Goal: Task Accomplishment & Management: Manage account settings

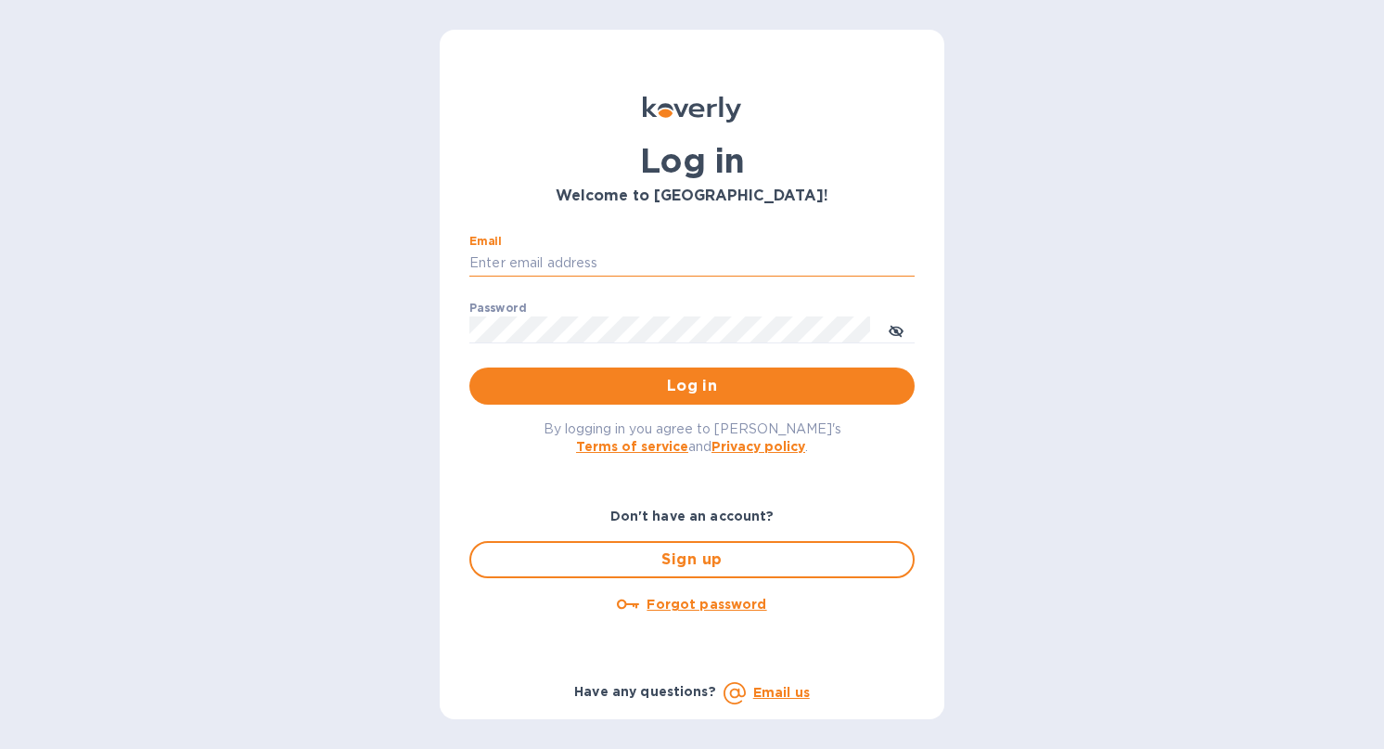
click at [570, 252] on input "Email" at bounding box center [691, 264] width 445 height 28
type input "[EMAIL_ADDRESS][DOMAIN_NAME]"
click at [748, 383] on span "Log in" at bounding box center [692, 386] width 416 height 22
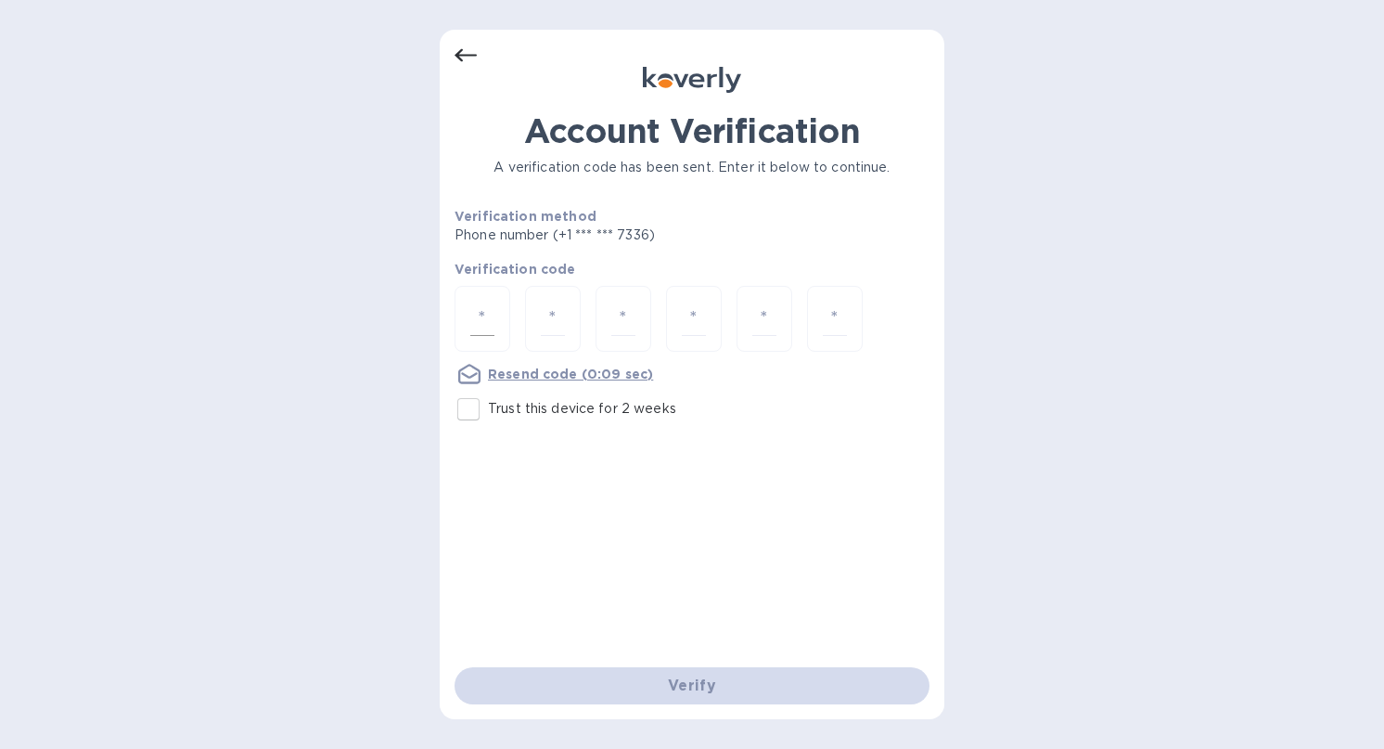
click at [464, 305] on div at bounding box center [483, 319] width 56 height 66
type input "8"
type input "1"
type input "9"
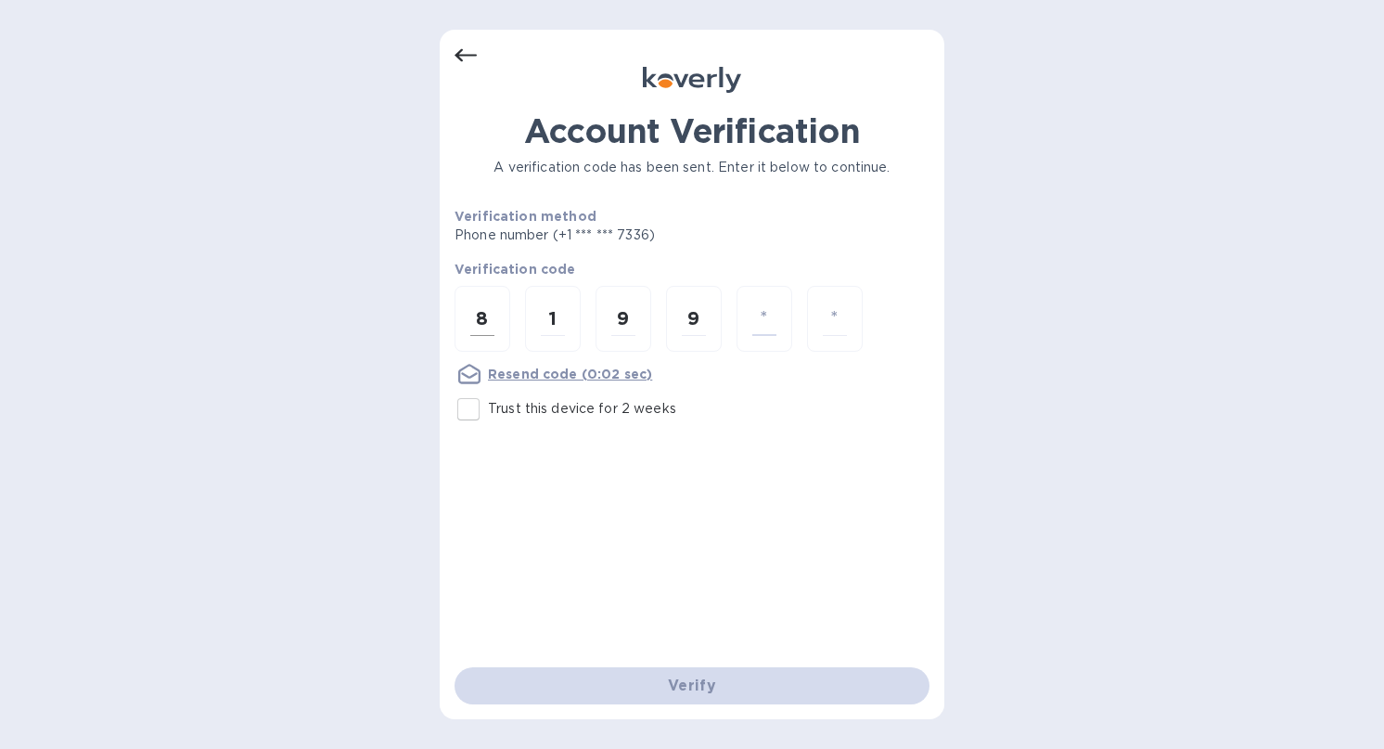
type input "6"
type input "4"
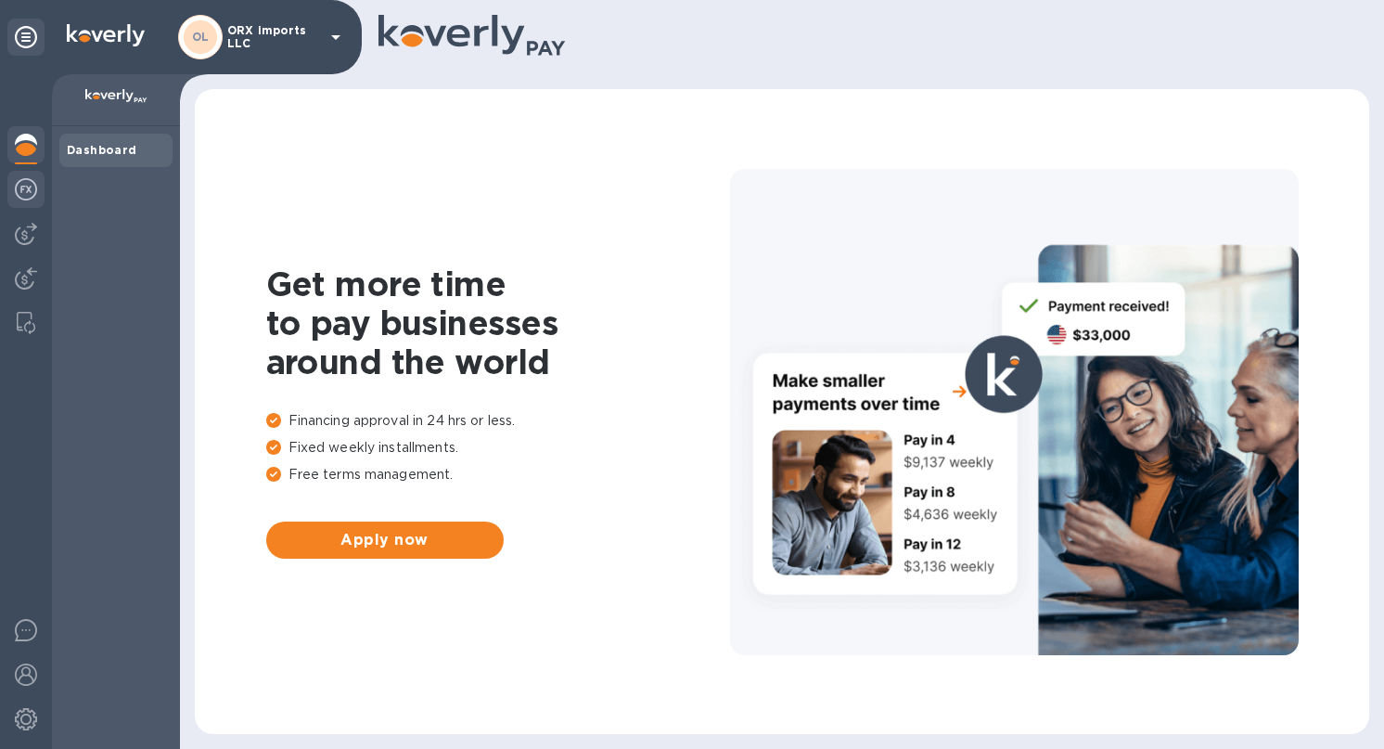
click at [26, 191] on img at bounding box center [26, 189] width 22 height 22
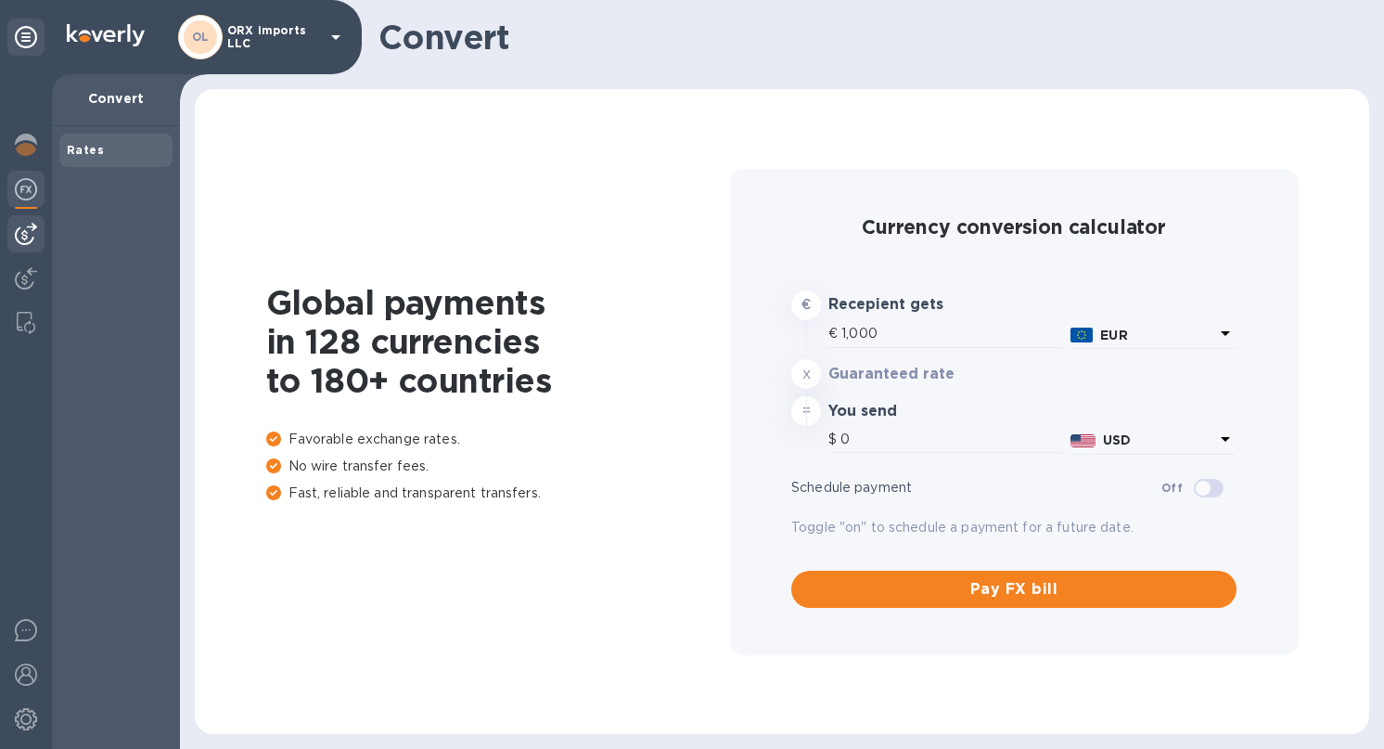
click at [25, 231] on img at bounding box center [26, 234] width 22 height 22
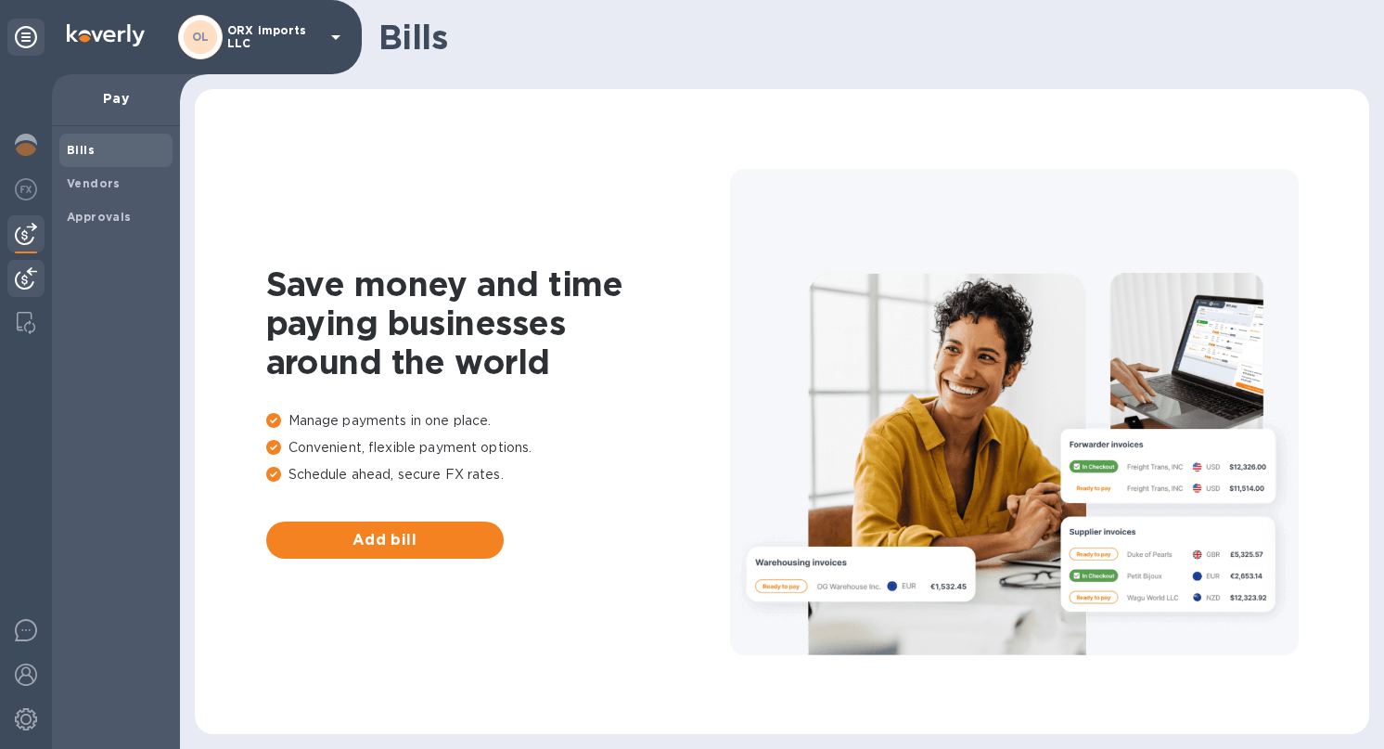
click at [25, 267] on img at bounding box center [26, 278] width 22 height 22
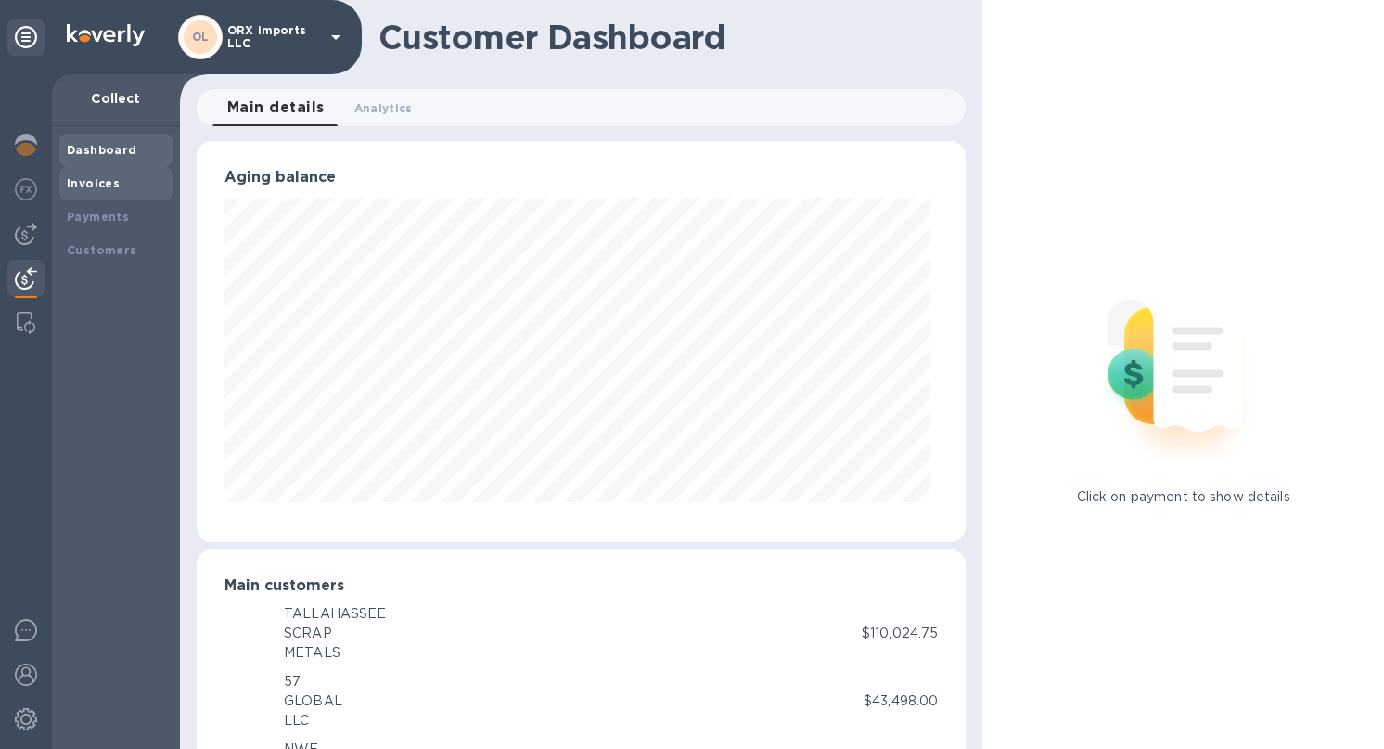
scroll to position [927213, 926851]
click at [88, 185] on b "Invoices" at bounding box center [93, 183] width 53 height 14
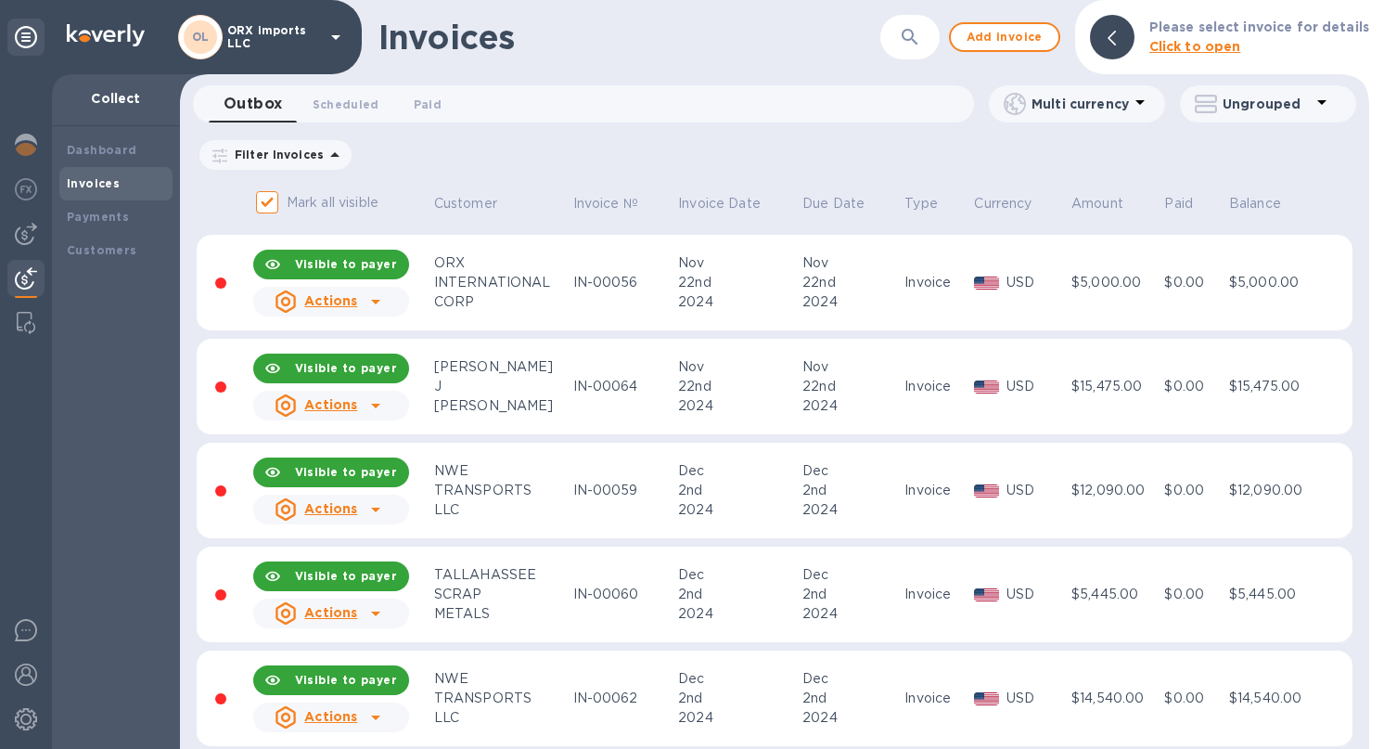
scroll to position [4076, 0]
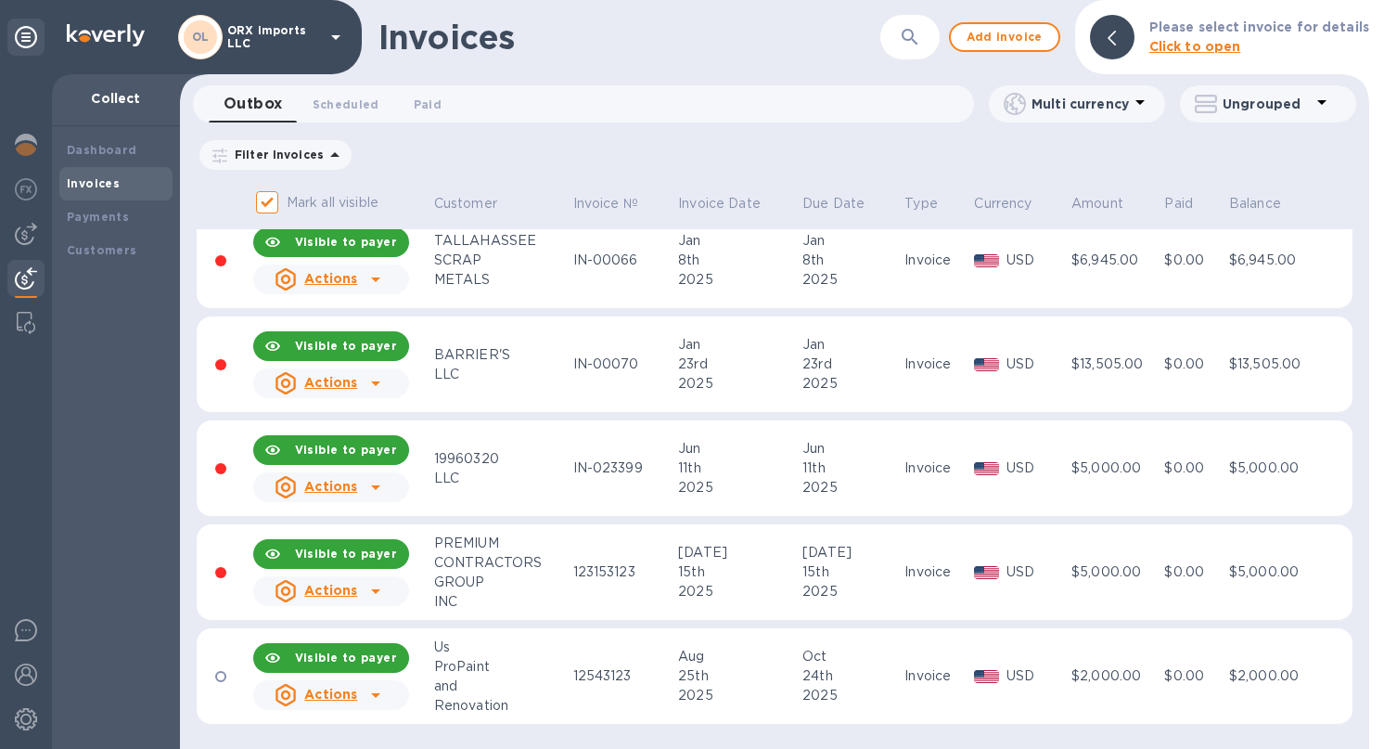
click at [538, 673] on div "ProPaint" at bounding box center [501, 666] width 134 height 19
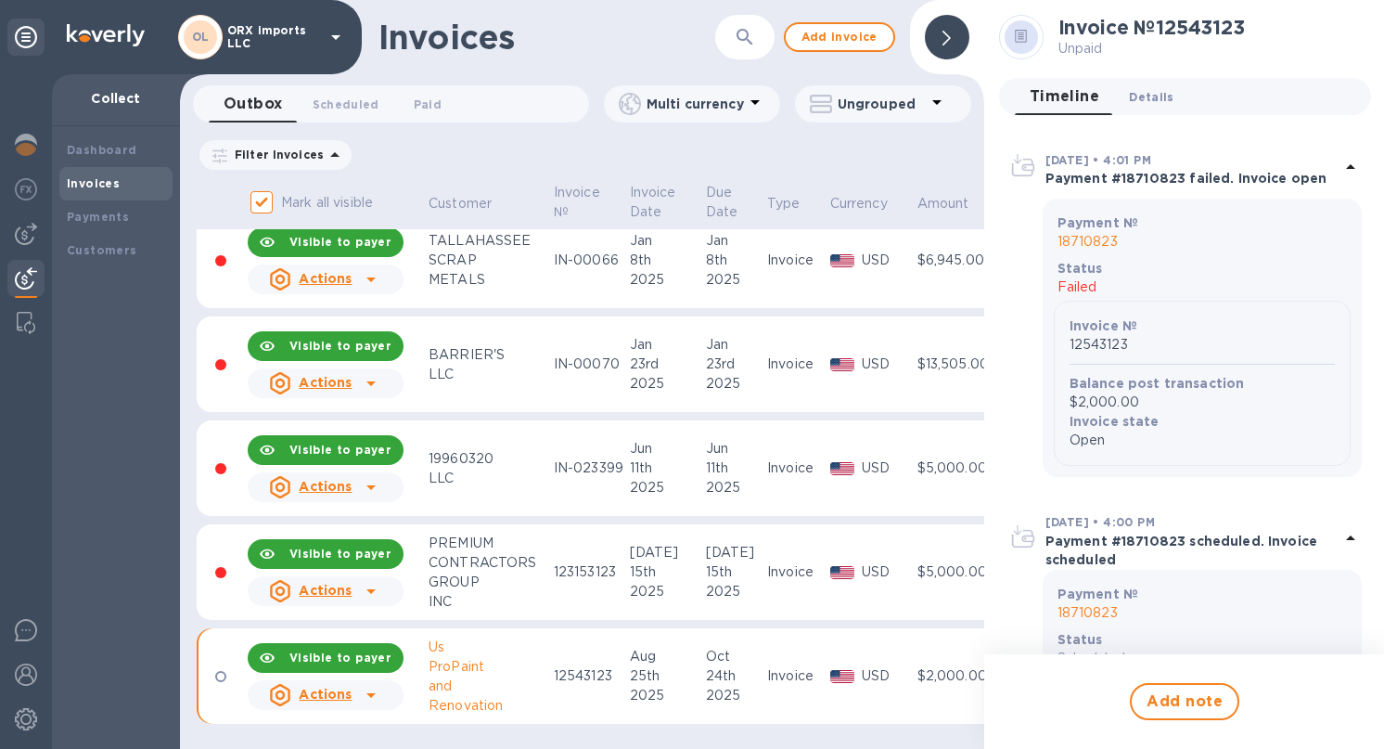
click at [1134, 91] on span "Details 0" at bounding box center [1151, 96] width 45 height 19
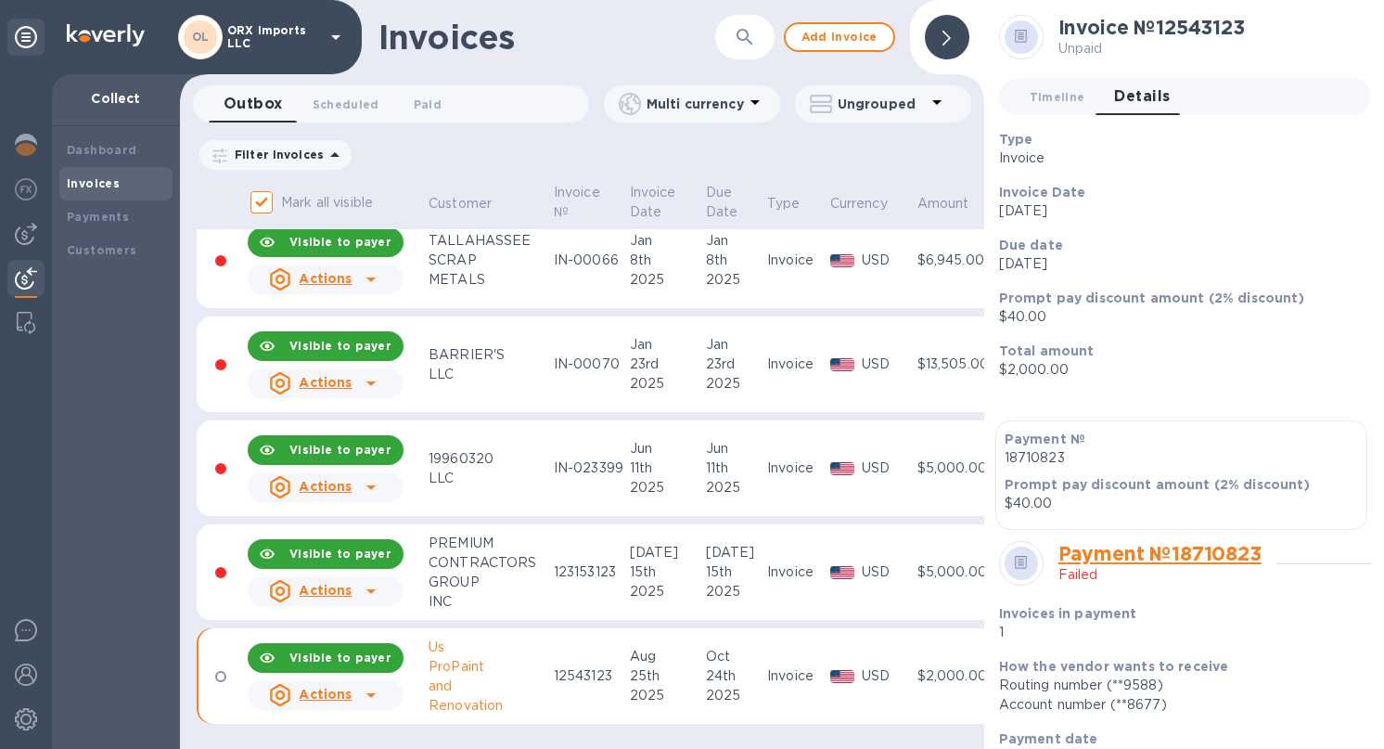
scroll to position [437, 0]
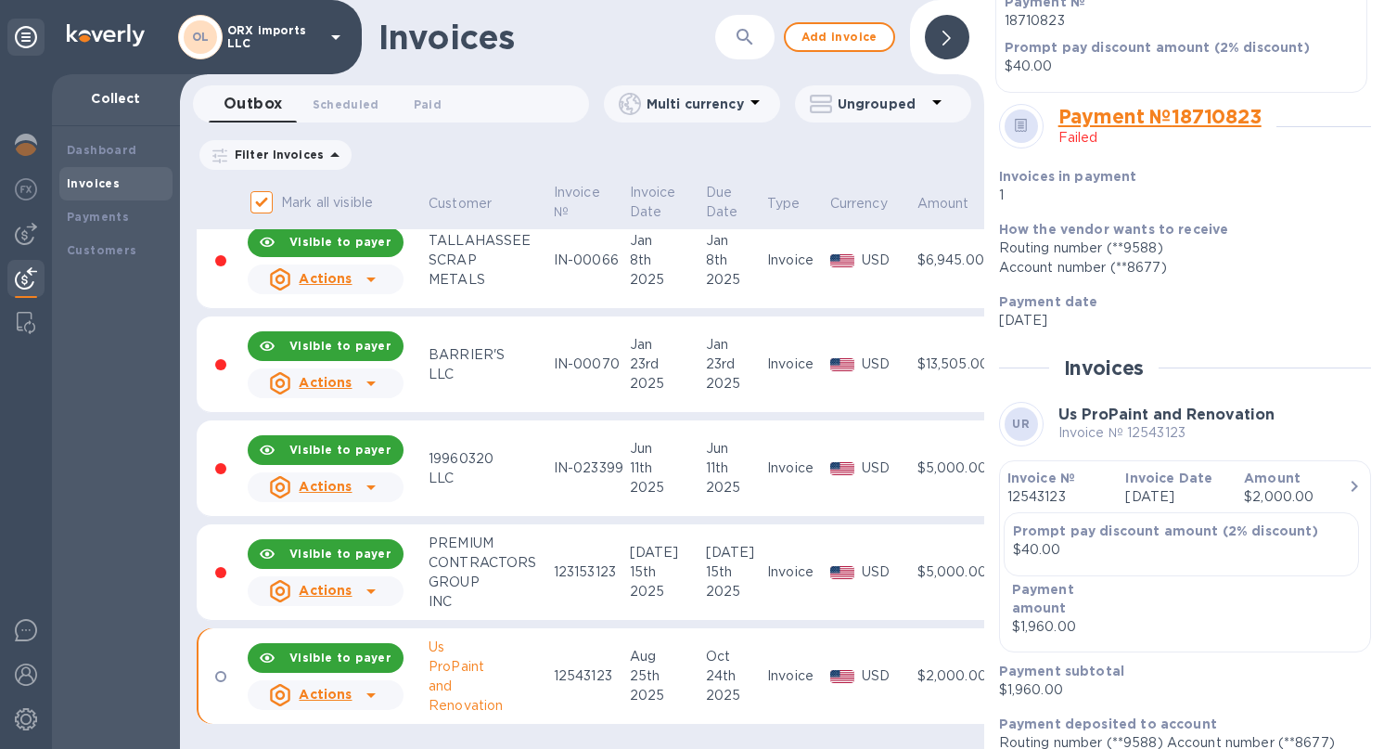
click at [1343, 479] on icon "button" at bounding box center [1354, 486] width 22 height 22
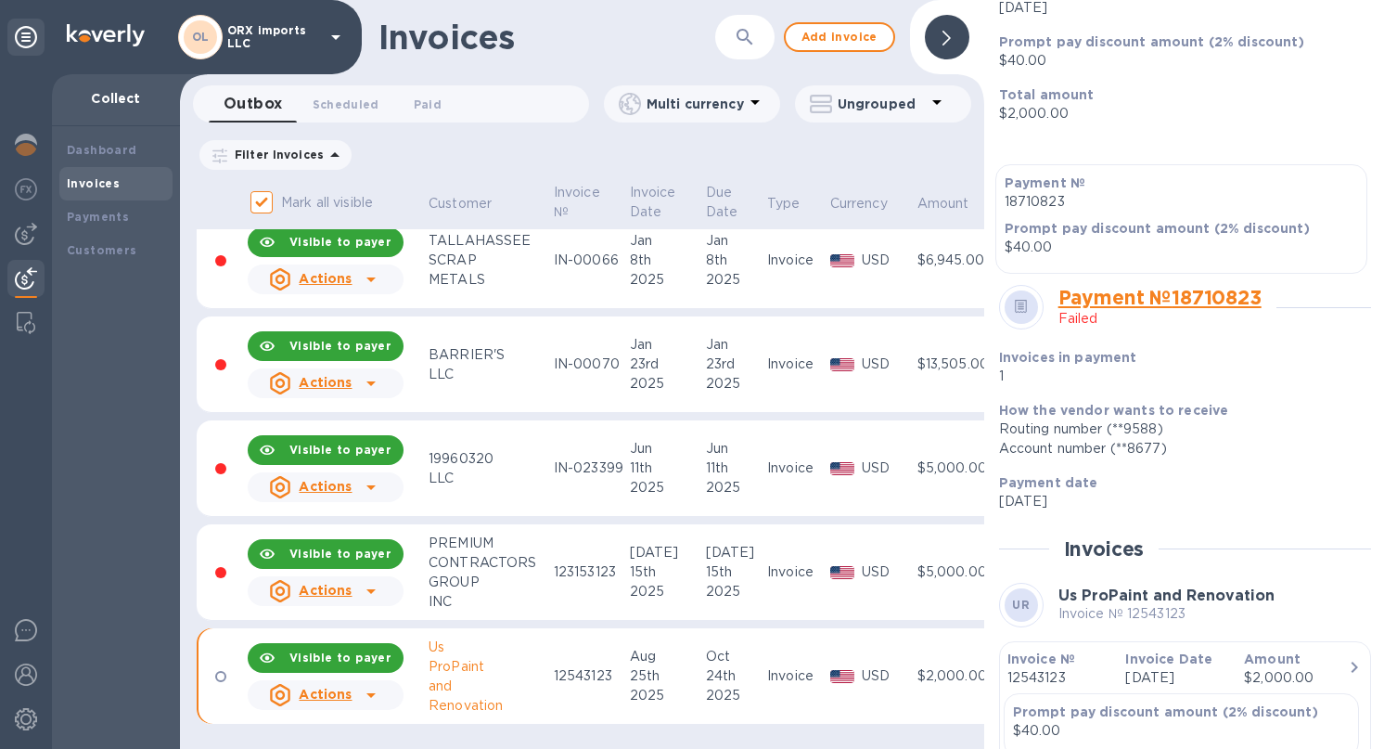
scroll to position [0, 0]
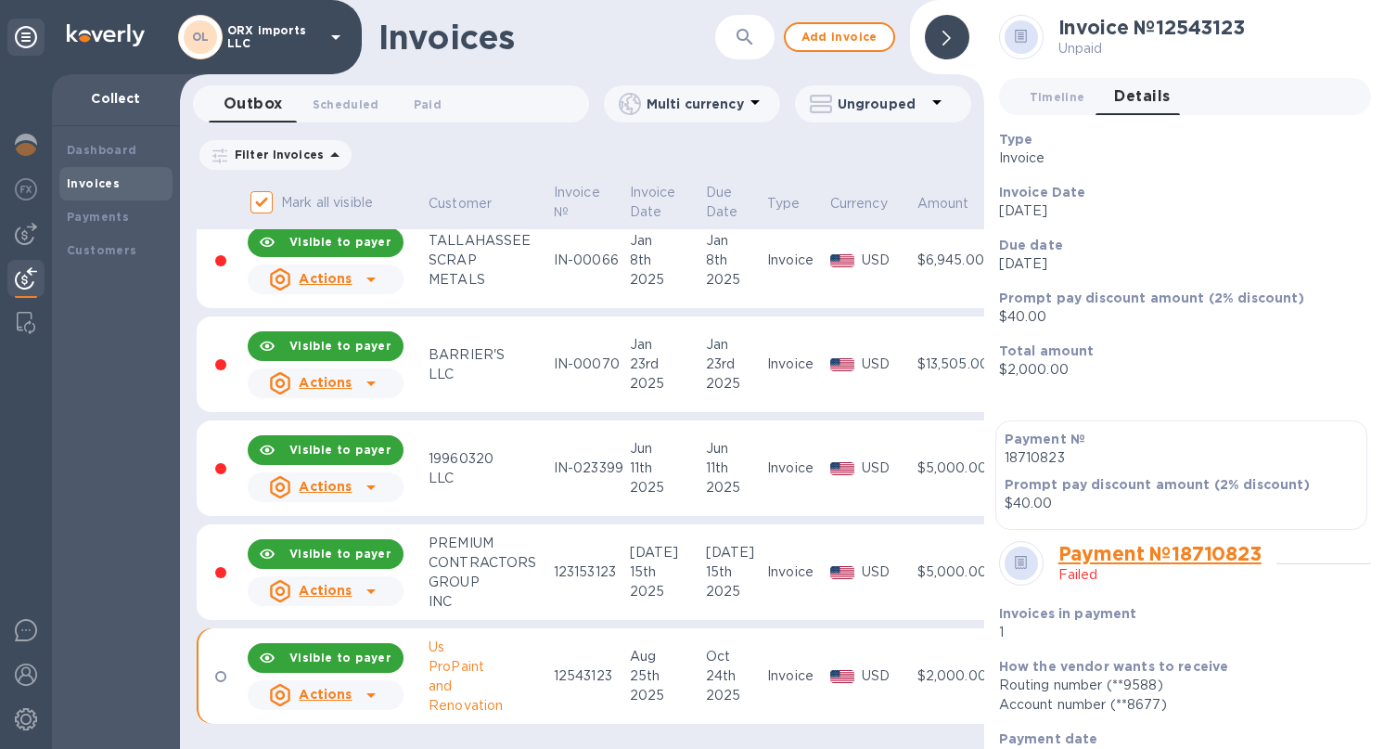
click at [1082, 565] on p "Failed" at bounding box center [1159, 574] width 203 height 19
click at [1082, 545] on link "Payment № 18710823" at bounding box center [1159, 553] width 203 height 23
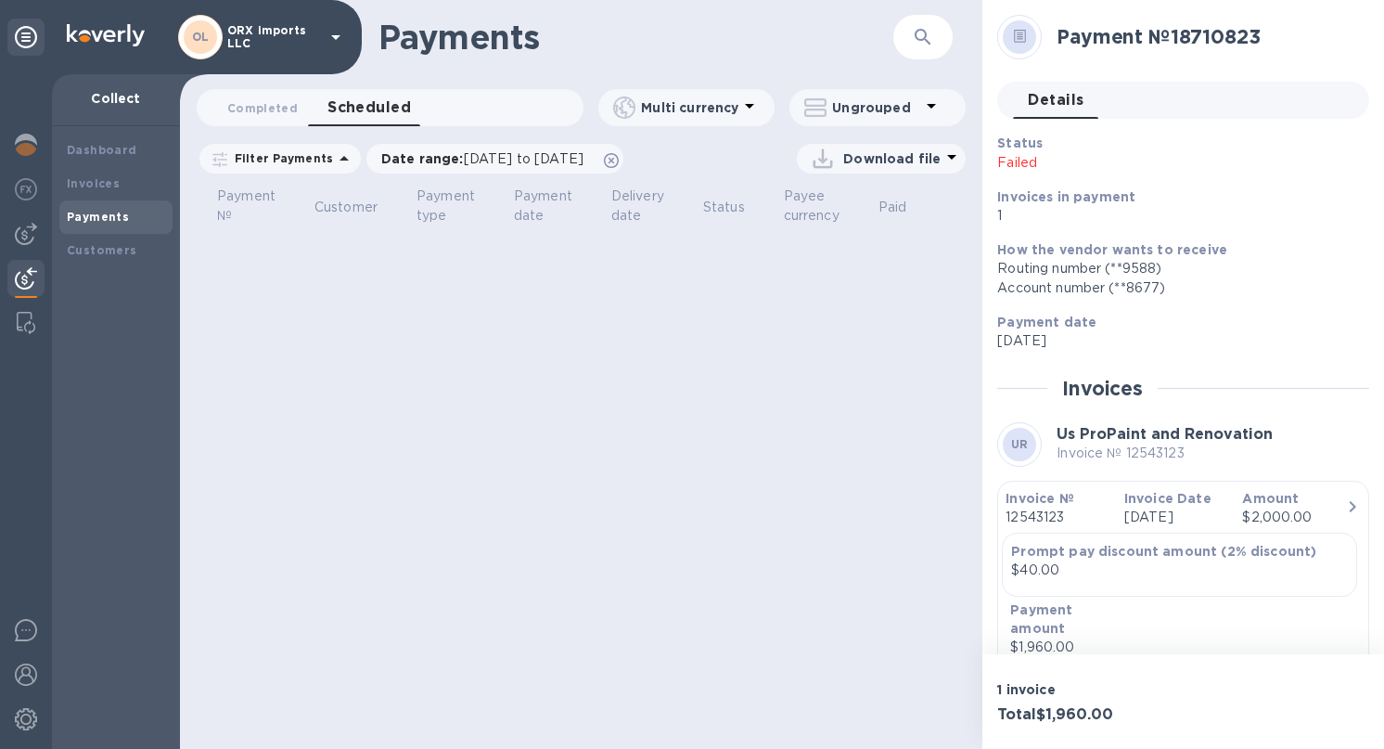
scroll to position [115, 0]
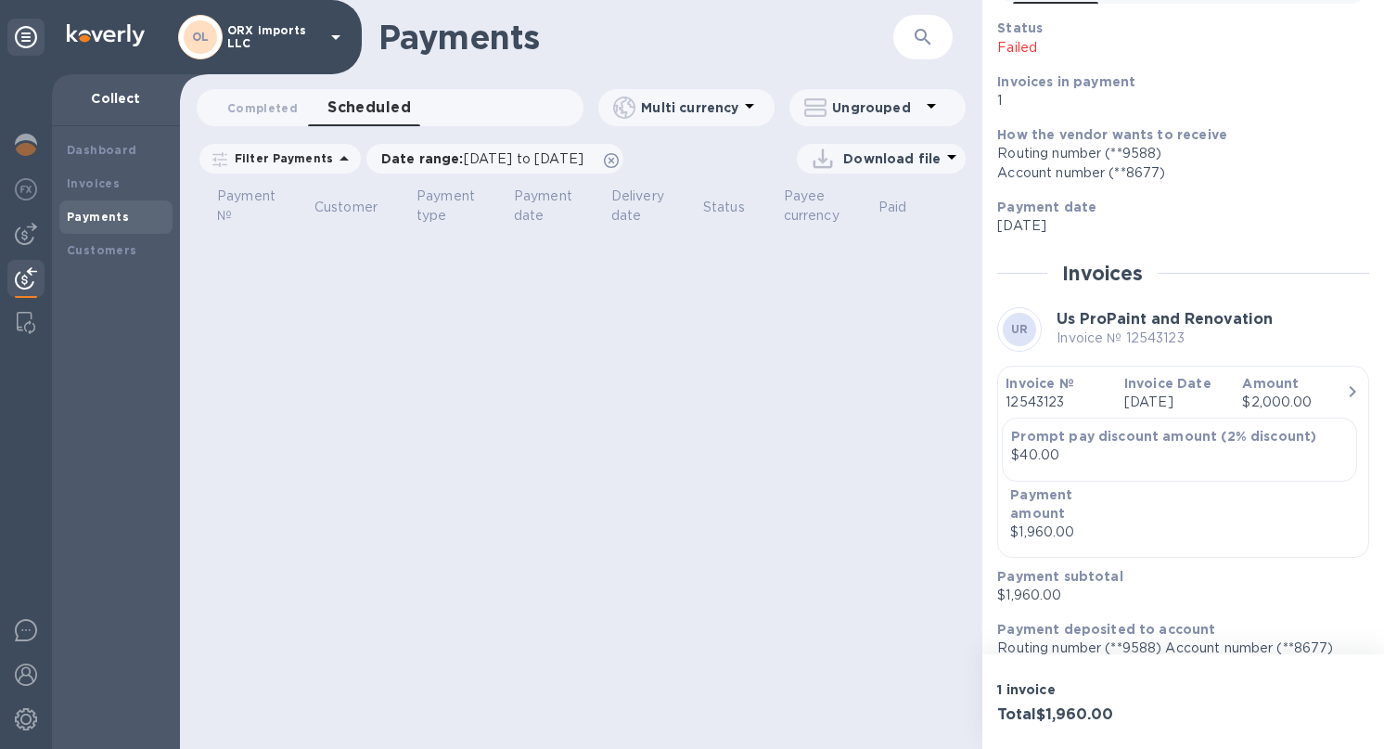
click at [1126, 638] on p "Routing number (**9588) Account number (**8677)" at bounding box center [1175, 647] width 357 height 19
click at [1110, 441] on b "Prompt pay discount amount (2% discount)" at bounding box center [1163, 436] width 305 height 15
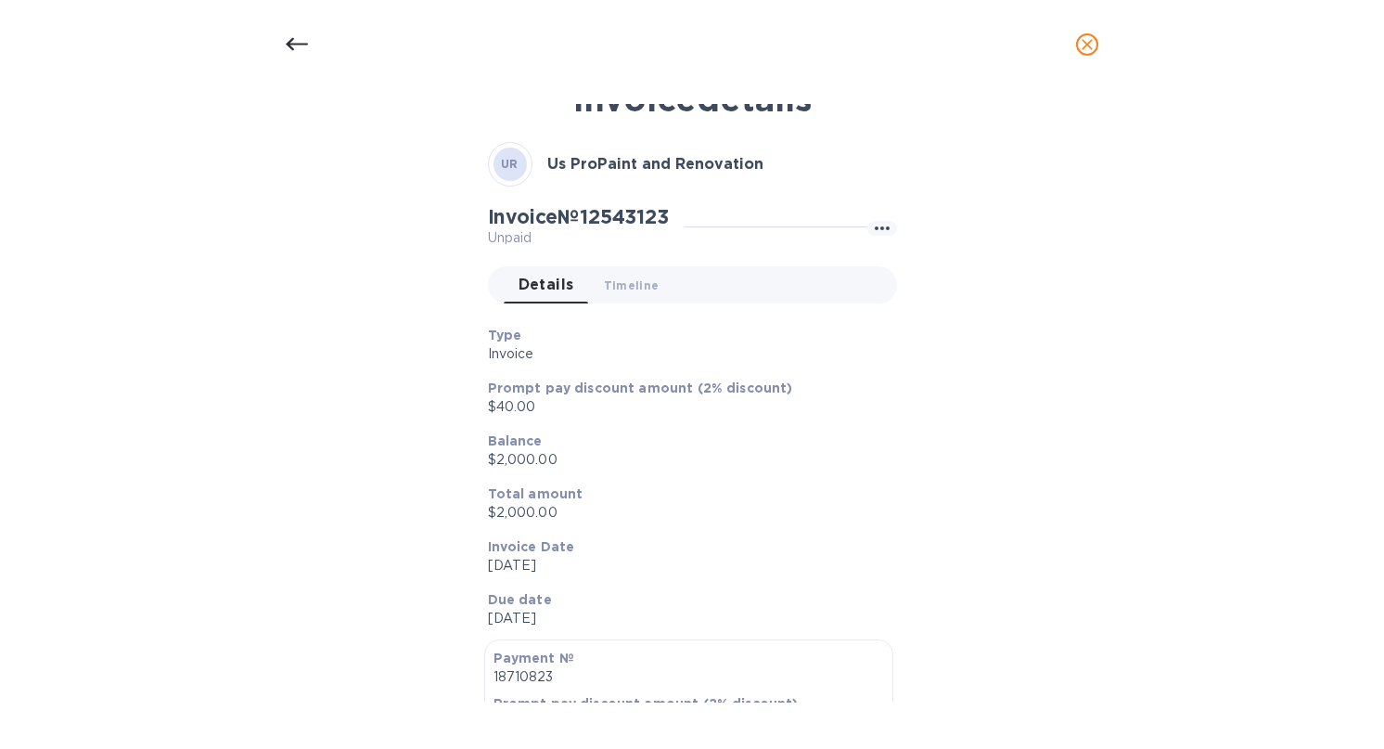
scroll to position [0, 0]
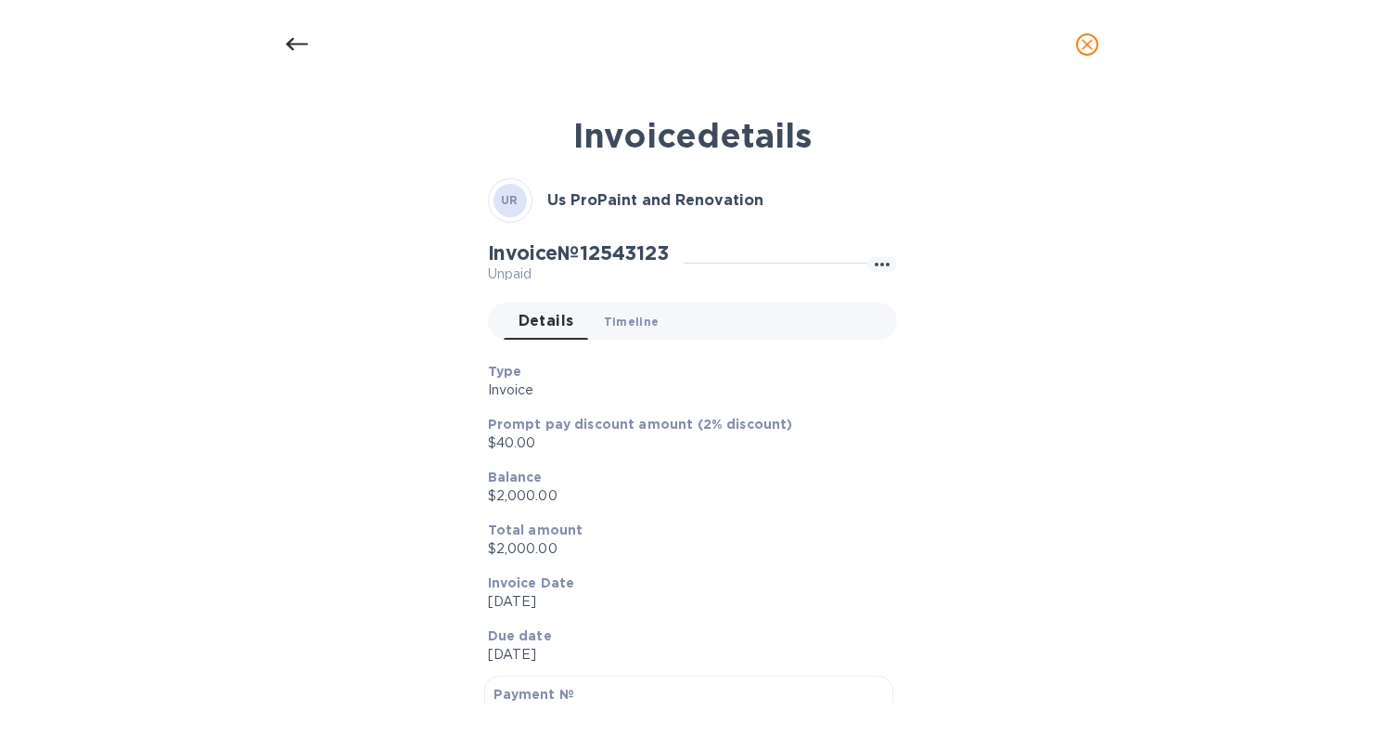
click at [633, 329] on span "Timeline 0" at bounding box center [632, 321] width 56 height 19
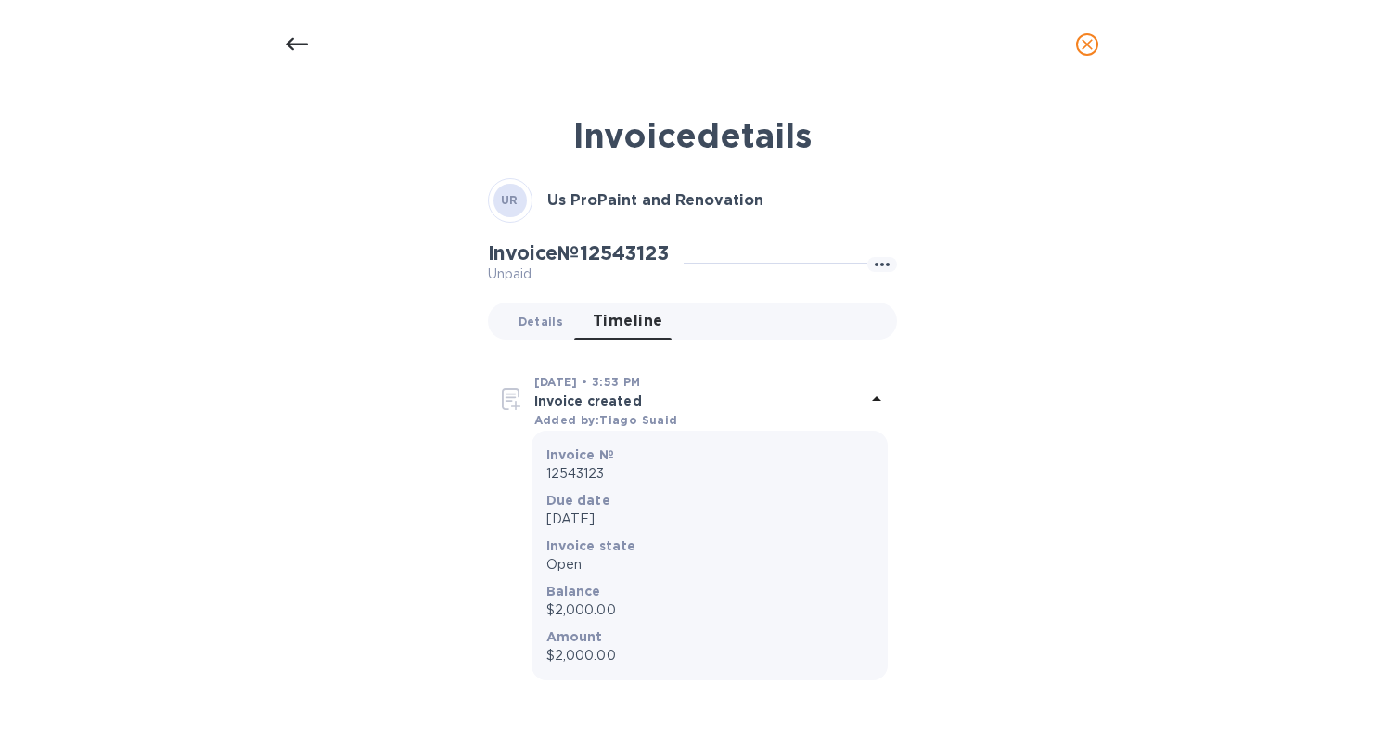
click at [535, 326] on span "Details 0" at bounding box center [541, 321] width 45 height 19
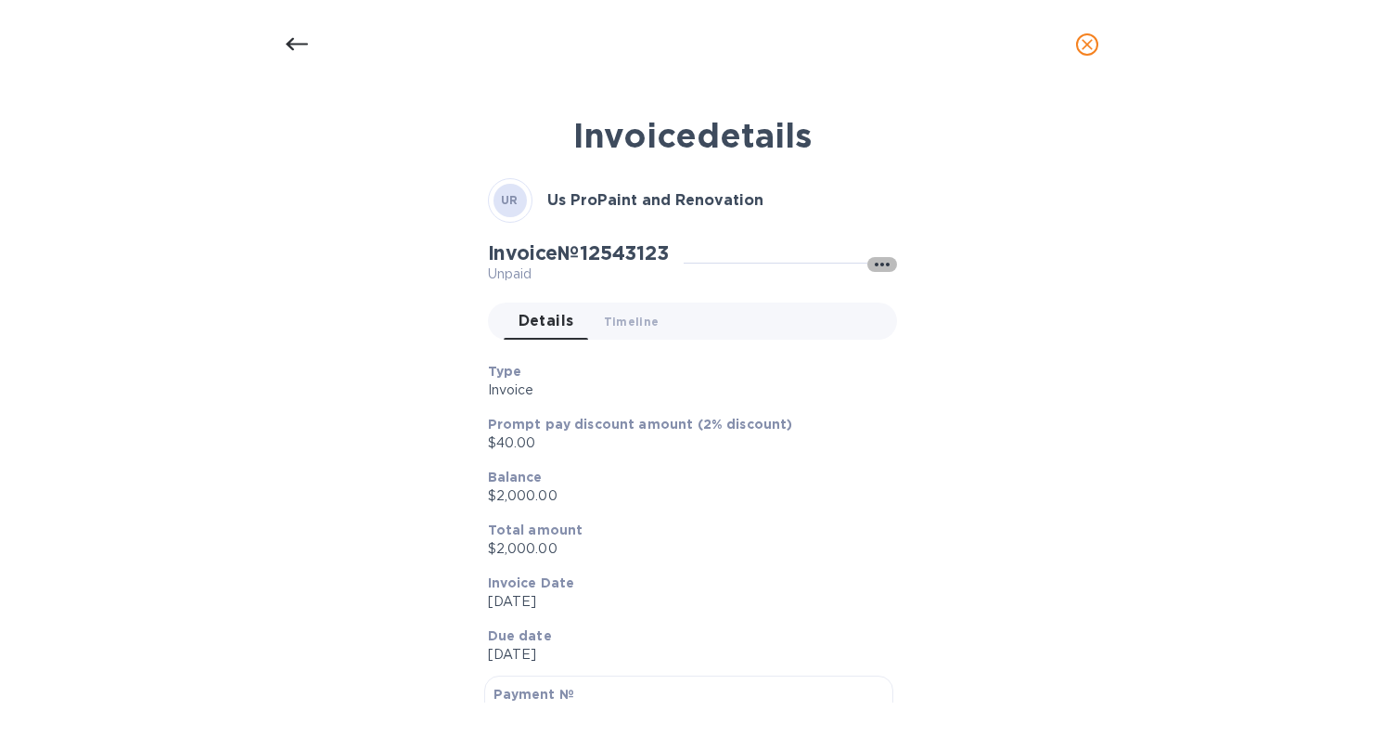
click at [872, 263] on icon "button" at bounding box center [882, 264] width 22 height 22
click at [960, 330] on ul "Invoice actions Send statement Customer statement link" at bounding box center [985, 343] width 247 height 114
click at [951, 265] on div at bounding box center [692, 374] width 1384 height 749
click at [1089, 37] on icon "close" at bounding box center [1087, 44] width 19 height 19
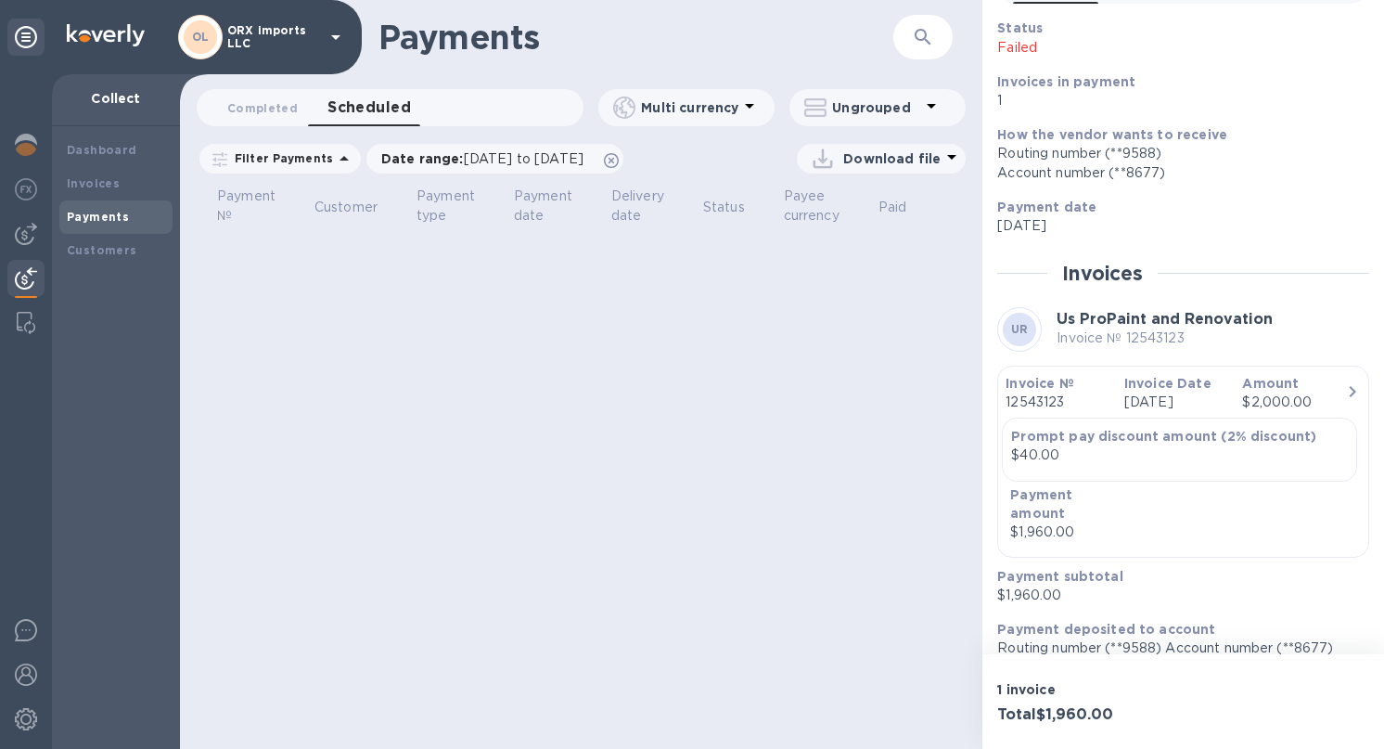
click at [619, 305] on div "Payments ​ Completed 0 Scheduled 0 Multi currency Ungrouped Filter Payments Dat…" at bounding box center [581, 374] width 802 height 749
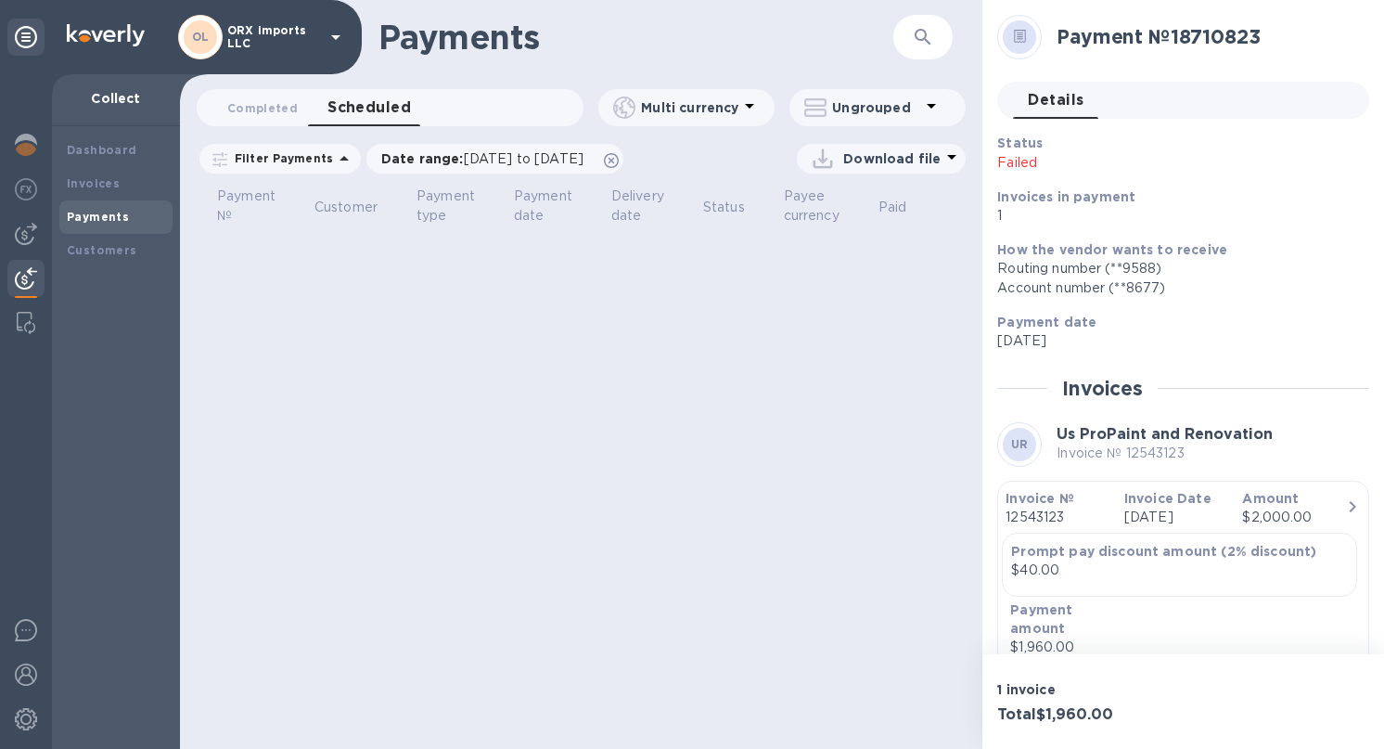
click at [823, 60] on div "Payments ​" at bounding box center [581, 37] width 802 height 74
click at [96, 123] on div "Collect" at bounding box center [116, 100] width 128 height 52
click at [96, 149] on b "Dashboard" at bounding box center [102, 150] width 70 height 14
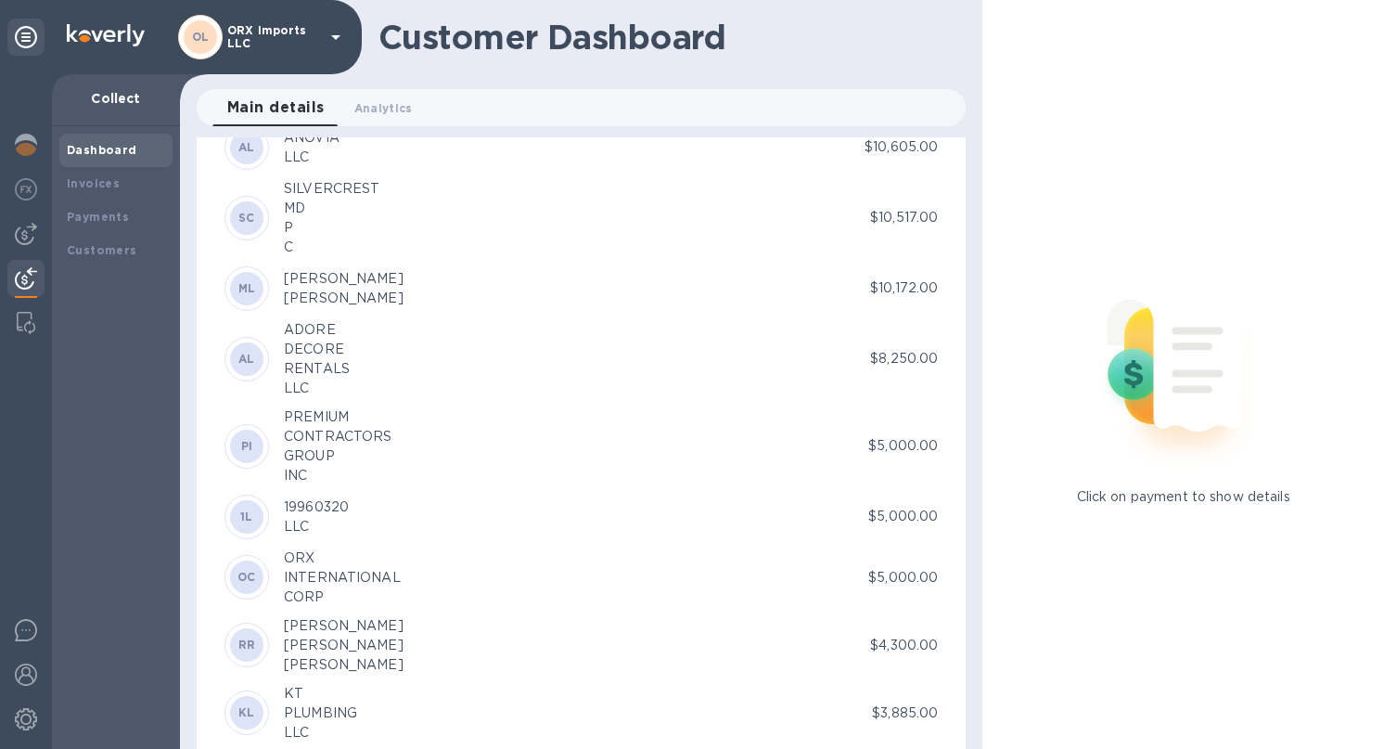
scroll to position [1691, 0]
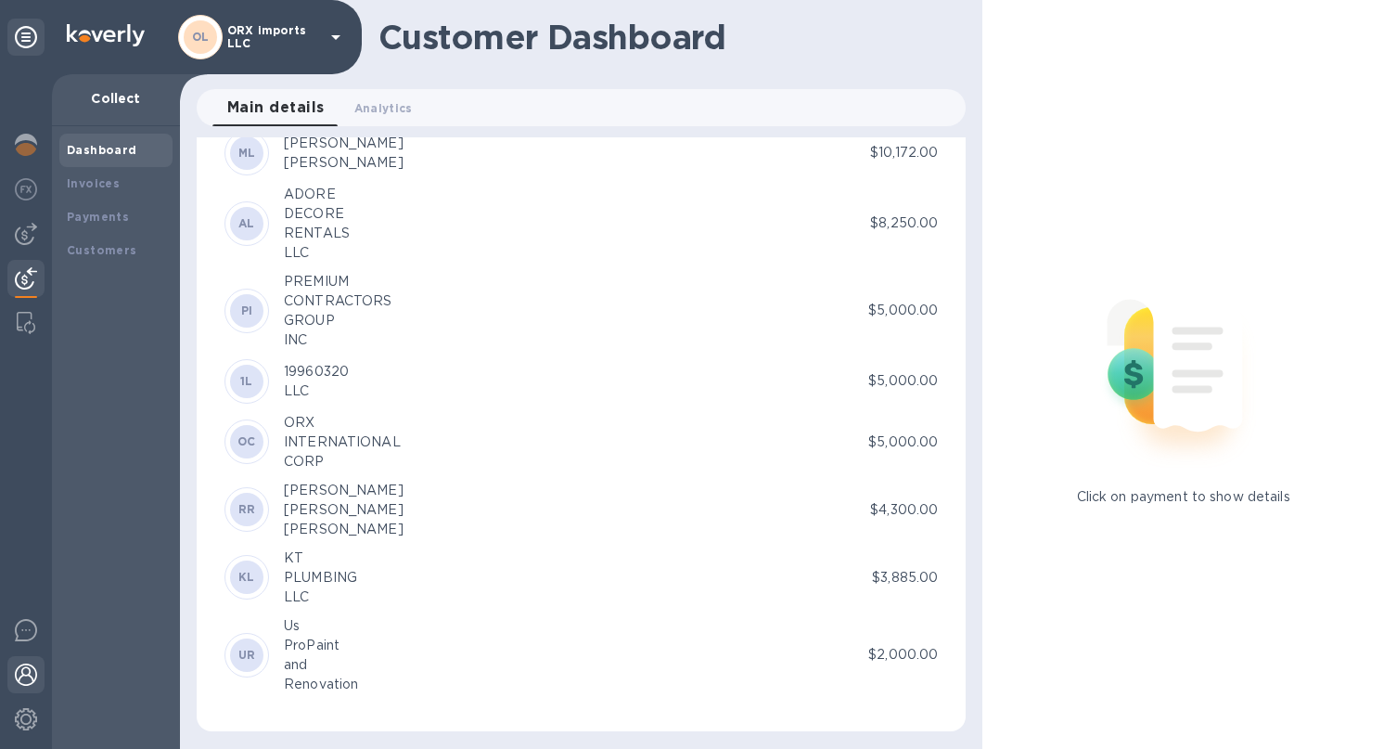
click at [24, 673] on img at bounding box center [26, 674] width 22 height 22
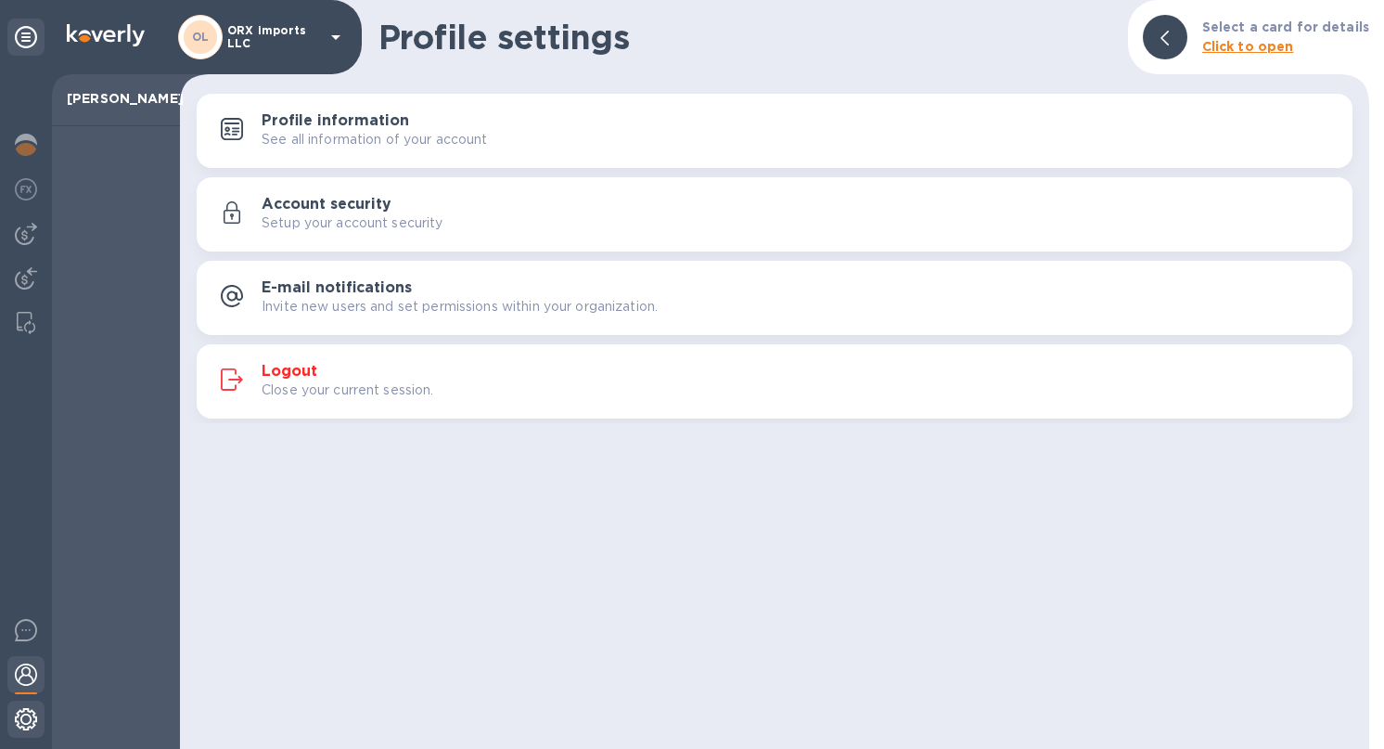
click at [22, 721] on img at bounding box center [26, 719] width 22 height 22
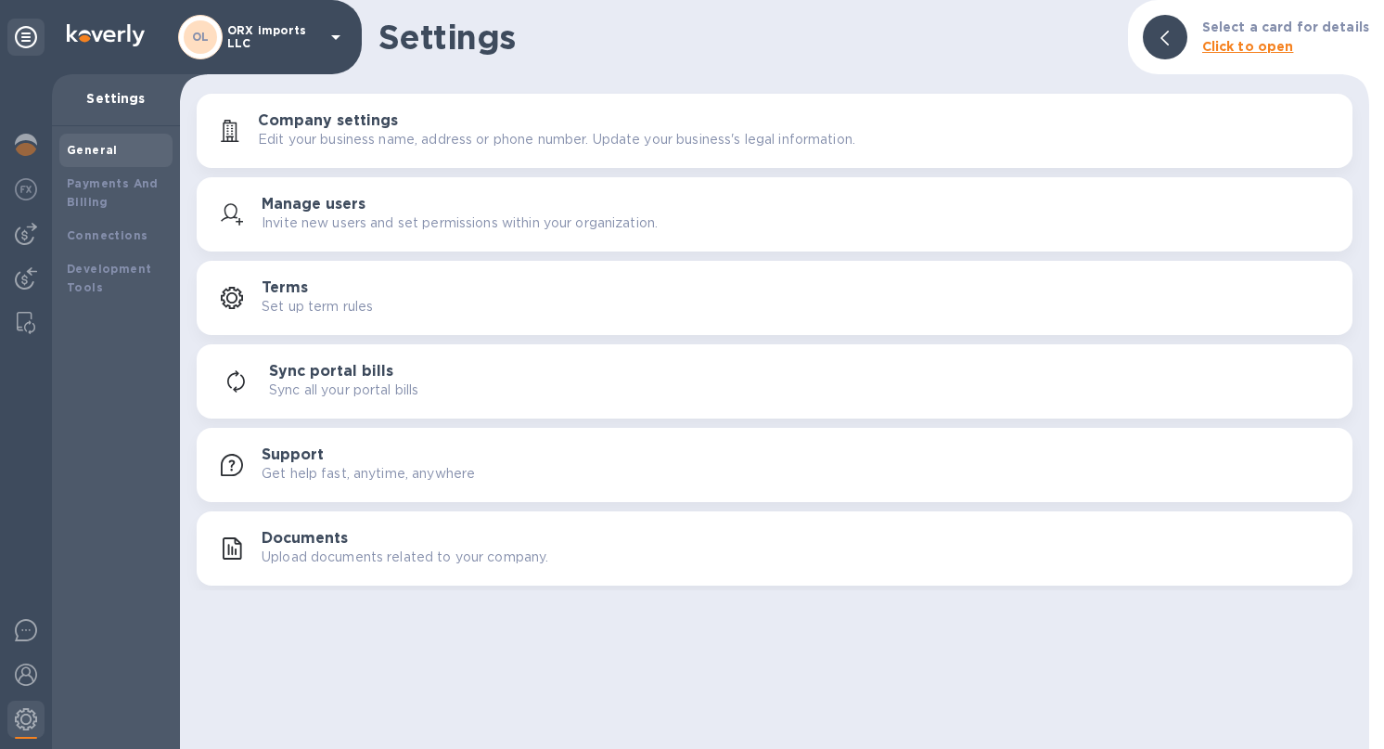
click at [388, 372] on h3 "Sync portal bills" at bounding box center [331, 372] width 124 height 18
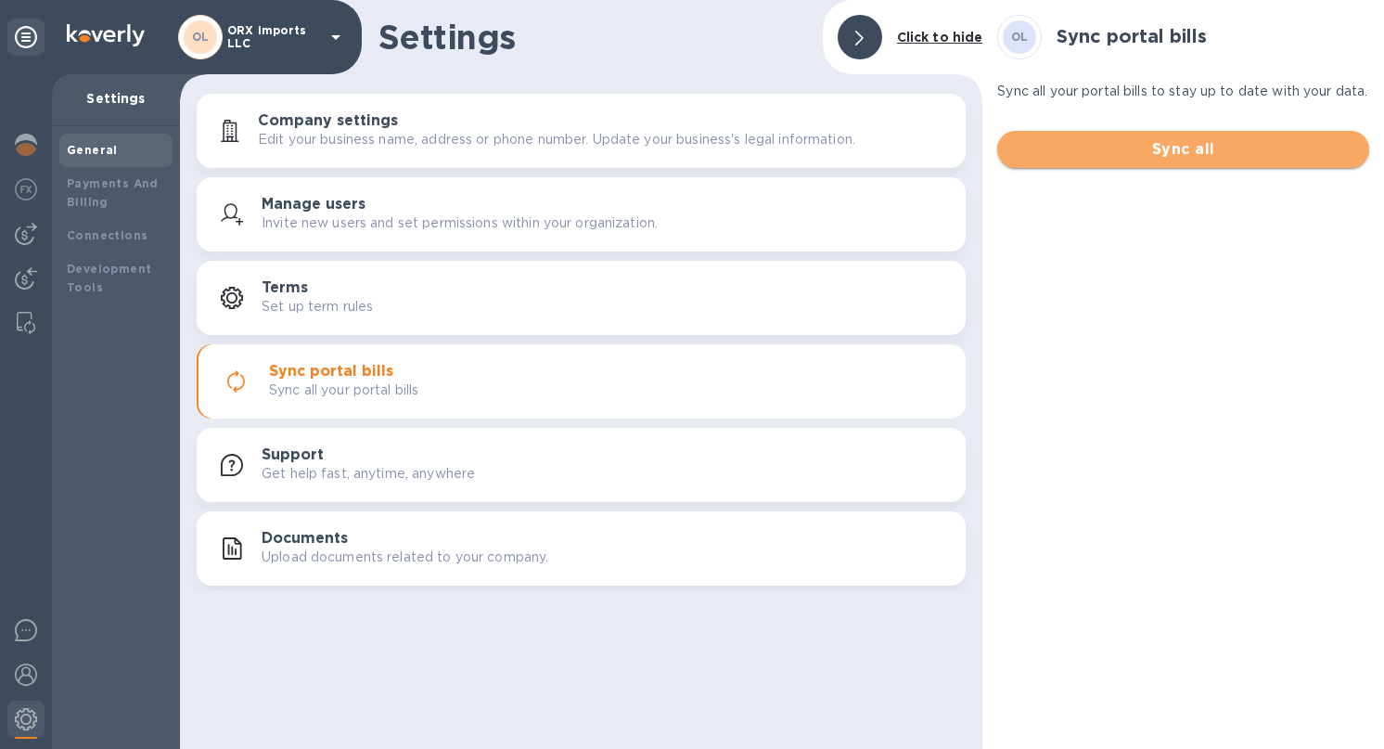
click at [1083, 160] on span "Sync all" at bounding box center [1183, 149] width 342 height 22
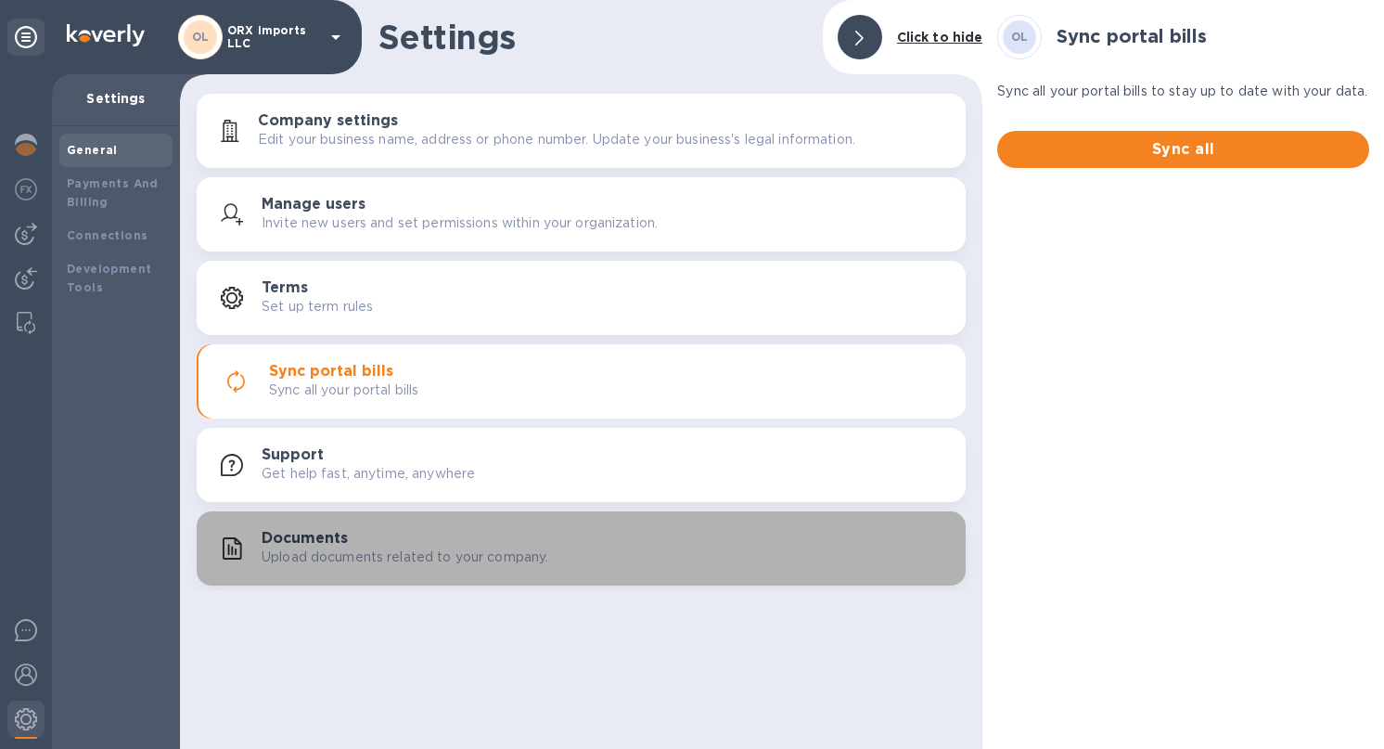
click at [430, 557] on p "Upload documents related to your company." at bounding box center [405, 556] width 287 height 19
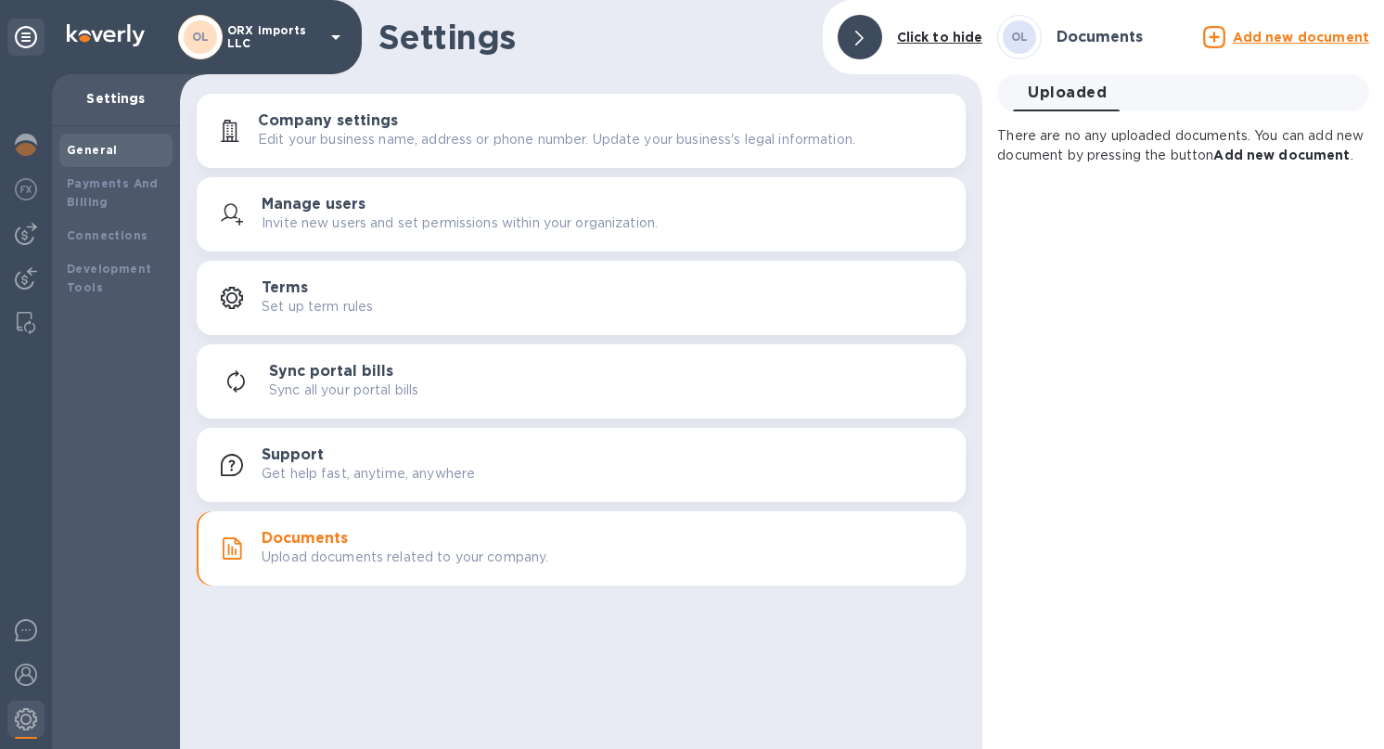
click at [1087, 138] on p "There are no any uploaded documents. You can add new document by pressing the b…" at bounding box center [1183, 145] width 372 height 39
click at [1300, 156] on b "Add new document" at bounding box center [1281, 154] width 136 height 15
click at [1278, 48] on div "Add new document" at bounding box center [1285, 37] width 173 height 30
click at [1278, 45] on p "Add new document" at bounding box center [1301, 37] width 136 height 19
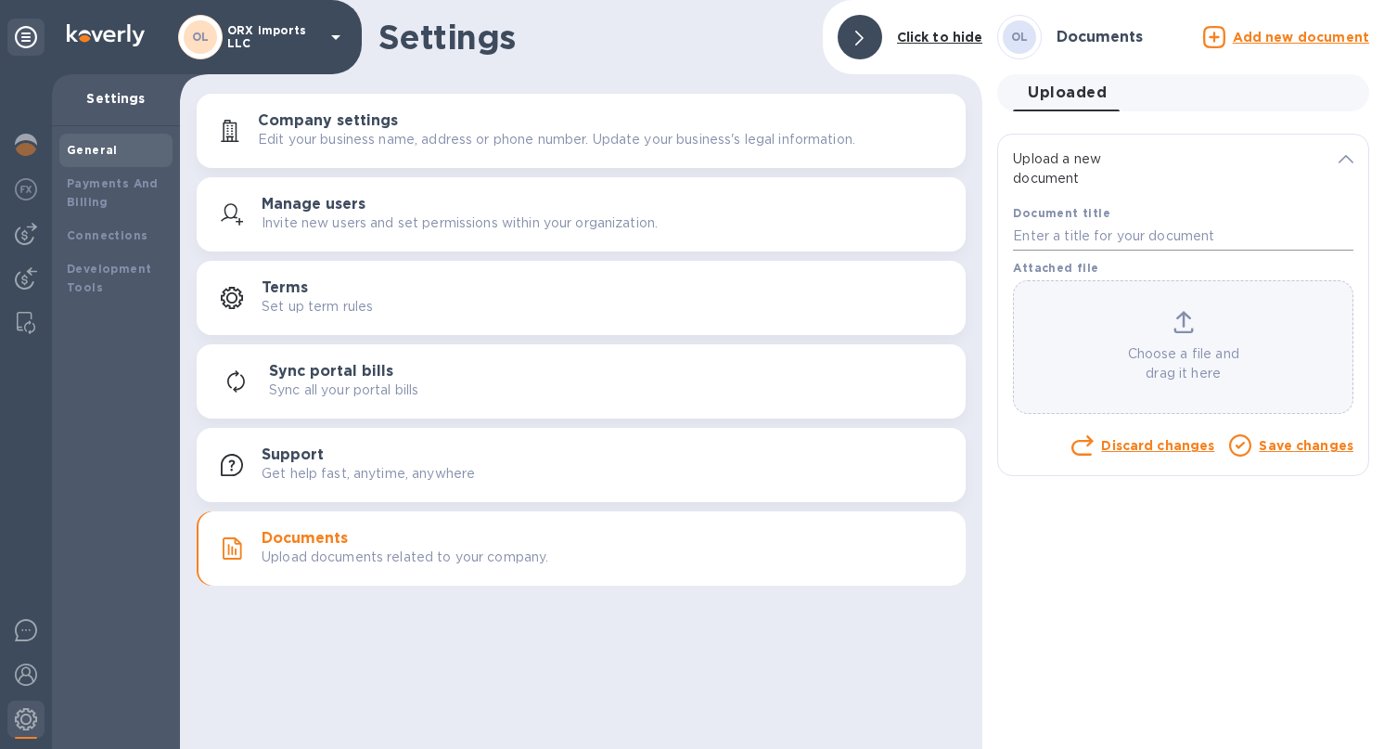
click at [1081, 226] on input "text" at bounding box center [1183, 237] width 340 height 28
click at [1027, 139] on div "Upload a new document" at bounding box center [1183, 169] width 370 height 69
click at [1048, 188] on div "Upload a new document" at bounding box center [1183, 169] width 370 height 69
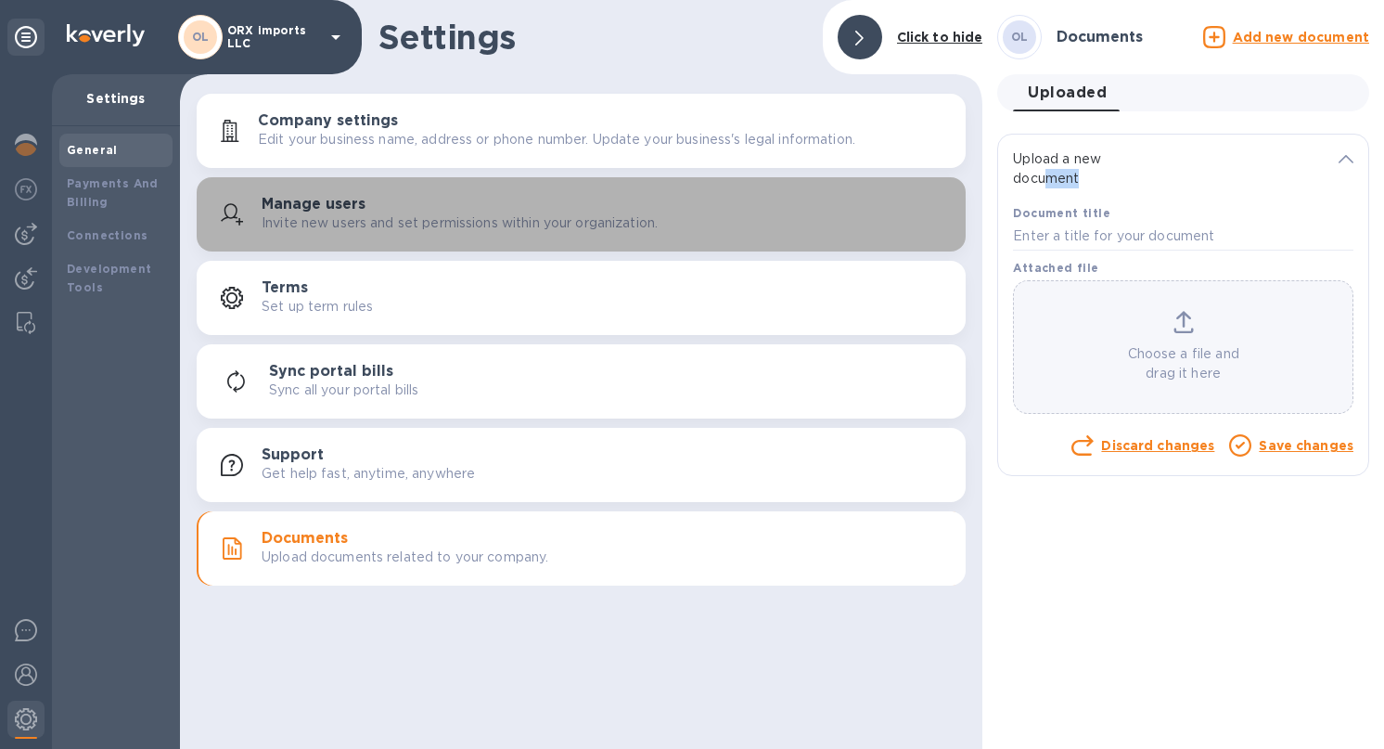
click at [460, 235] on div "Manage users Invite new users and set permissions within your organization." at bounding box center [581, 214] width 747 height 45
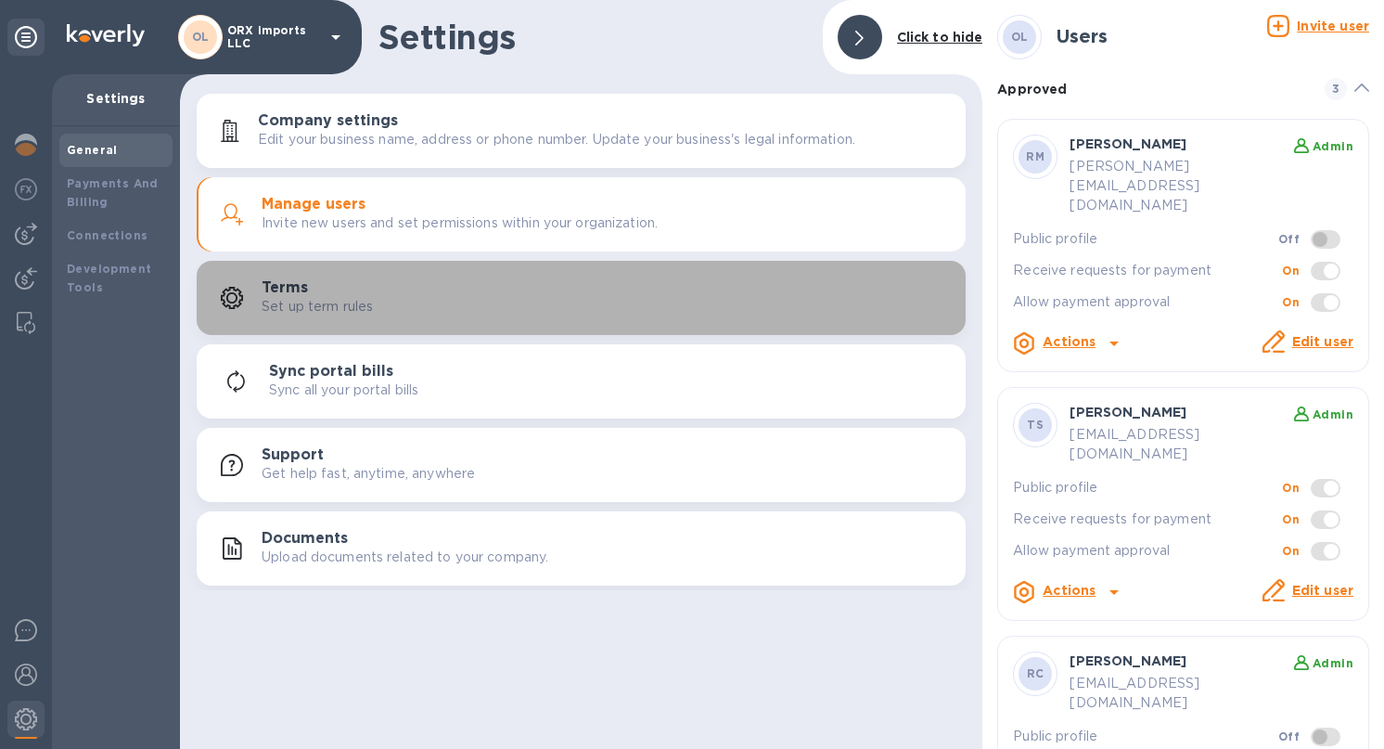
click at [448, 309] on div "Terms Set up term rules" at bounding box center [606, 297] width 689 height 37
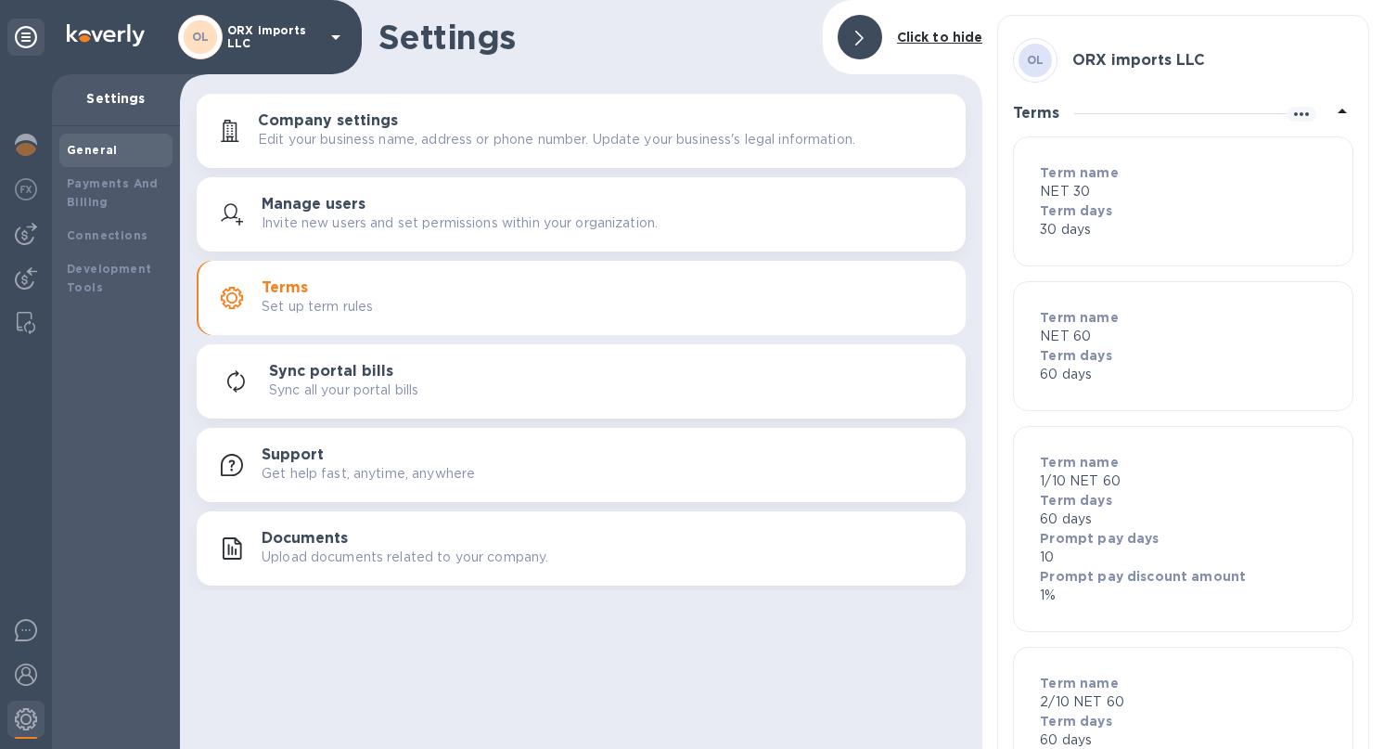
click at [443, 149] on div "Company settings Edit your business name, address or phone number. Update your …" at bounding box center [581, 131] width 747 height 45
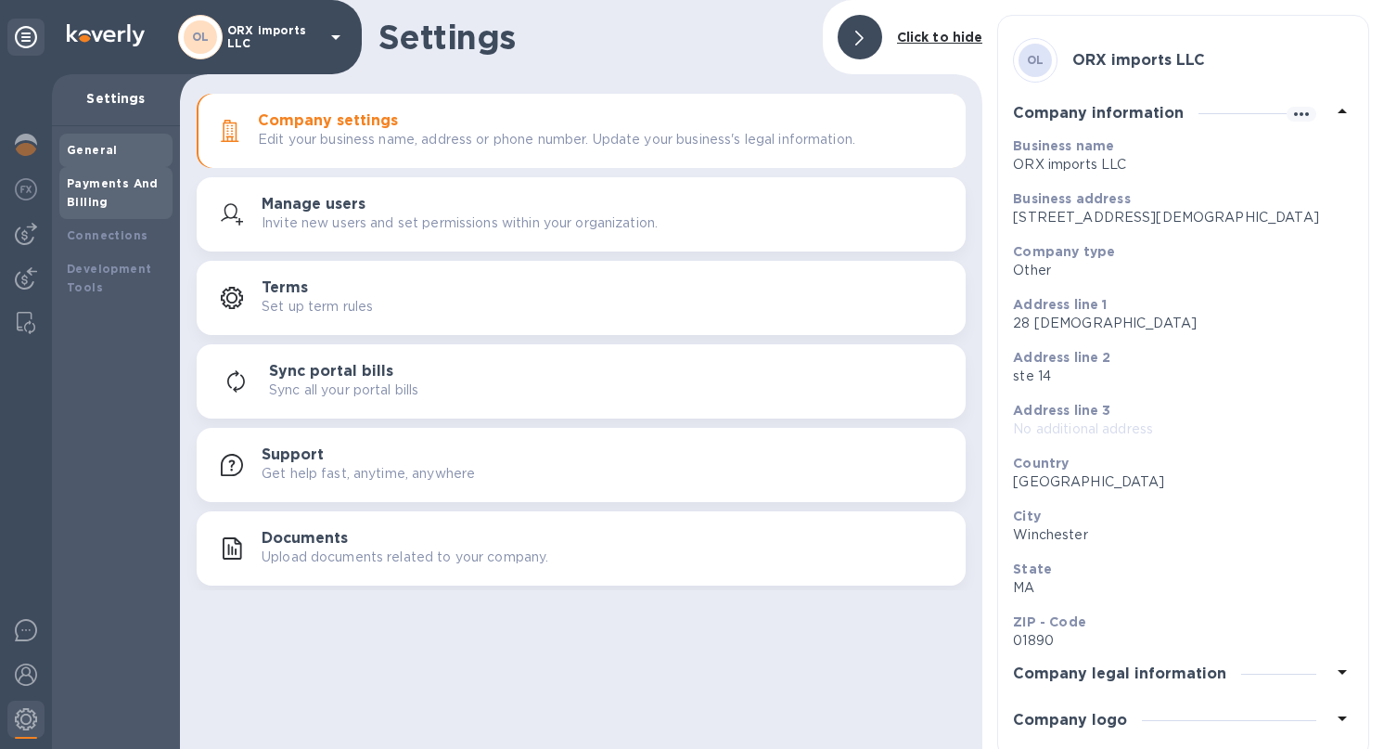
click at [105, 171] on div "Payments And Billing" at bounding box center [115, 193] width 113 height 52
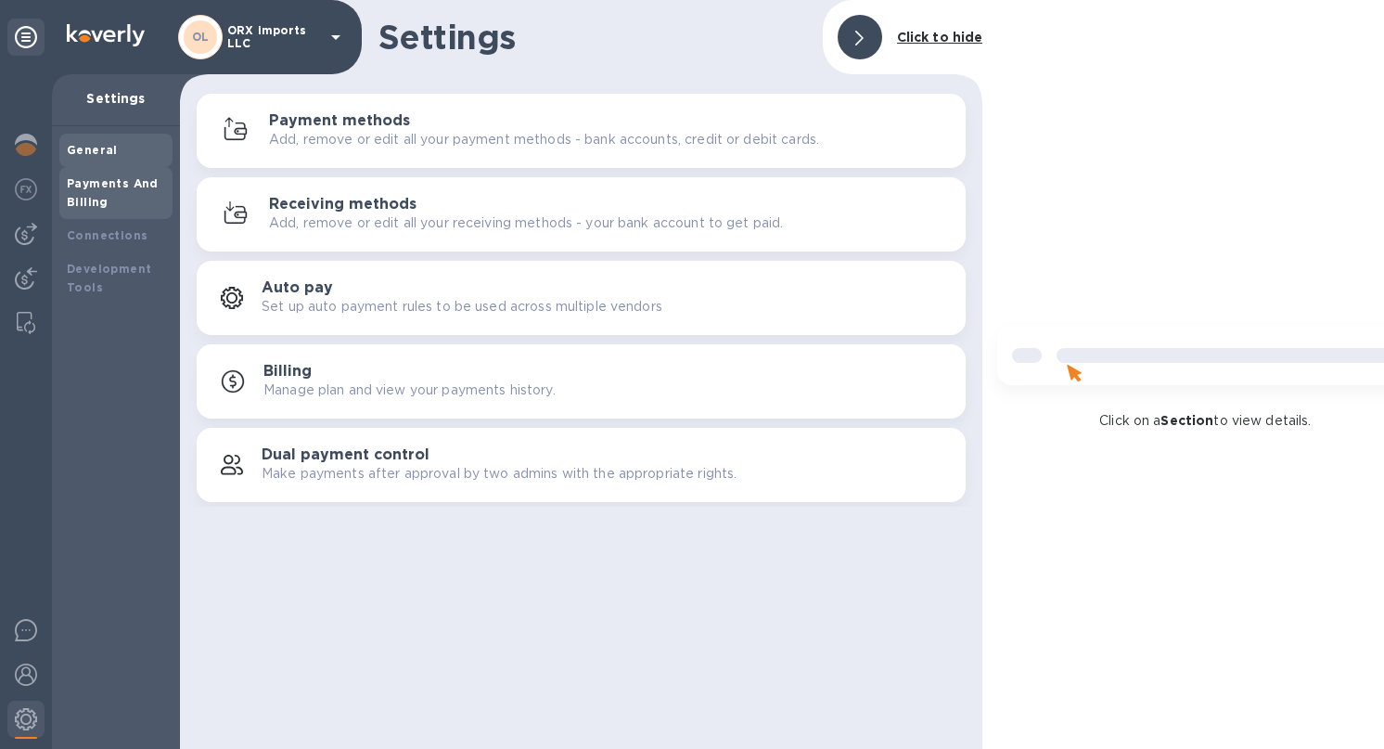
click at [103, 153] on b "General" at bounding box center [92, 150] width 51 height 14
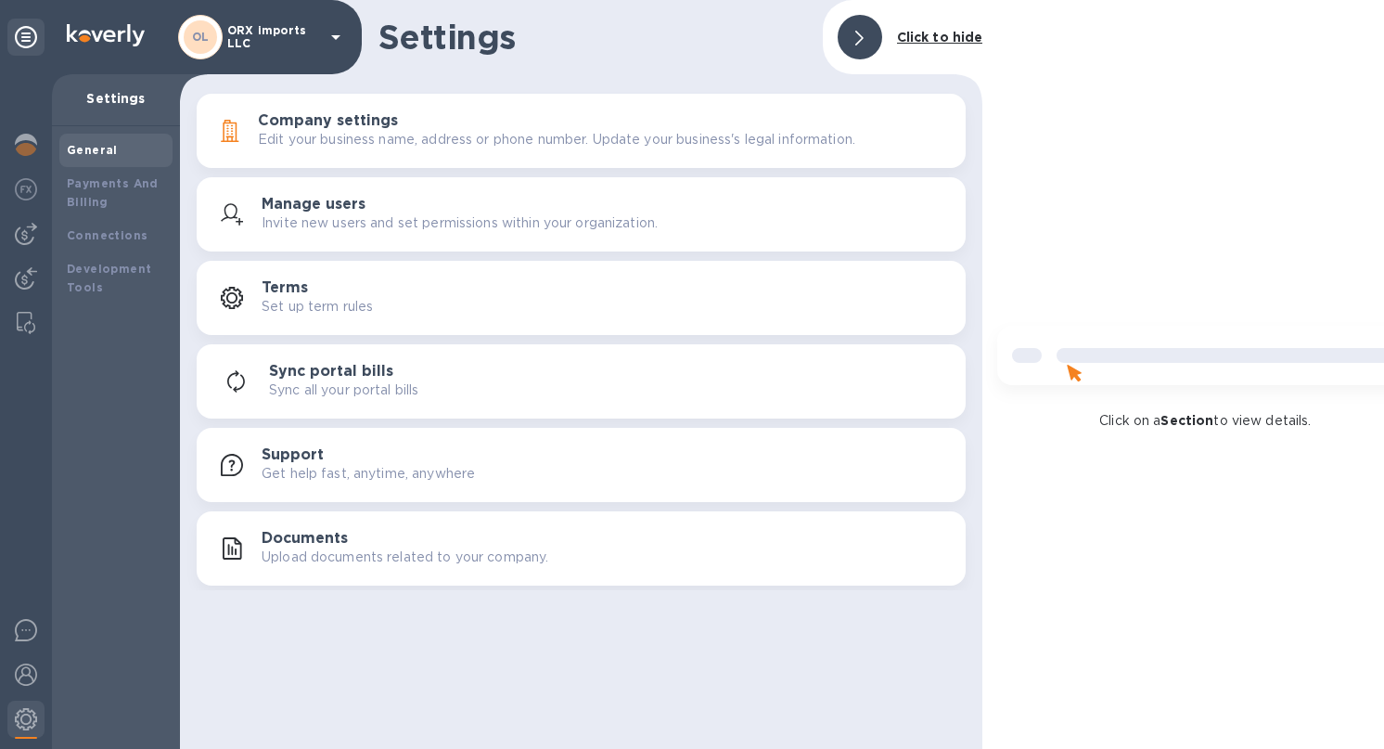
click at [119, 165] on div "General" at bounding box center [115, 150] width 113 height 33
click at [116, 190] on div "Payments And Billing" at bounding box center [116, 192] width 98 height 37
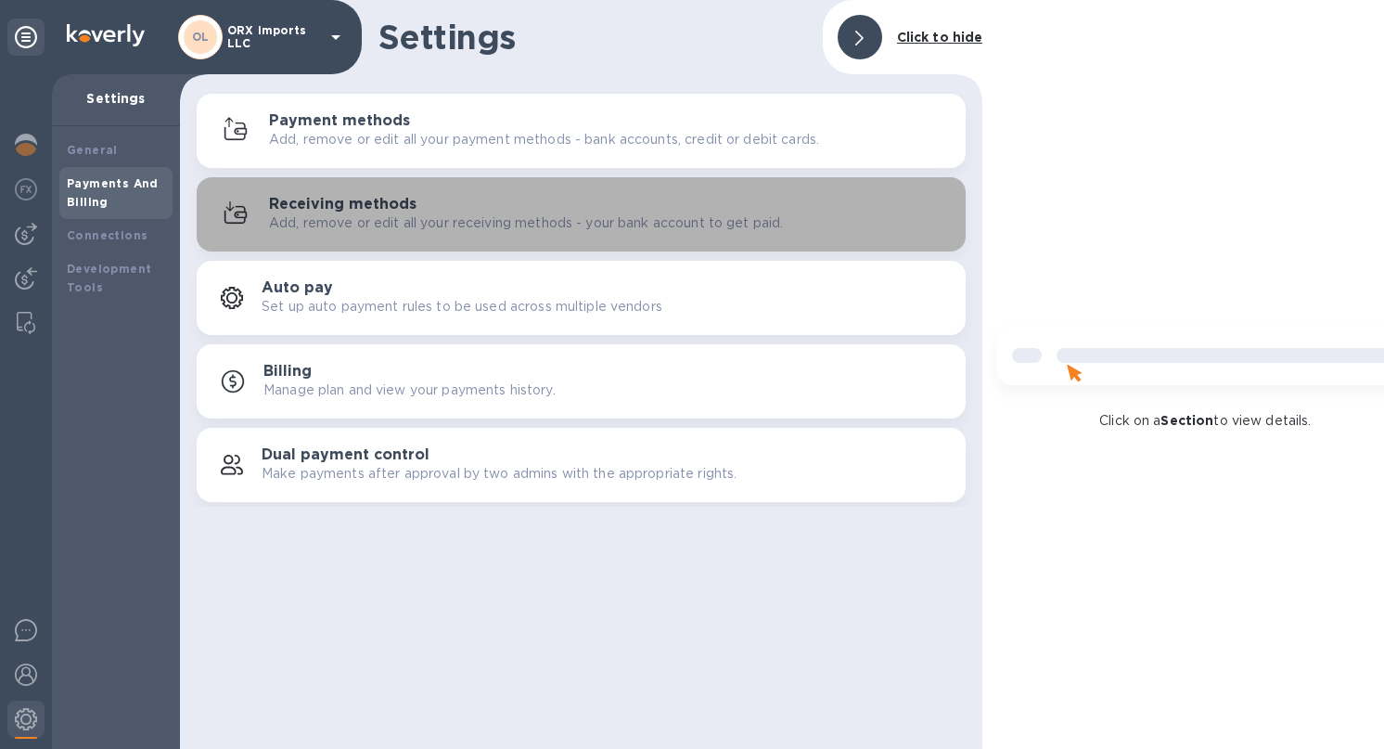
click at [324, 211] on h3 "Receiving methods" at bounding box center [342, 205] width 147 height 18
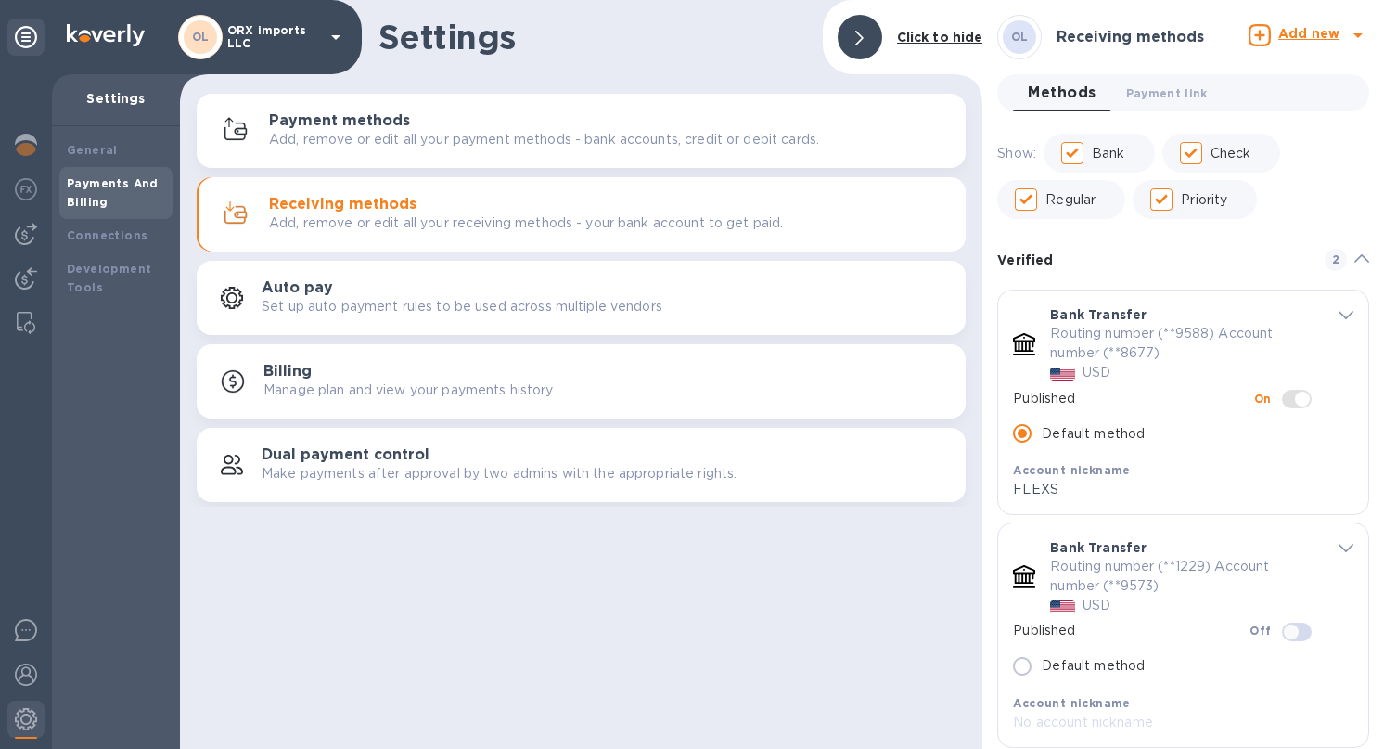
scroll to position [81, 0]
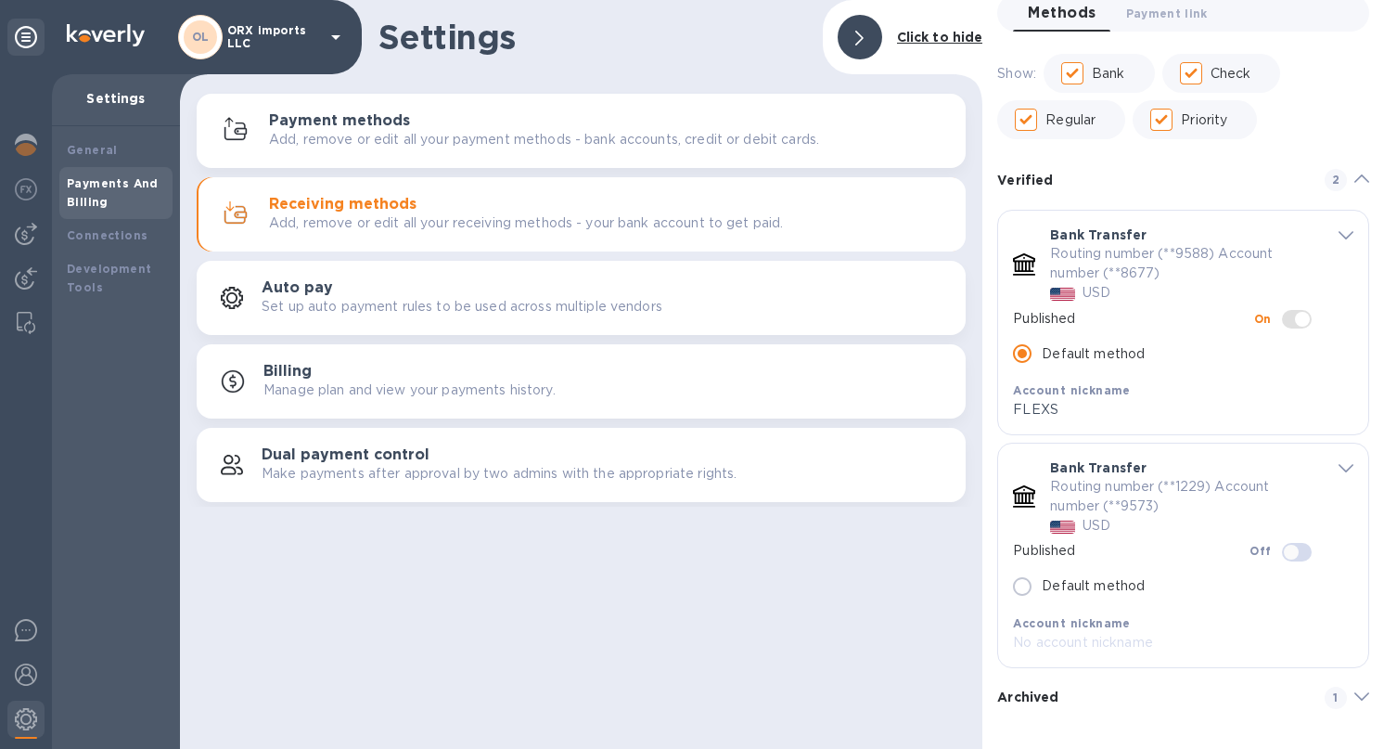
click at [1116, 710] on div "Archived 1" at bounding box center [1183, 697] width 372 height 45
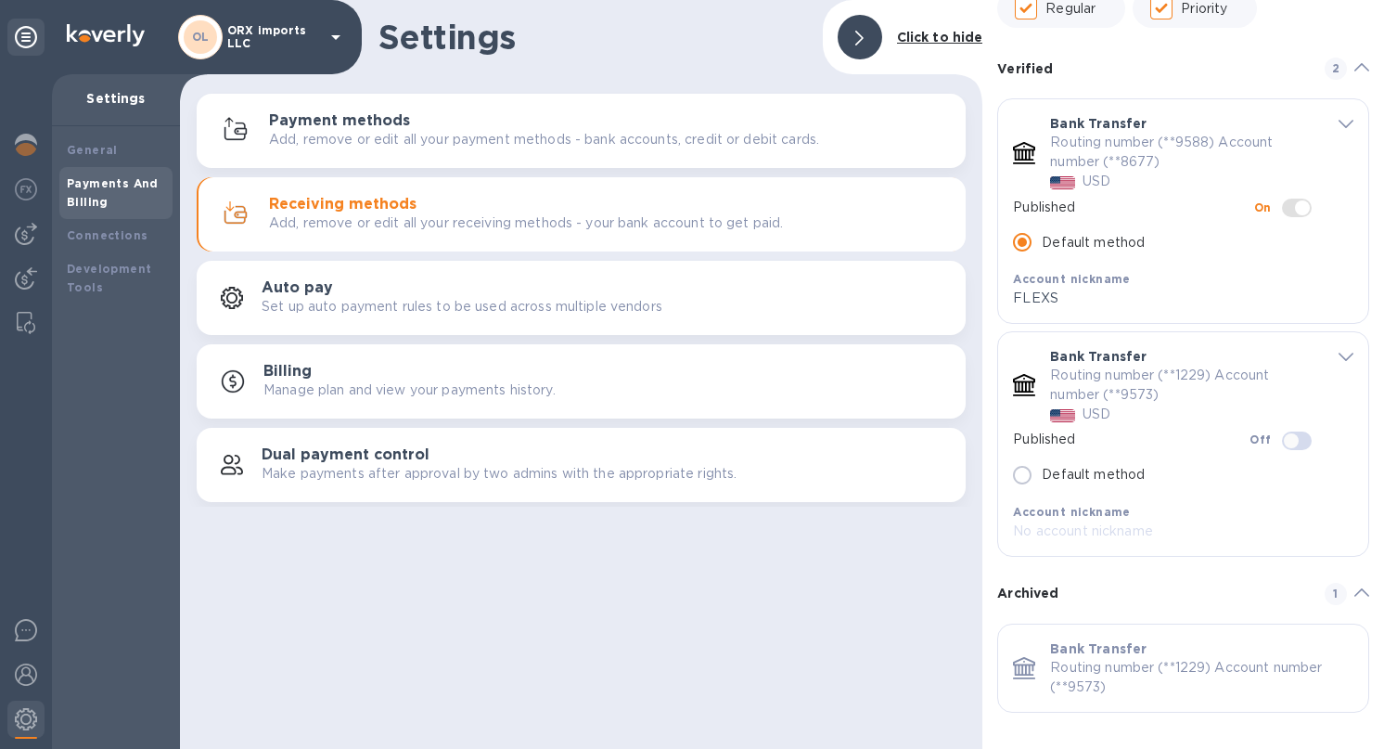
scroll to position [0, 0]
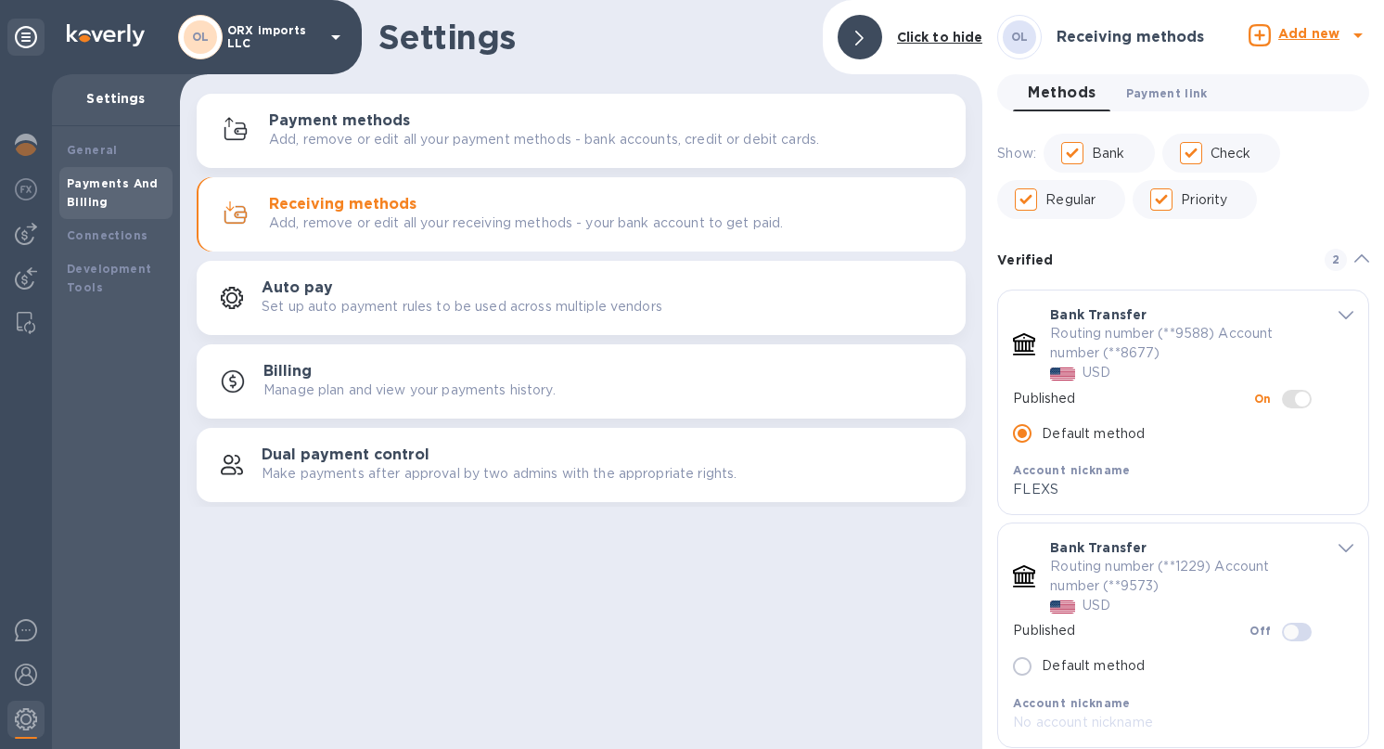
click at [1147, 96] on span "Payment link 0" at bounding box center [1167, 92] width 82 height 19
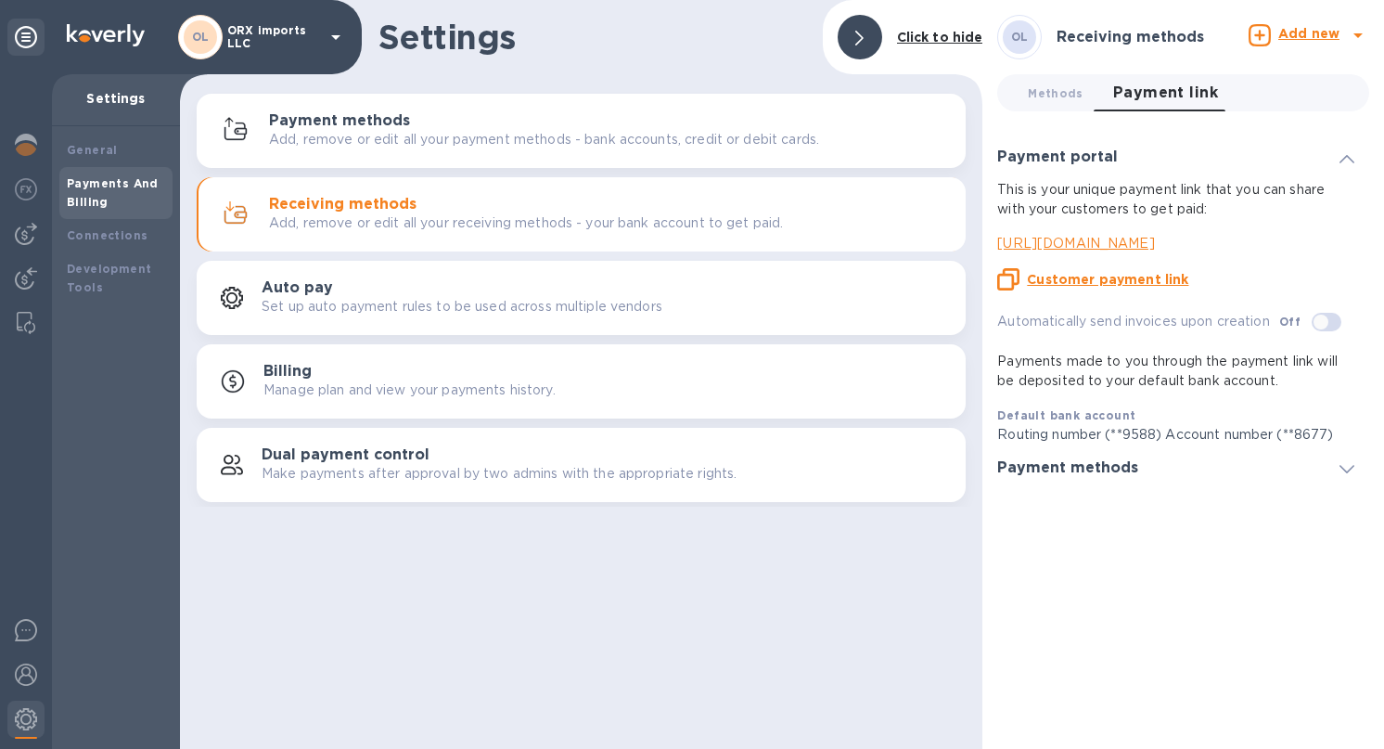
click at [1134, 475] on div "Payment methods" at bounding box center [1075, 468] width 156 height 18
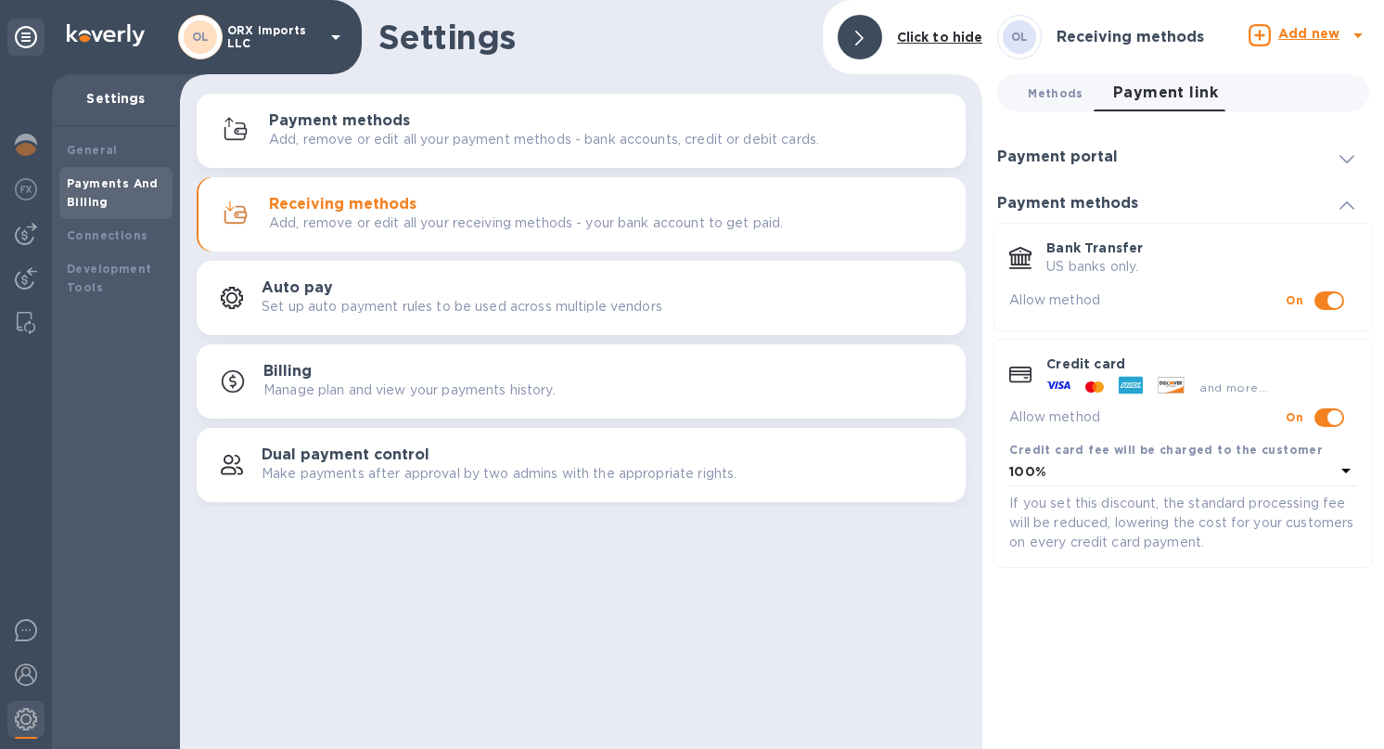
click at [1071, 88] on span "Methods 0" at bounding box center [1055, 92] width 55 height 19
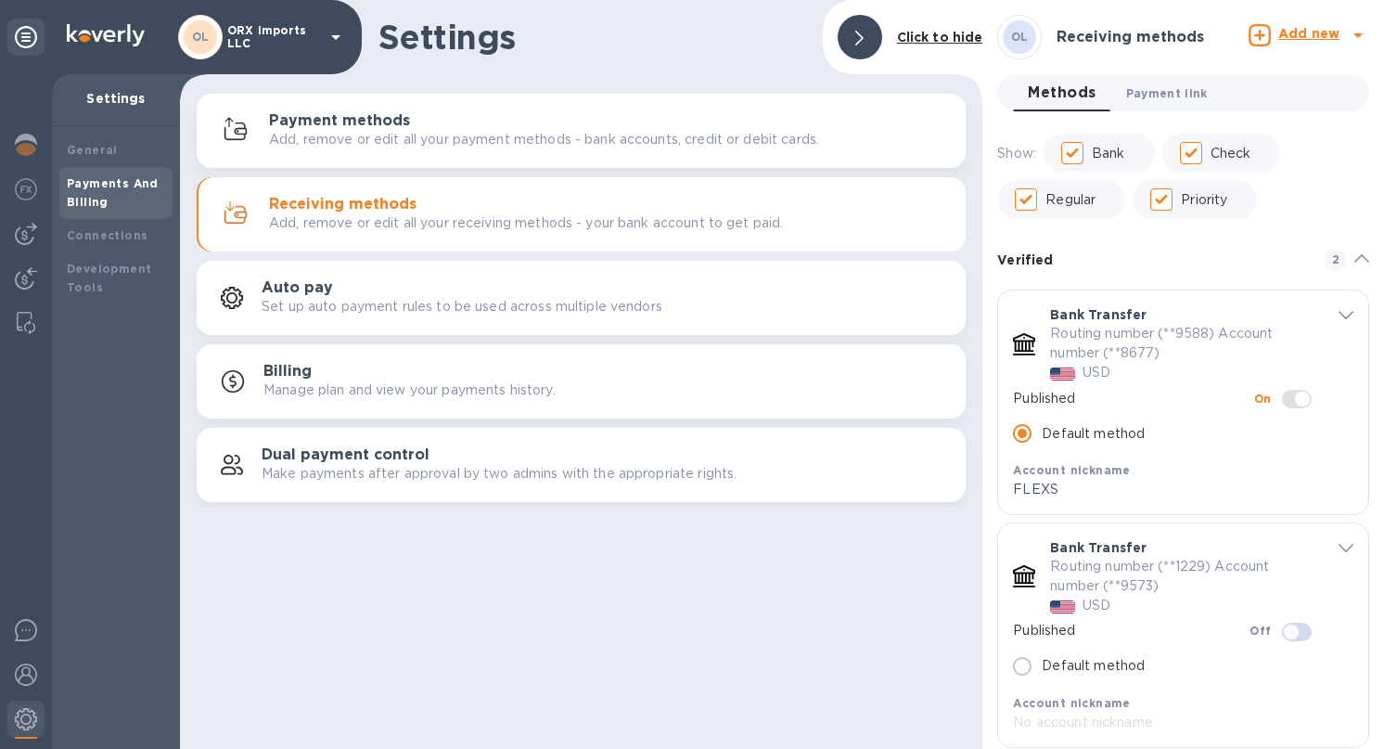
click at [1157, 83] on span "Payment link 0" at bounding box center [1167, 92] width 82 height 19
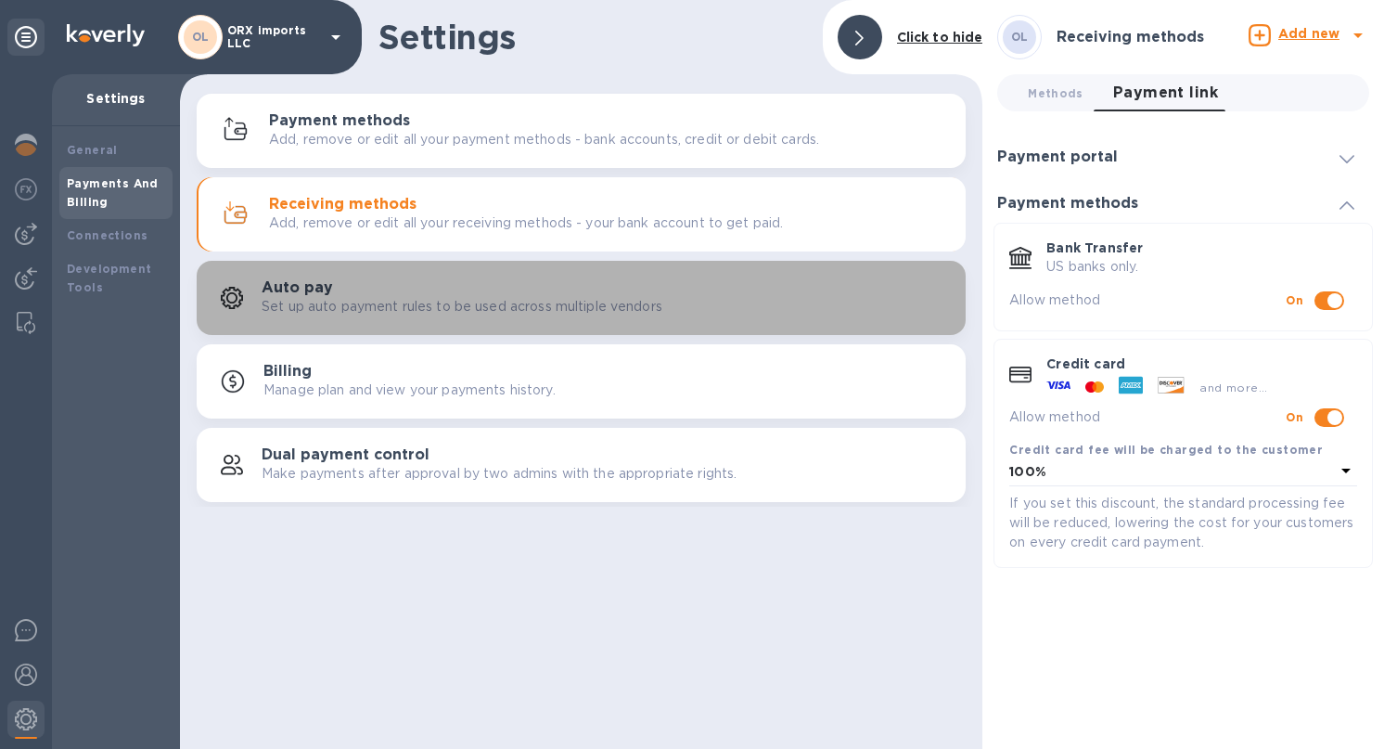
click at [447, 299] on p "Set up auto payment rules to be used across multiple vendors" at bounding box center [462, 306] width 401 height 19
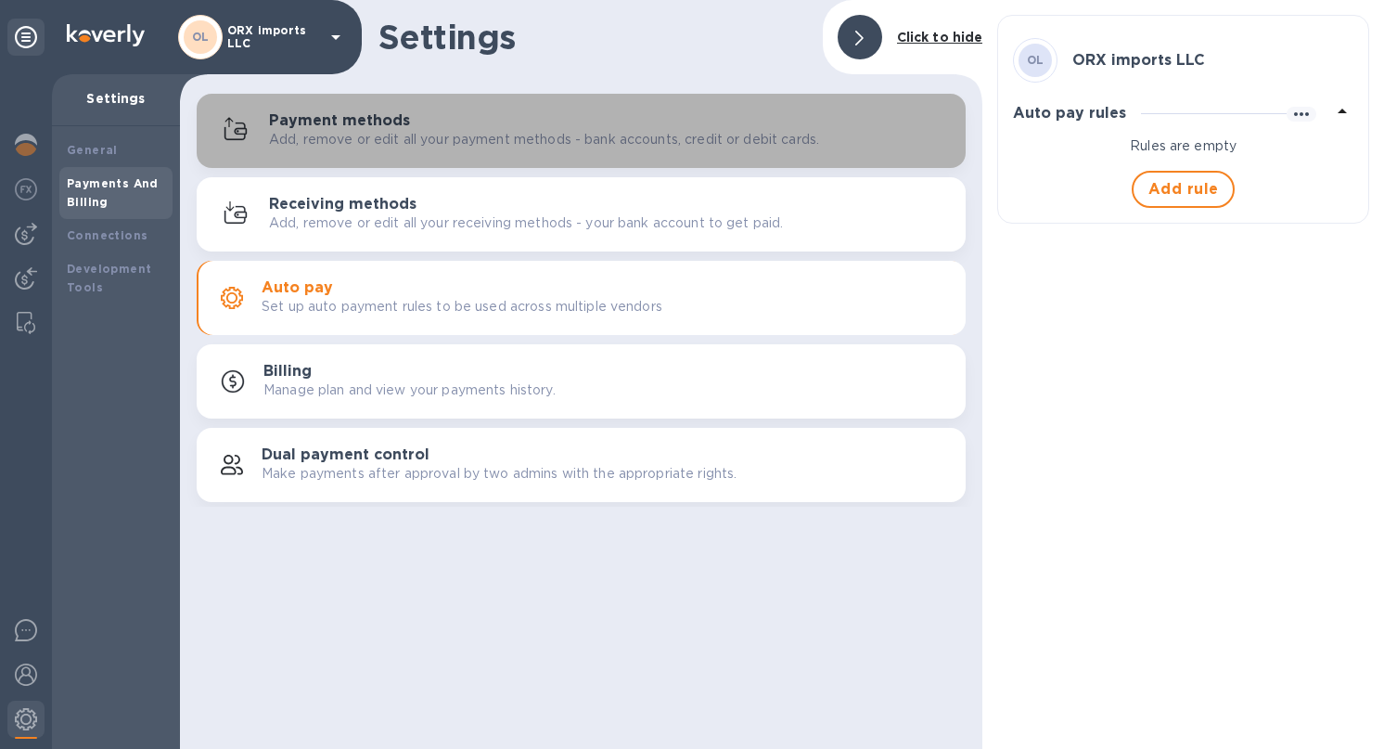
click at [456, 104] on button "Payment methods Add, remove or edit all your payment methods - bank accounts, c…" at bounding box center [581, 131] width 769 height 74
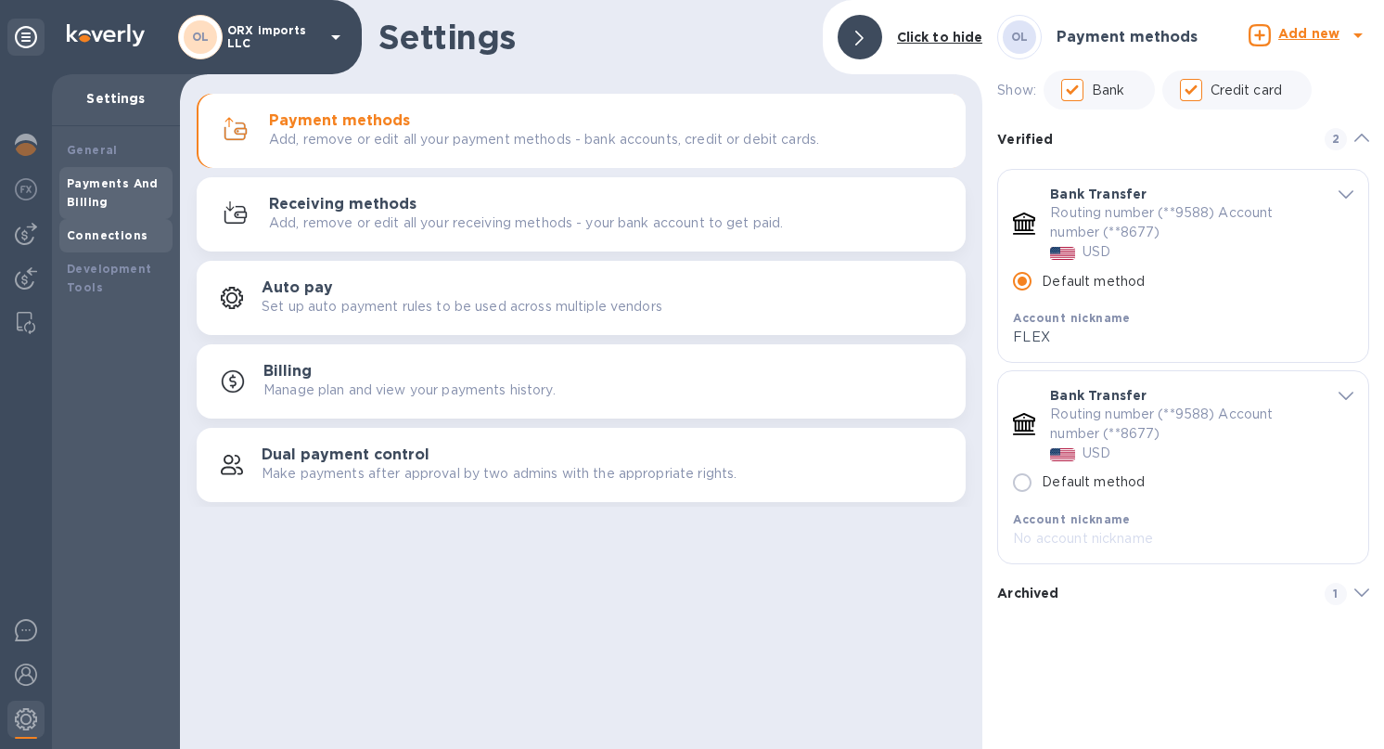
click at [108, 236] on b "Connections" at bounding box center [107, 235] width 81 height 14
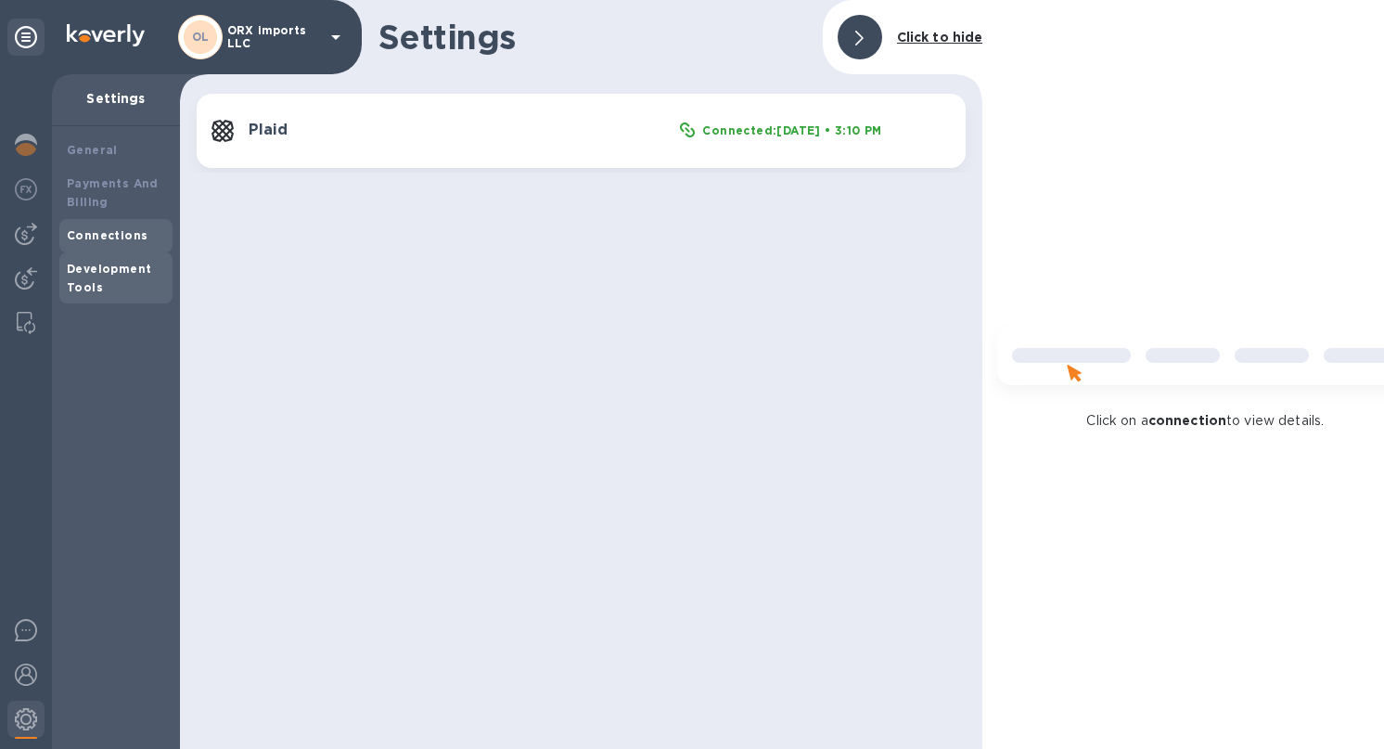
click at [127, 291] on div "Development Tools" at bounding box center [116, 278] width 98 height 37
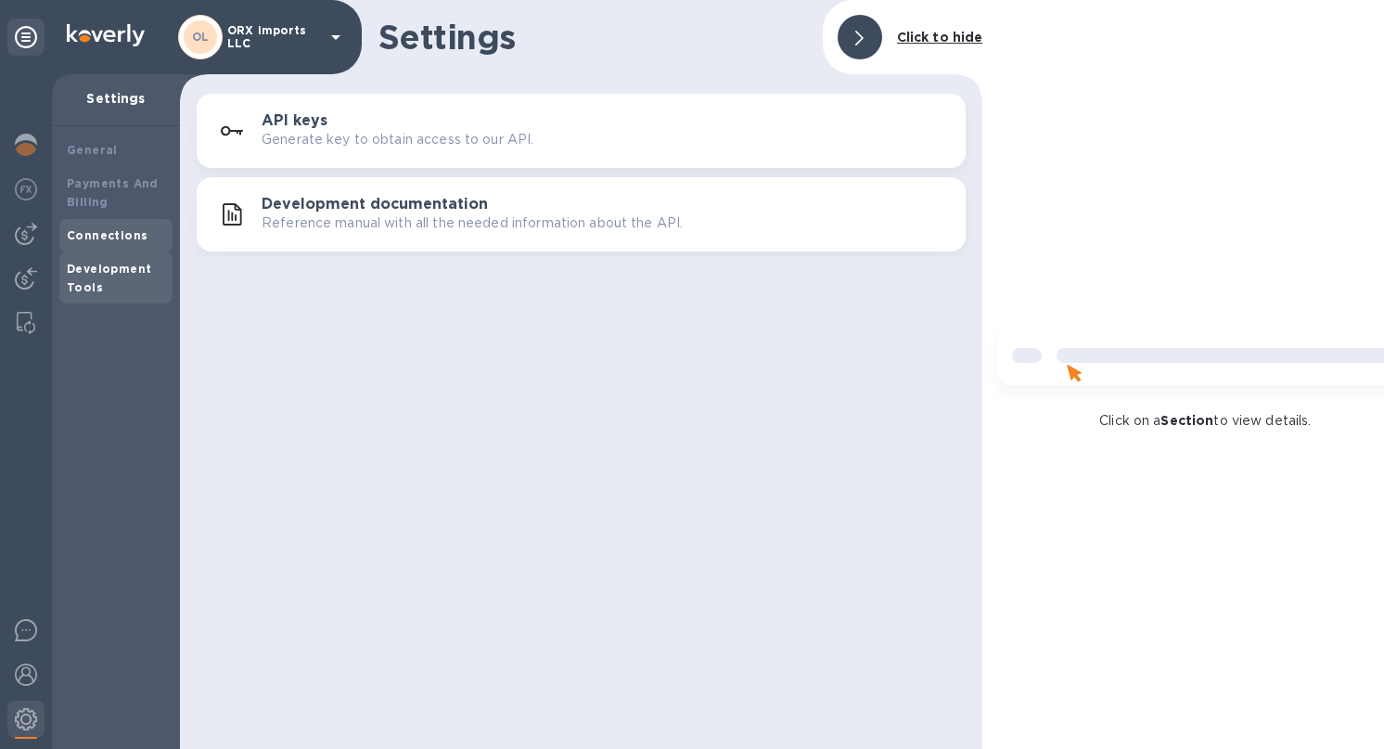
click at [127, 245] on div "Connections" at bounding box center [115, 235] width 113 height 33
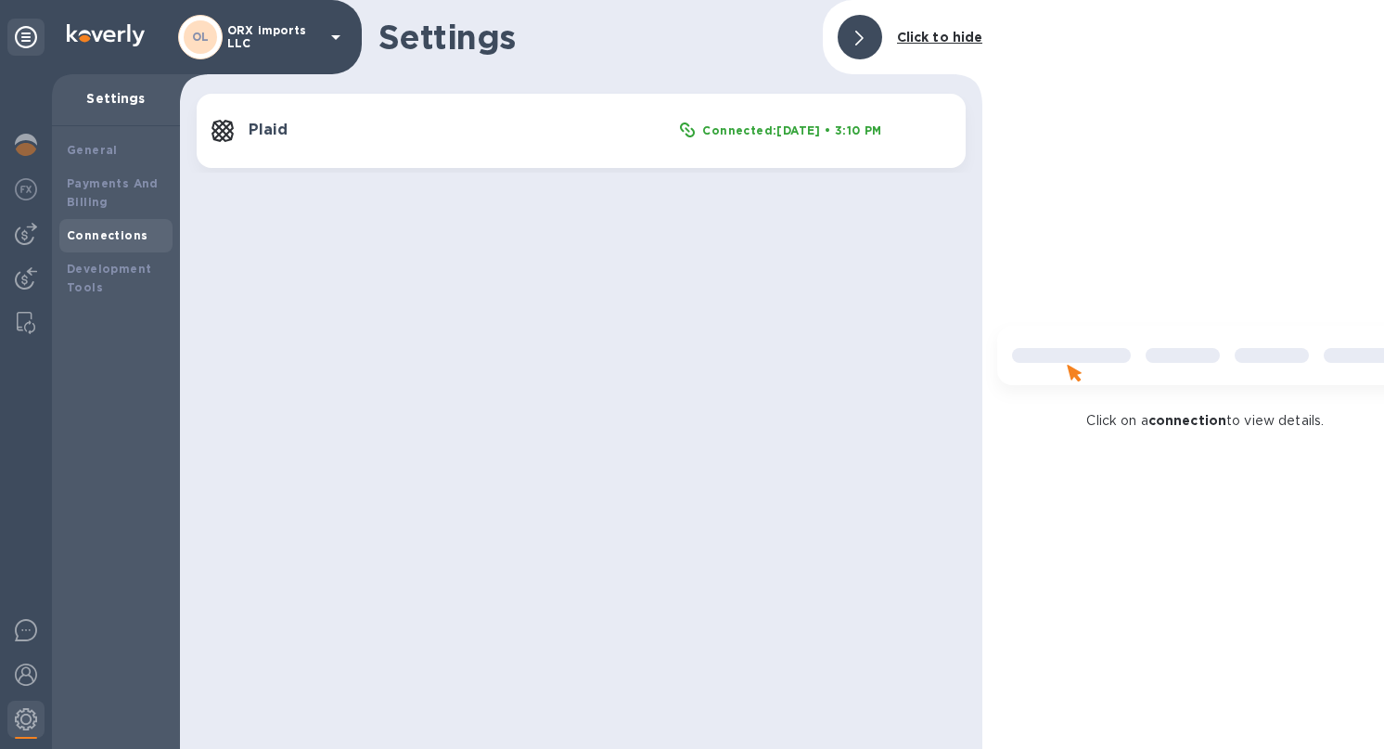
click at [787, 133] on b "Connected: Aug 25th, 2025 • 3:10 PM" at bounding box center [791, 130] width 179 height 14
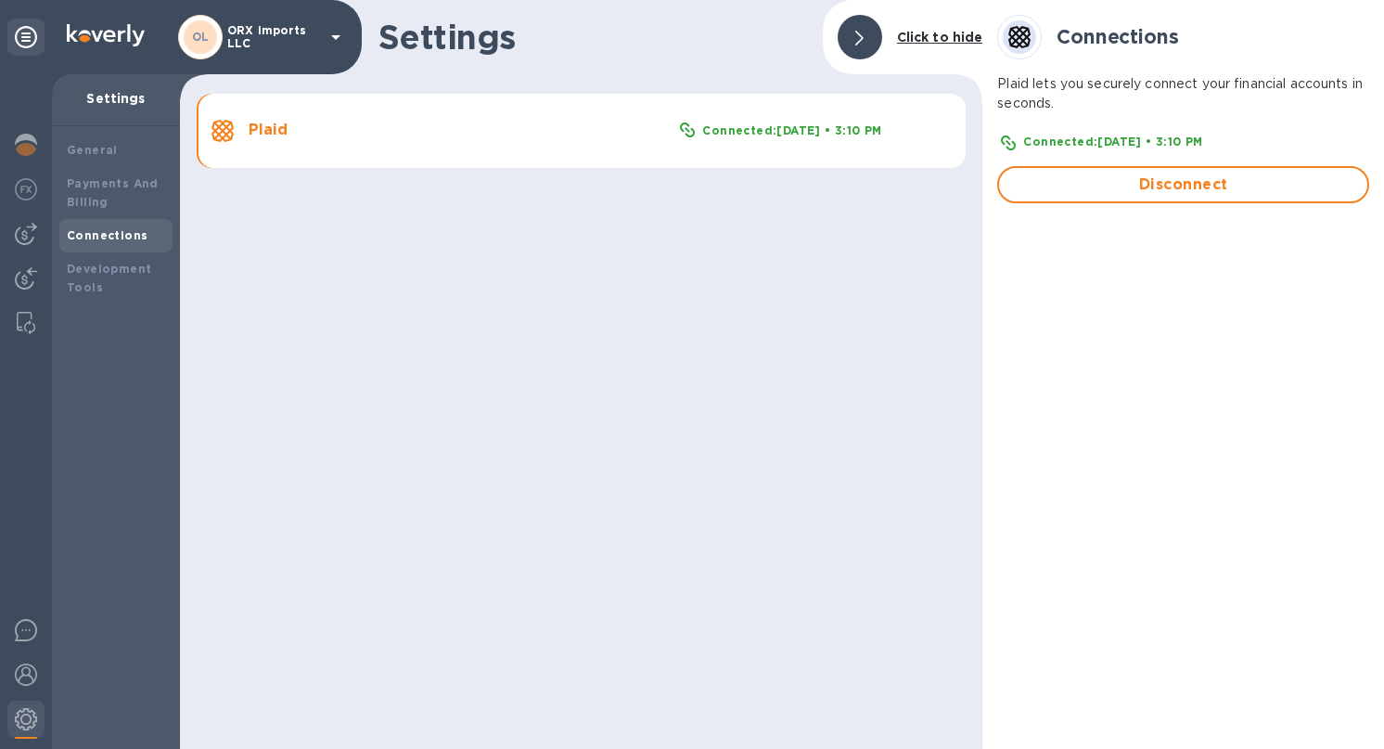
click at [828, 45] on div "Click to hide" at bounding box center [903, 37] width 160 height 74
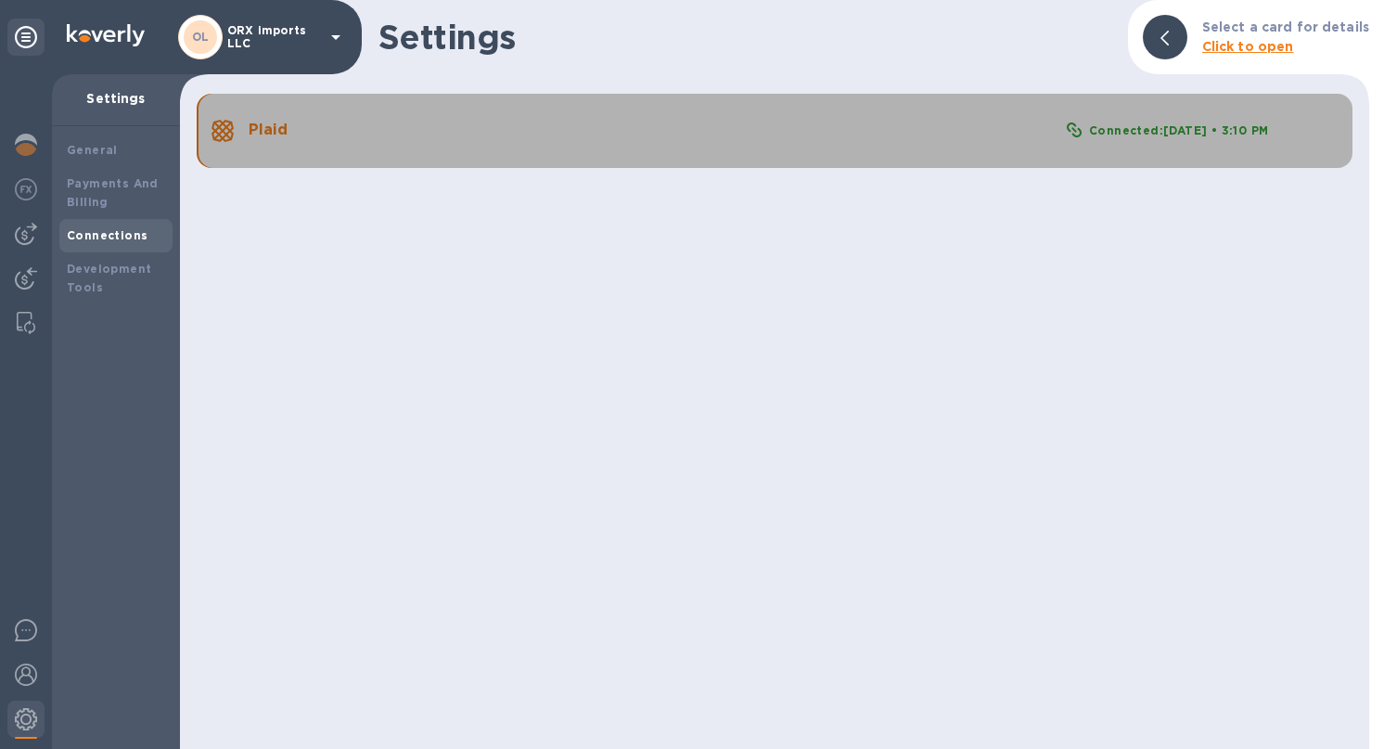
click at [1152, 121] on div "Connected: Aug 25th, 2025 • 3:10 PM" at bounding box center [1178, 131] width 186 height 26
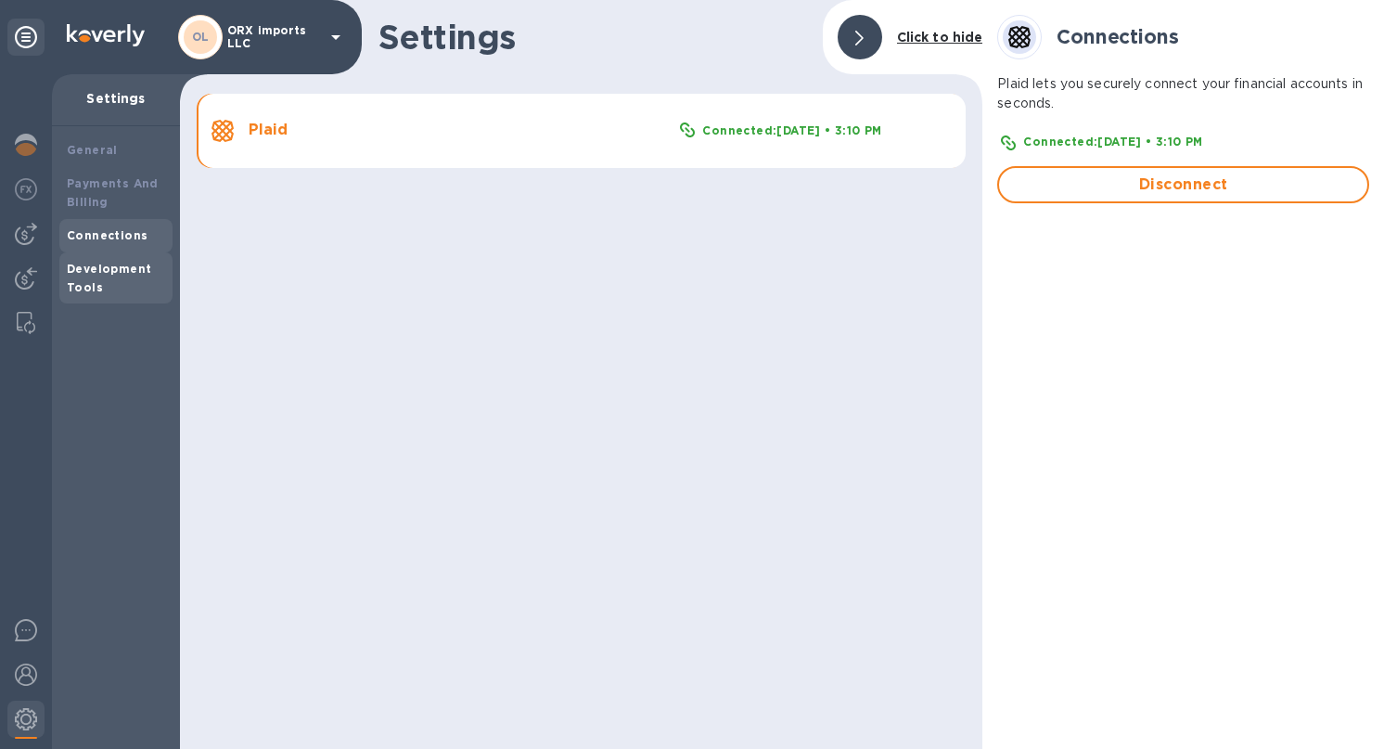
click at [117, 280] on div "Development Tools" at bounding box center [116, 278] width 98 height 37
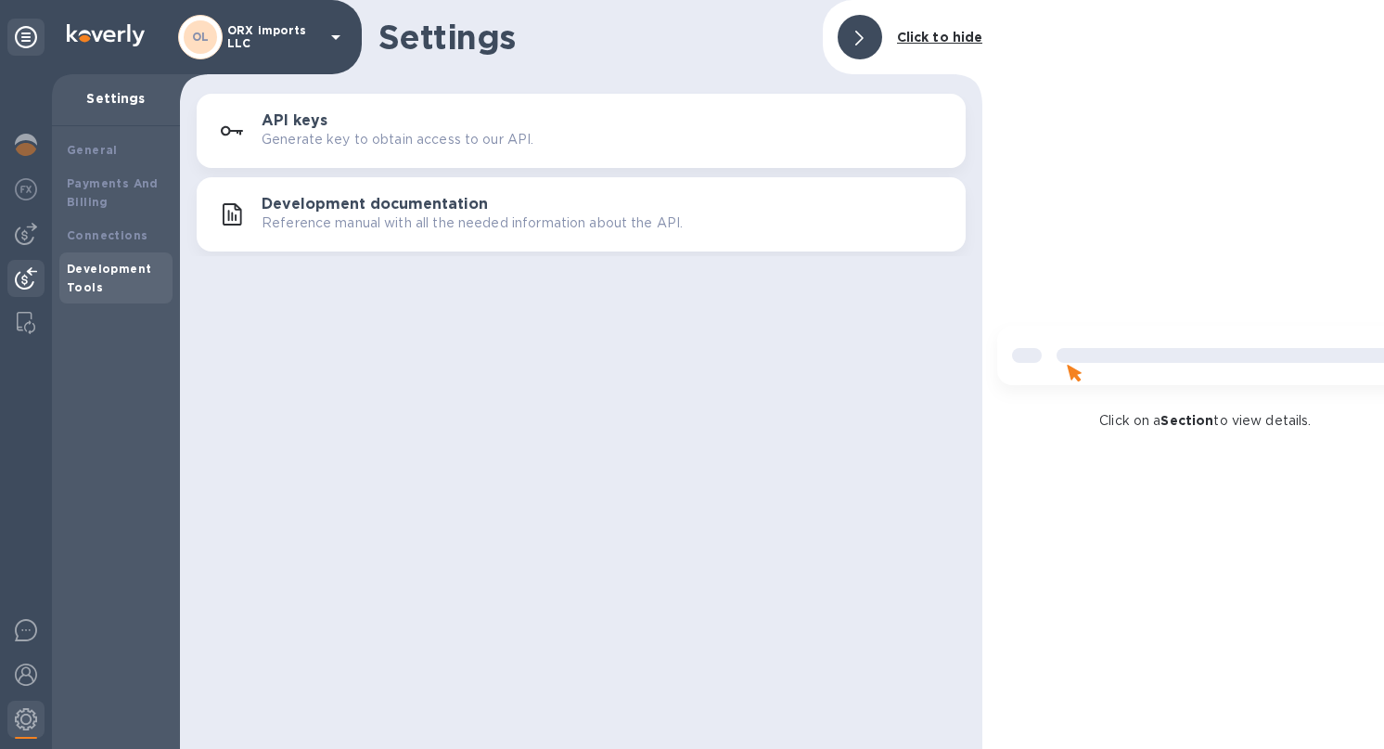
click at [17, 285] on img at bounding box center [26, 278] width 22 height 22
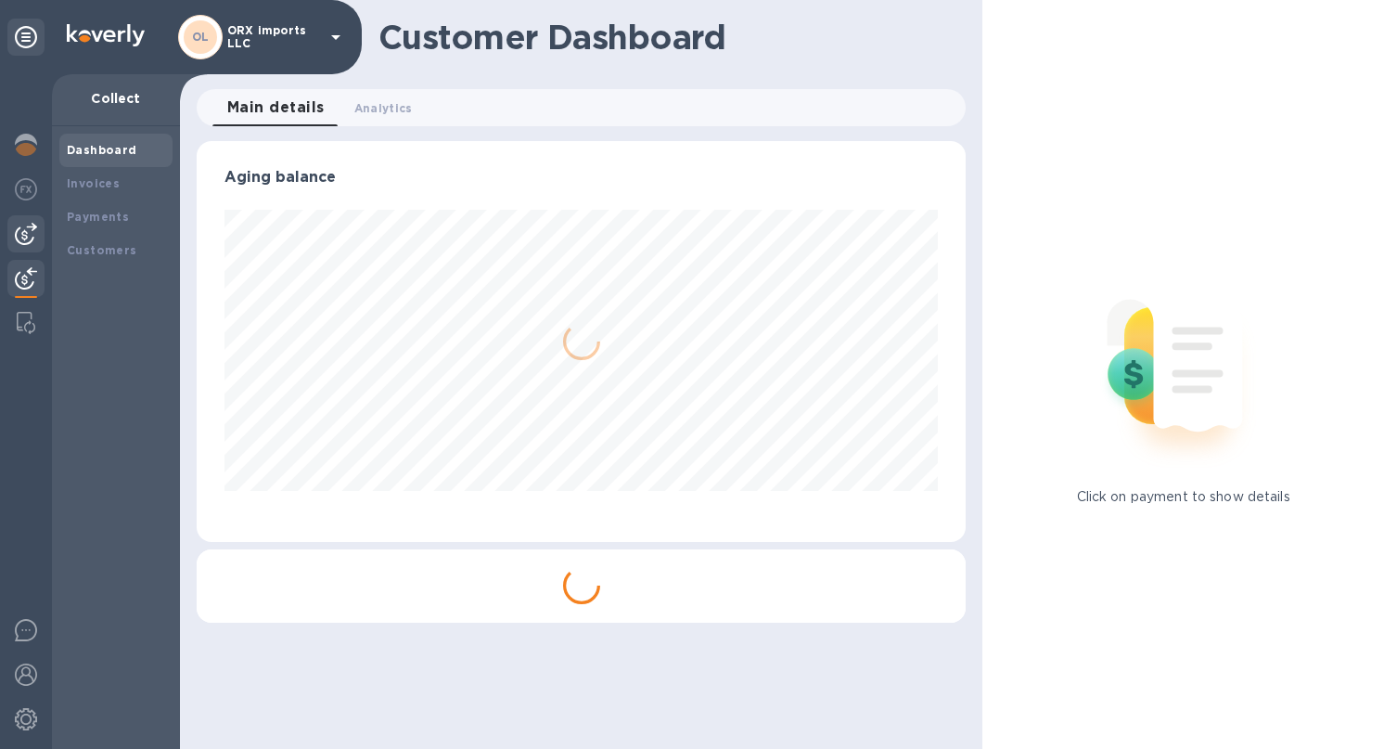
scroll to position [927213, 926851]
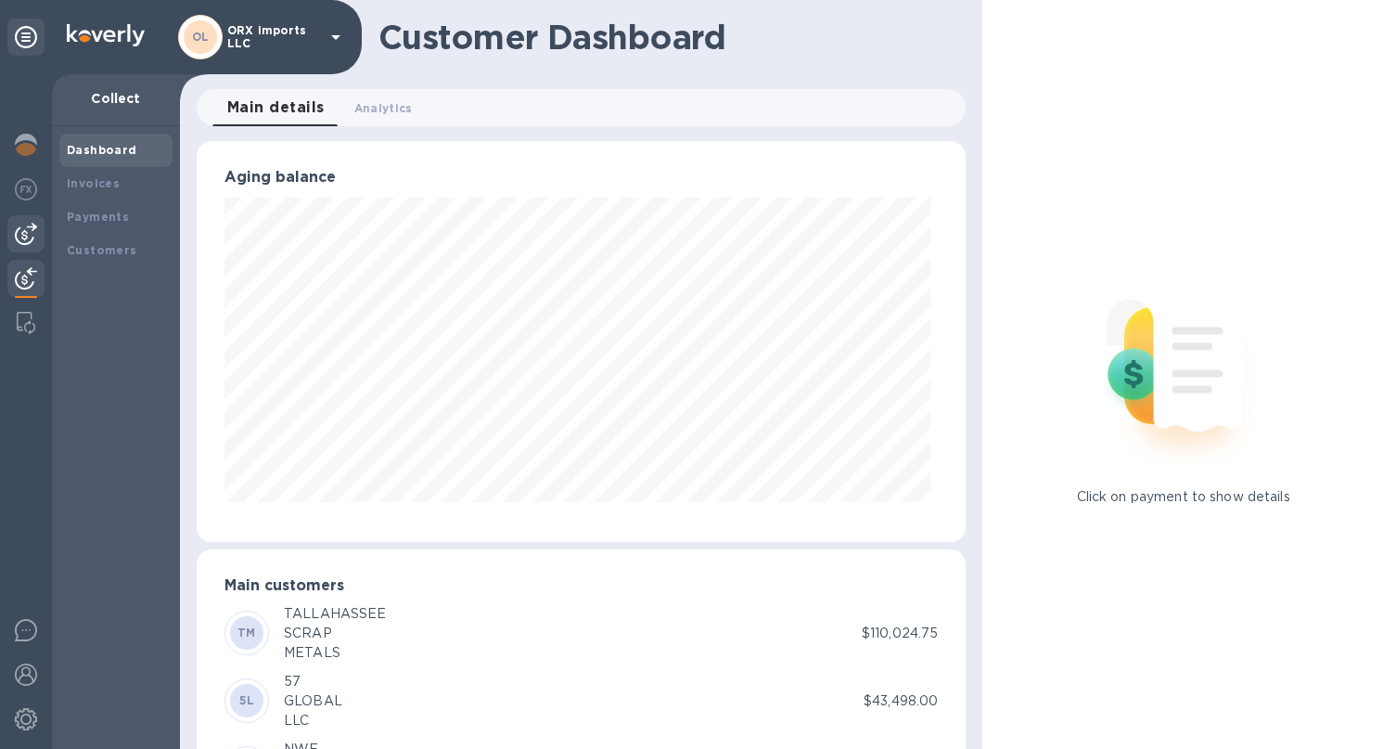
click at [18, 230] on img at bounding box center [26, 234] width 22 height 22
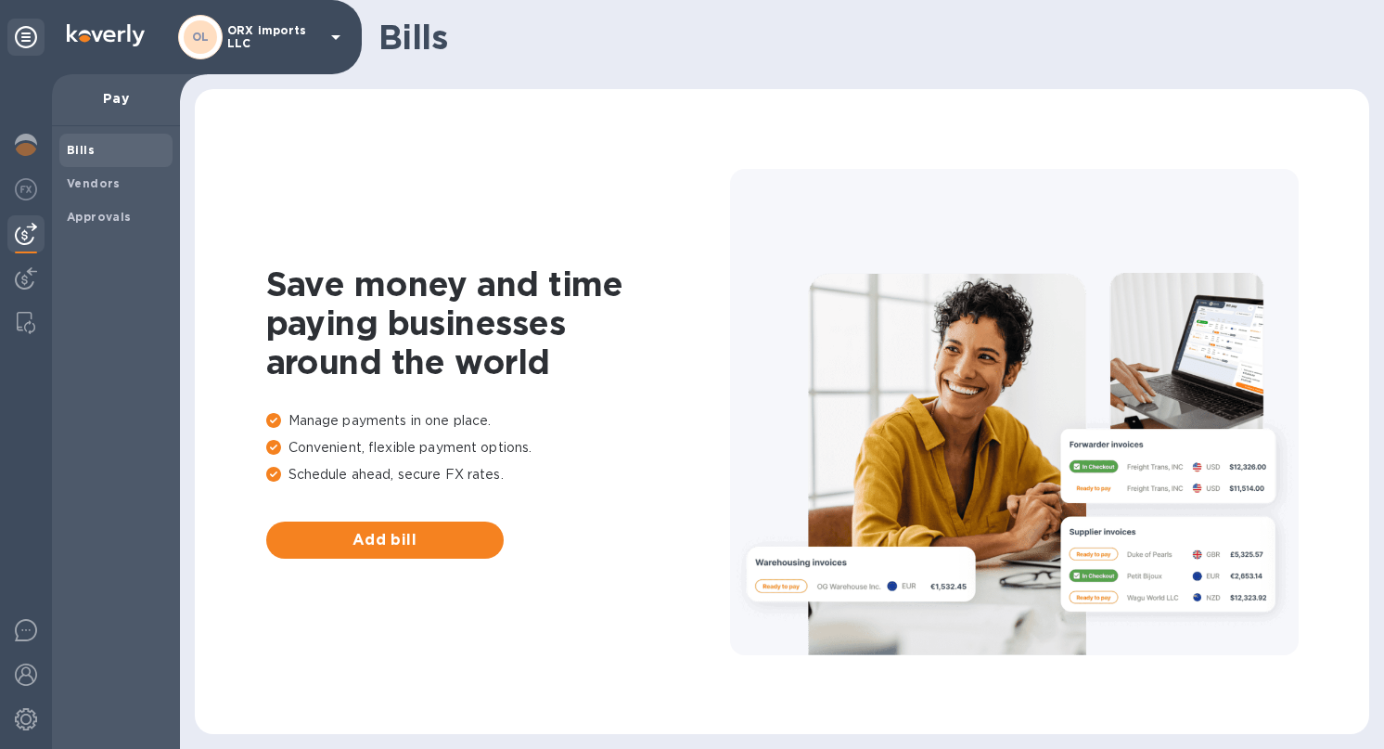
click at [20, 254] on div at bounding box center [26, 411] width 52 height 674
click at [23, 276] on img at bounding box center [26, 278] width 22 height 22
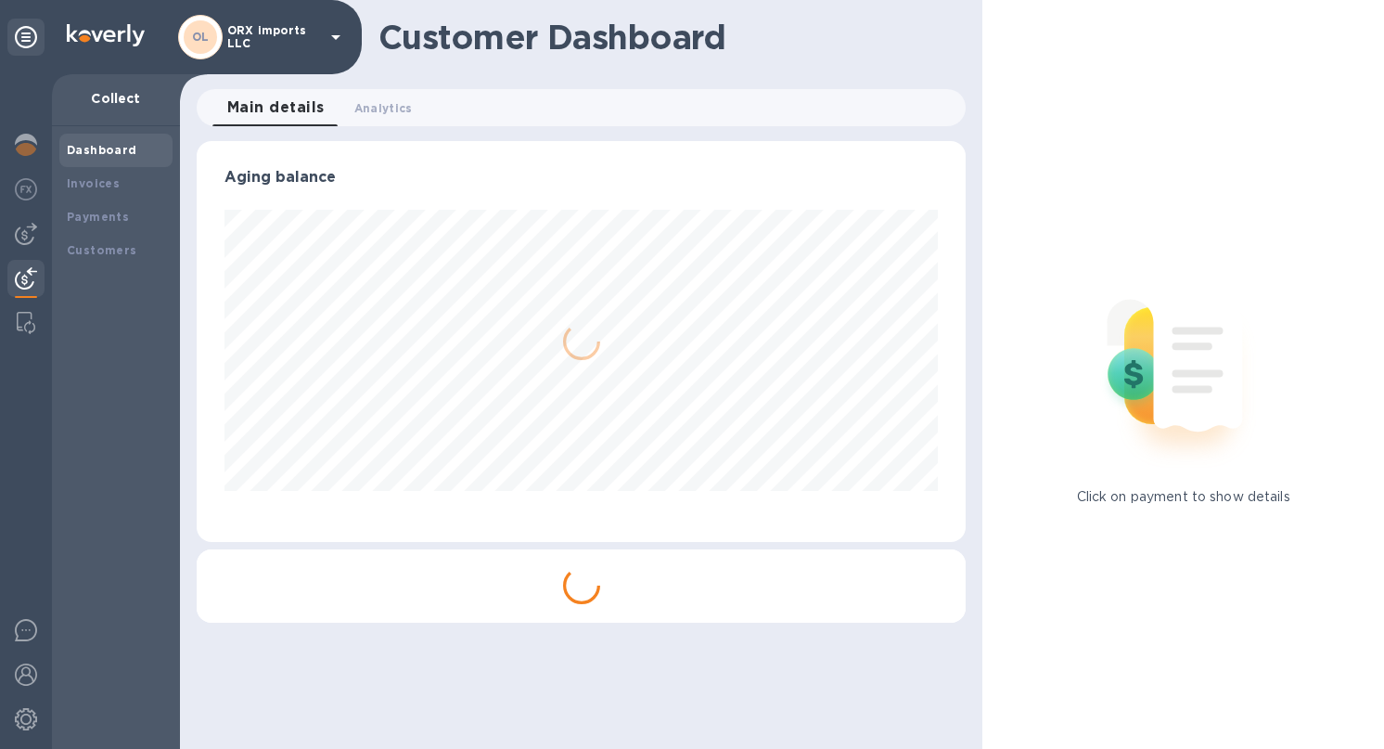
scroll to position [401, 762]
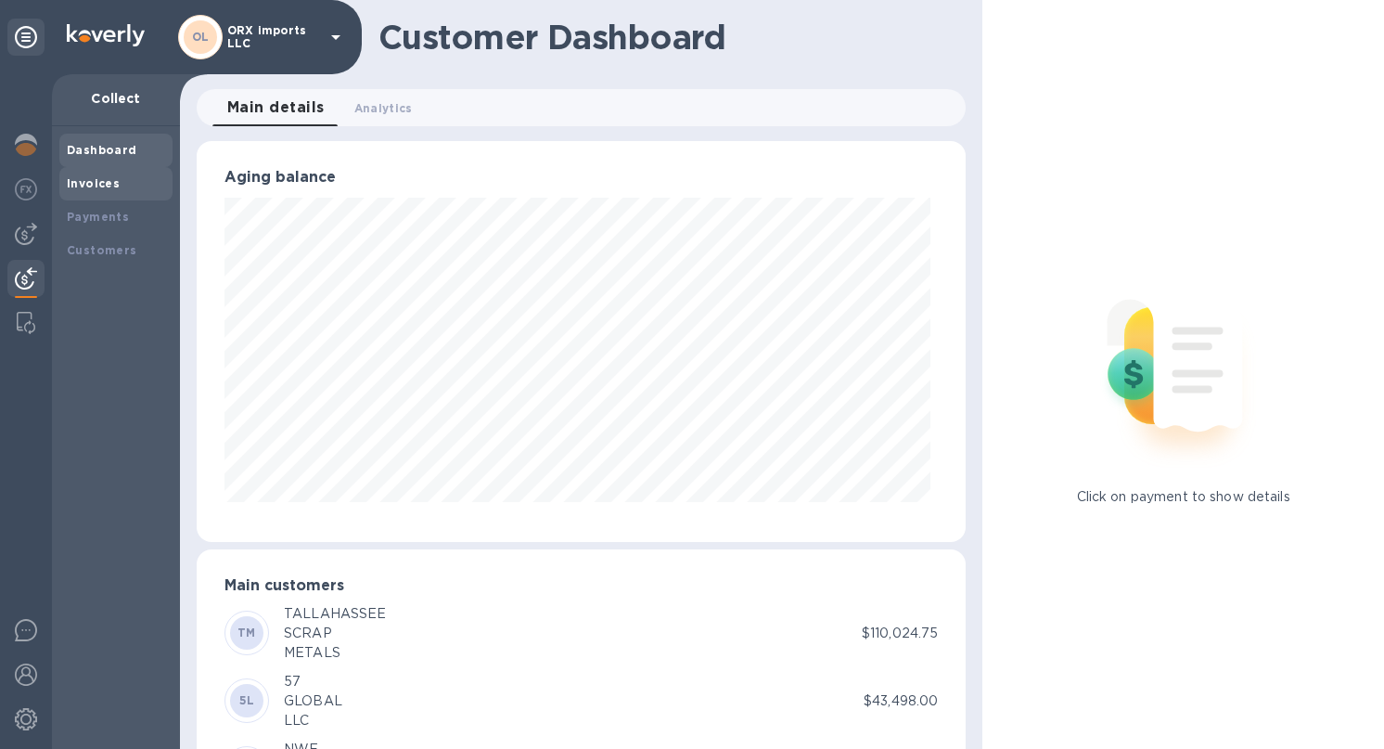
click at [95, 184] on b "Invoices" at bounding box center [93, 183] width 53 height 14
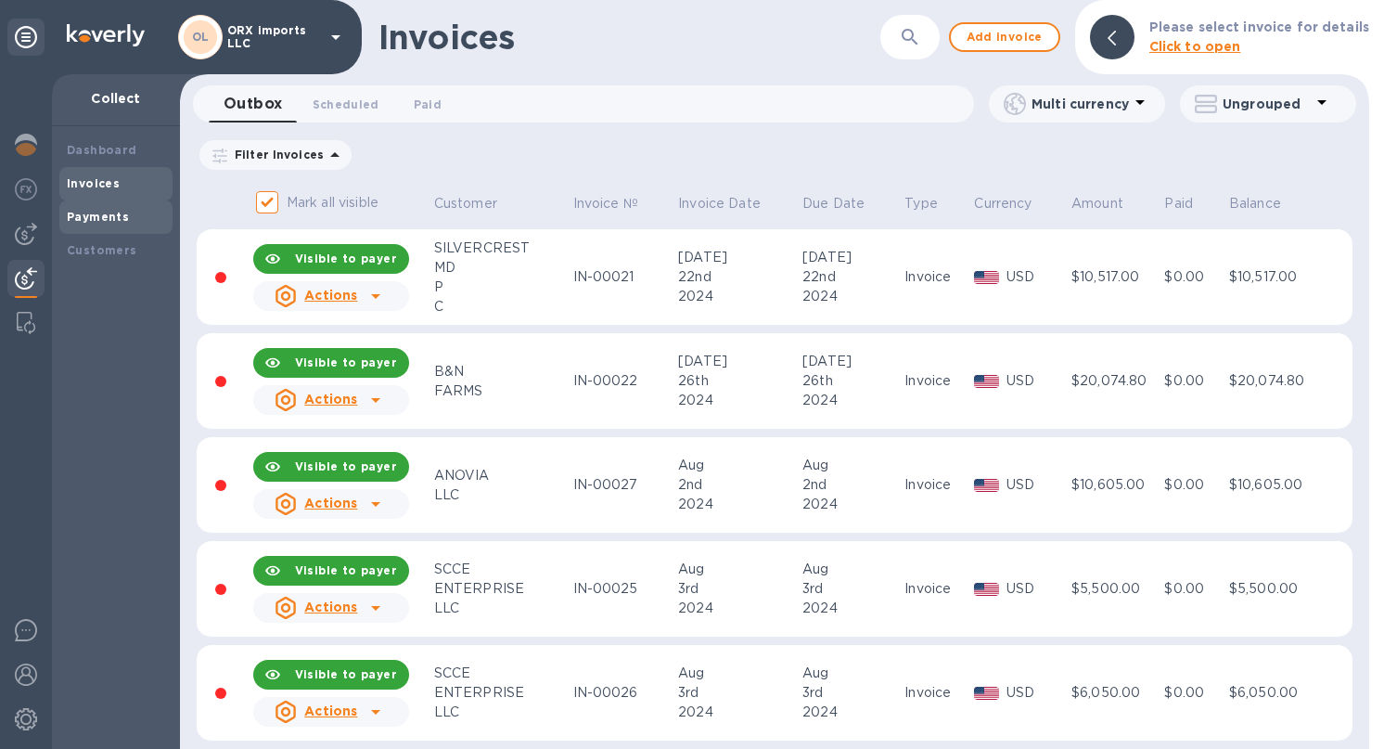
click at [97, 221] on b "Payments" at bounding box center [98, 217] width 62 height 14
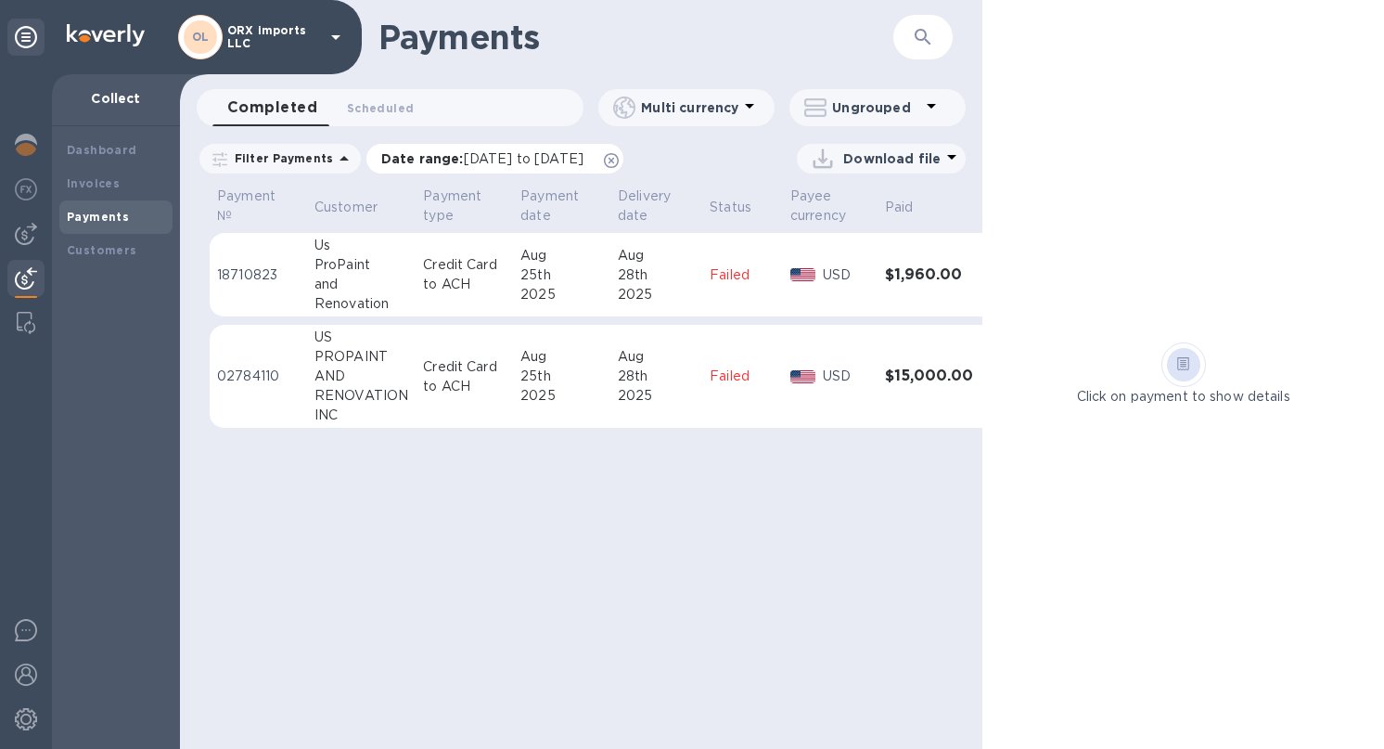
click at [619, 166] on icon at bounding box center [611, 160] width 15 height 15
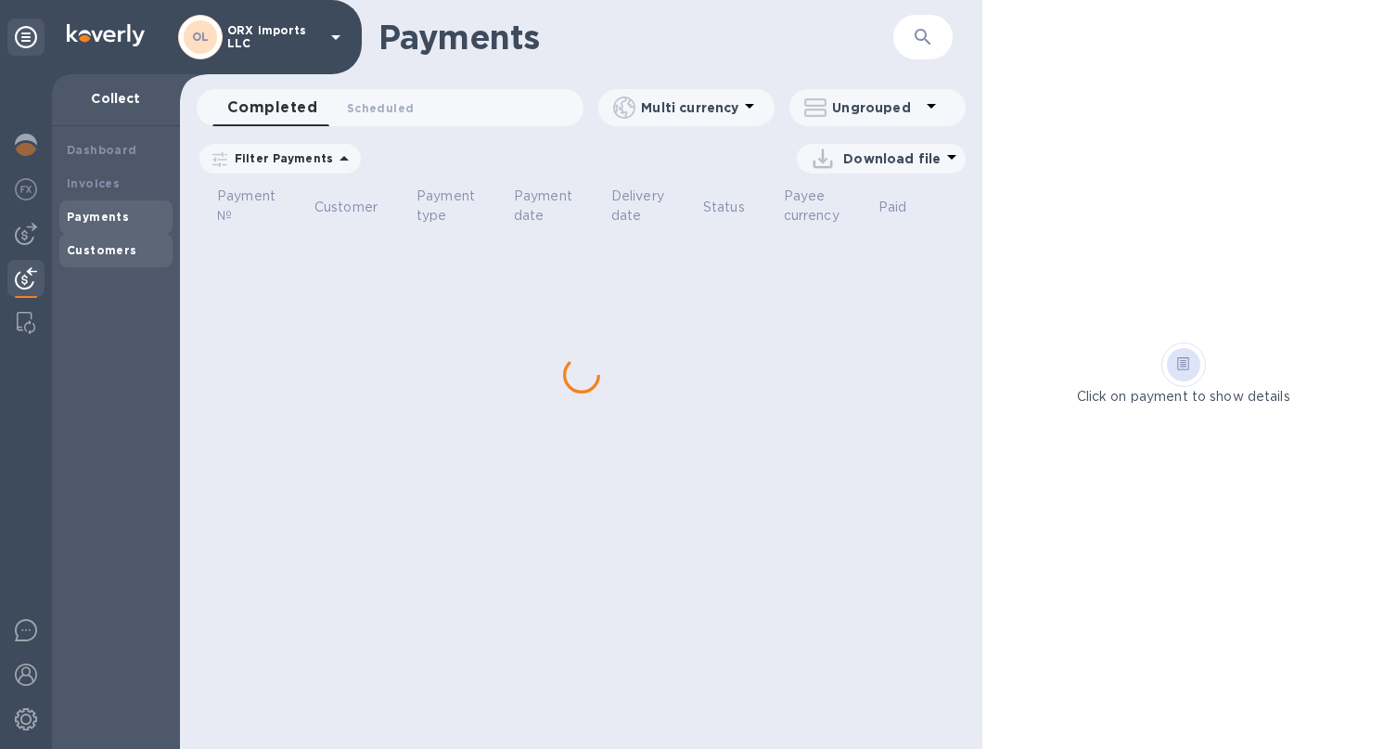
click at [131, 239] on div "Customers" at bounding box center [115, 250] width 113 height 33
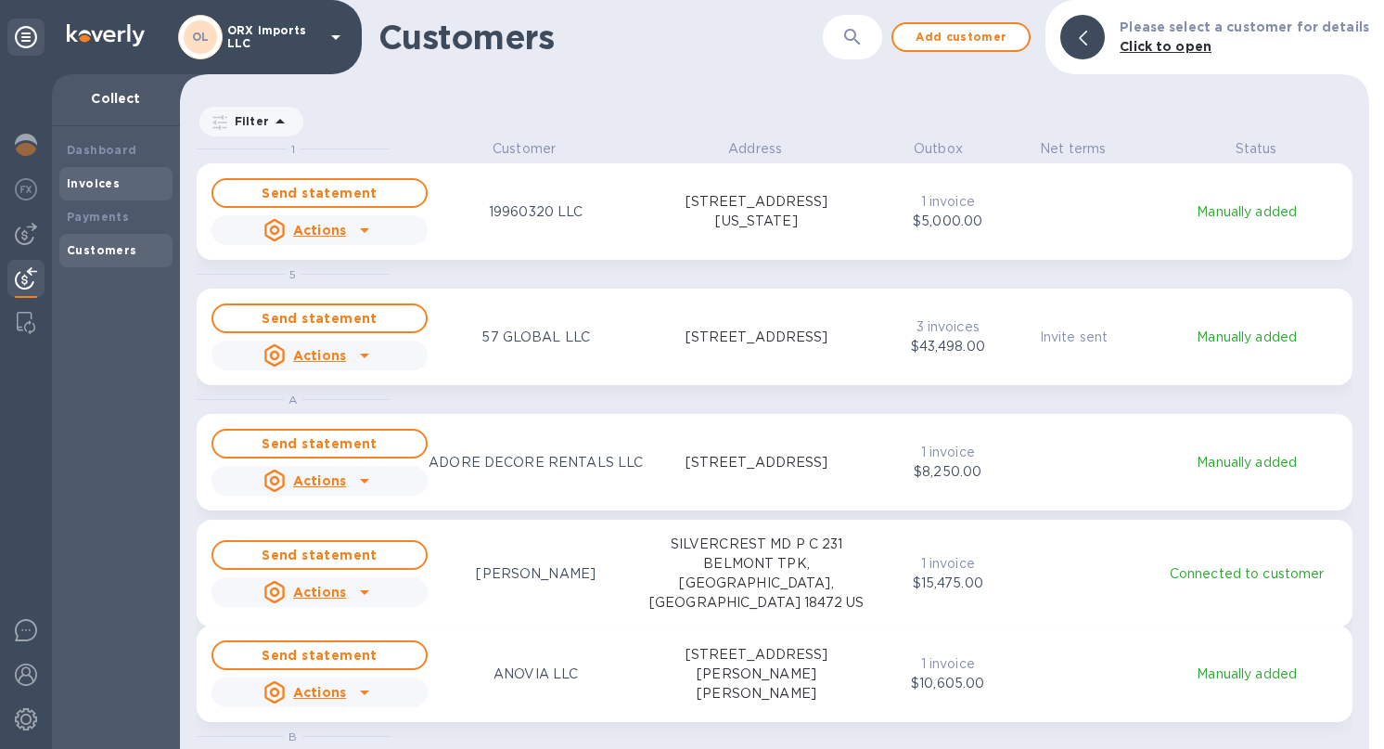
scroll to position [595, 1182]
click at [118, 166] on div "Dashboard" at bounding box center [115, 150] width 113 height 33
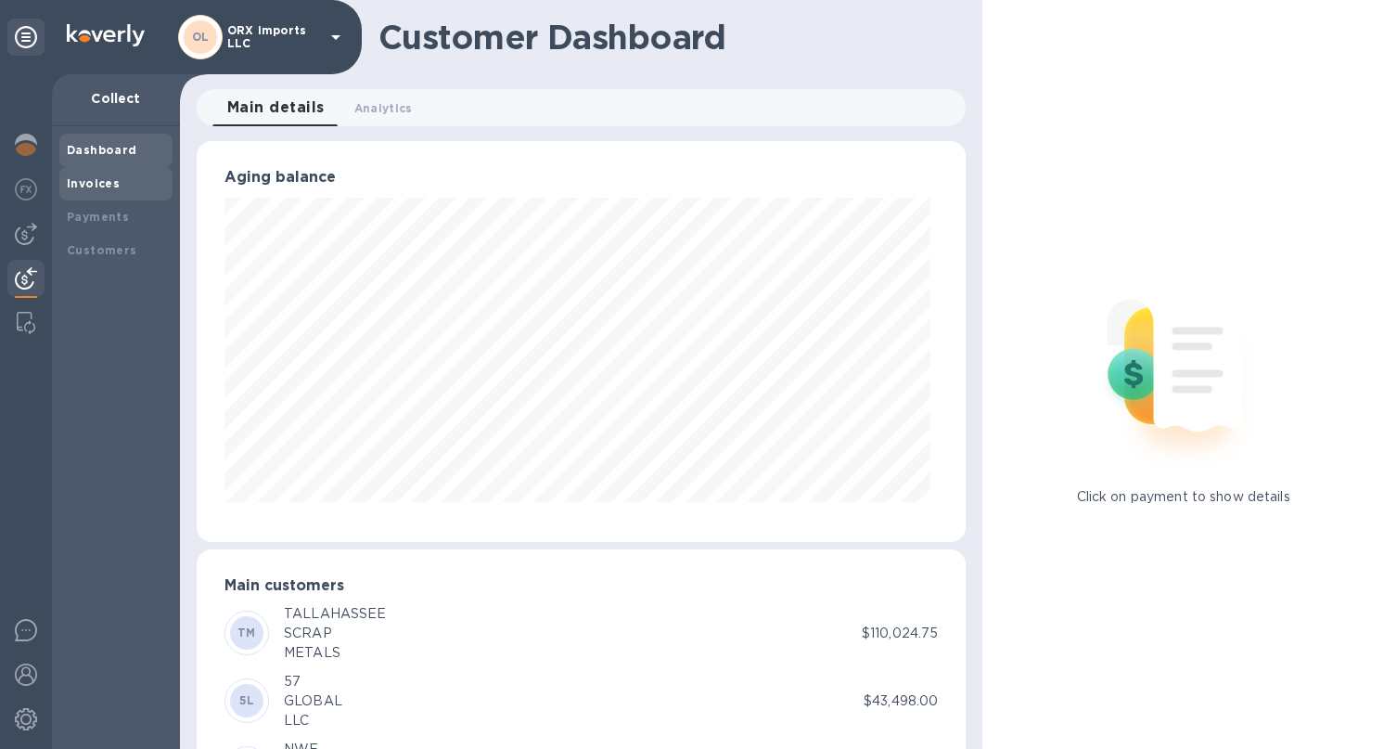
scroll to position [927213, 926851]
click at [118, 189] on div "Invoices" at bounding box center [116, 183] width 98 height 19
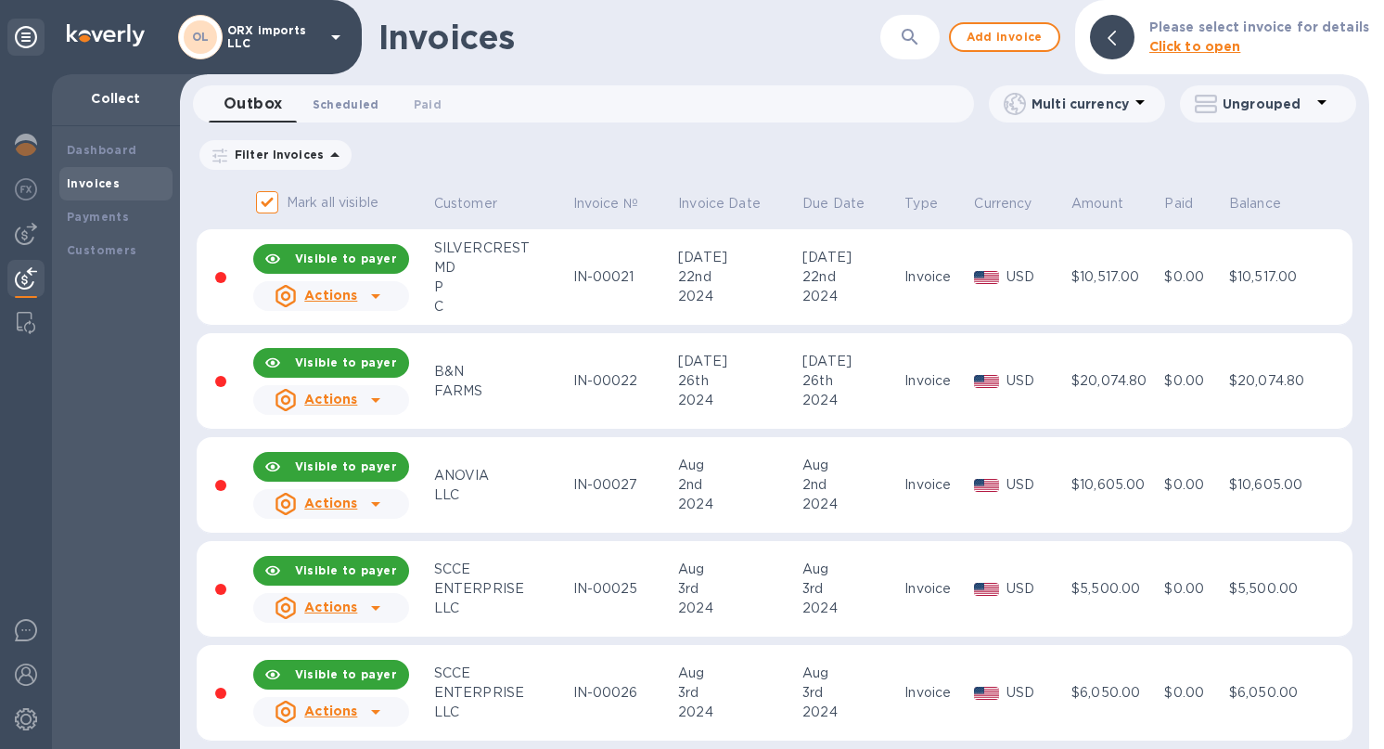
click at [365, 99] on span "Scheduled 0" at bounding box center [346, 104] width 67 height 19
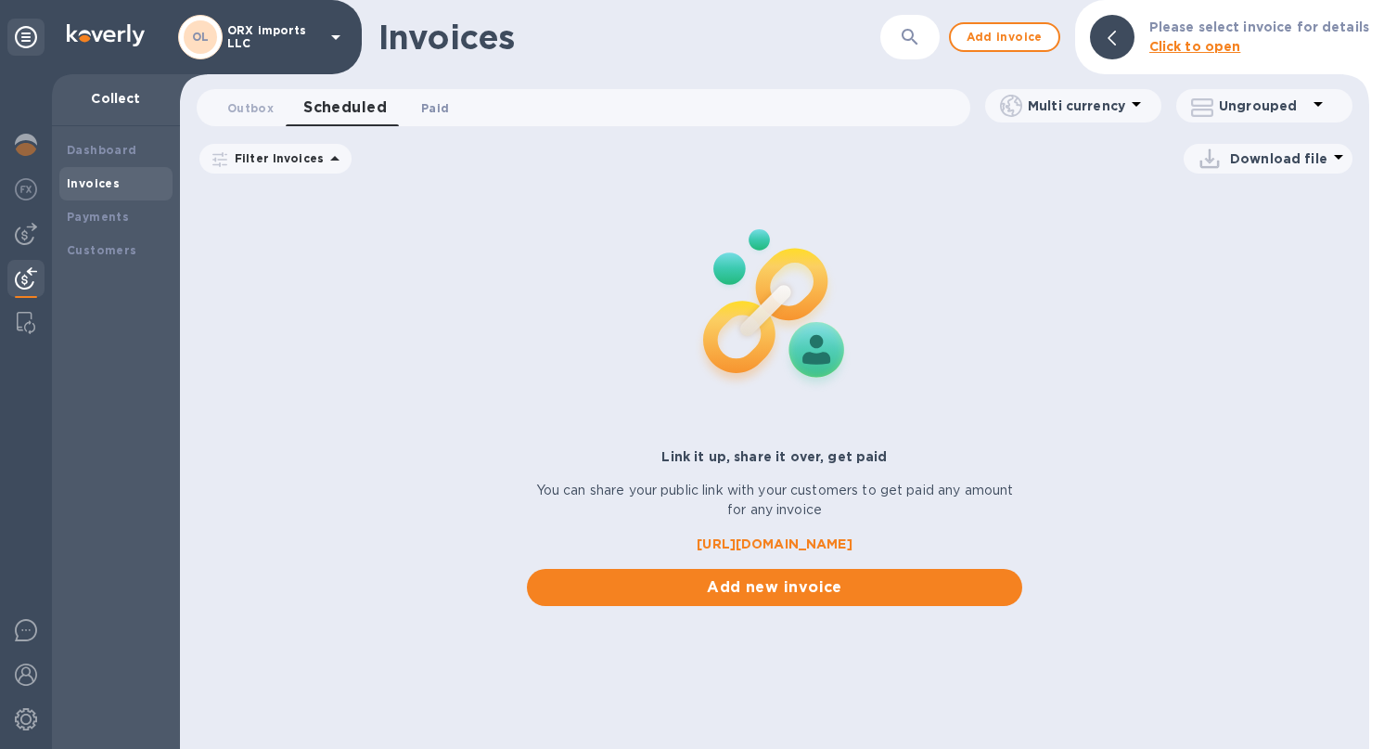
click at [432, 99] on span "Paid 0" at bounding box center [435, 107] width 28 height 19
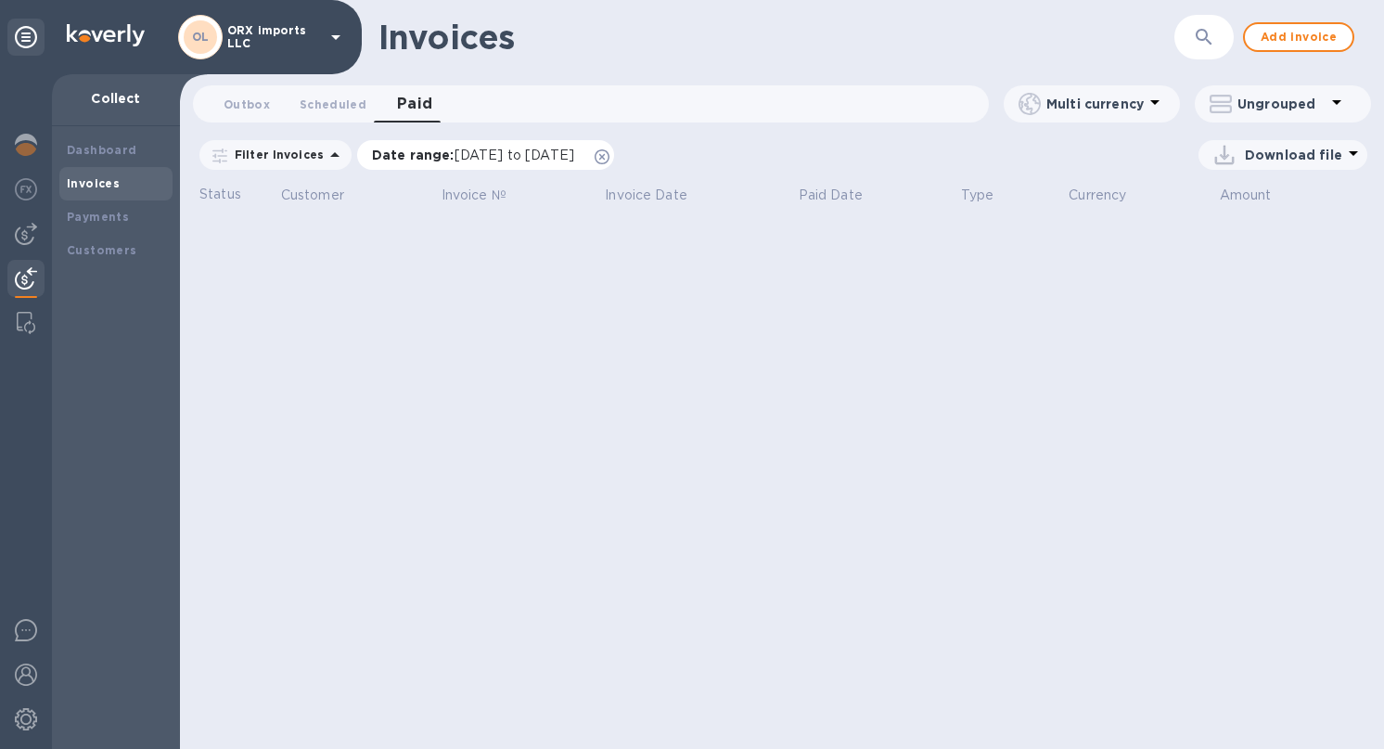
click at [609, 161] on icon at bounding box center [602, 156] width 15 height 15
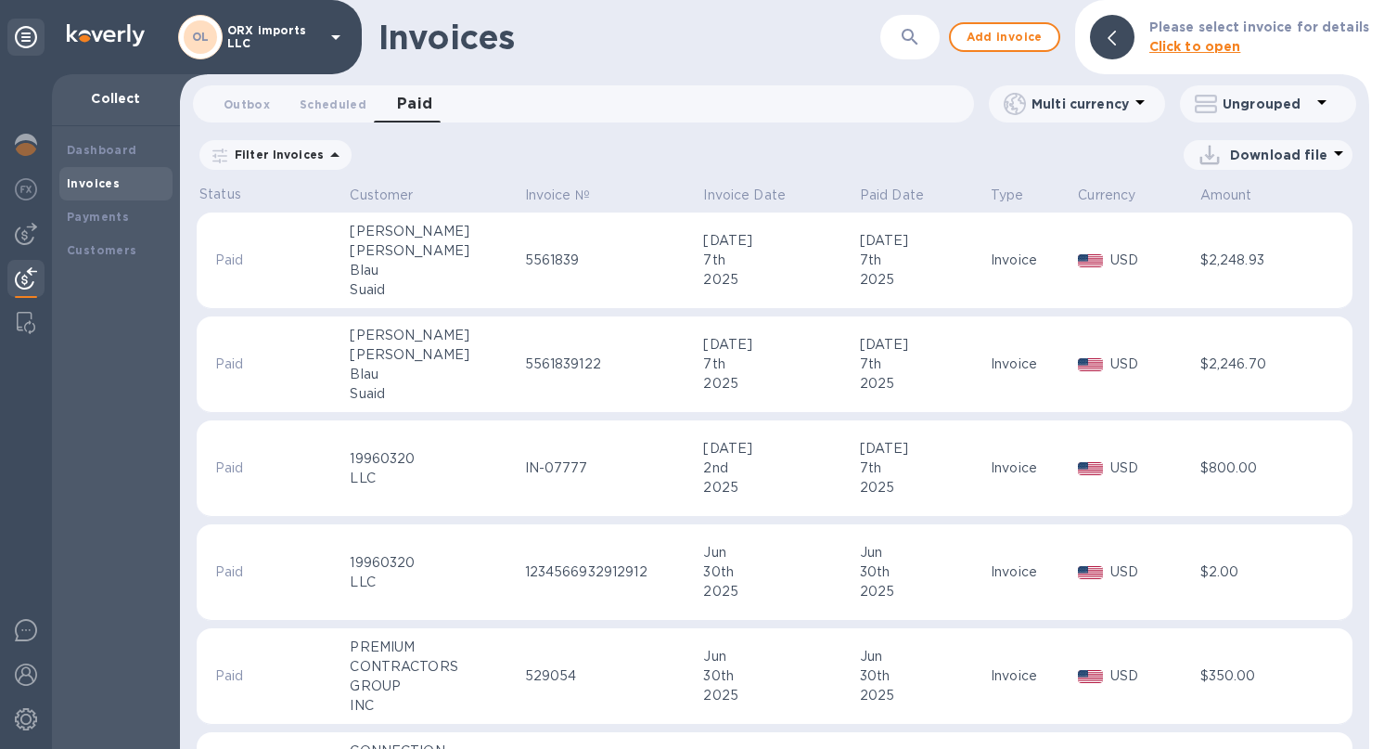
click at [1275, 137] on div "Filter Invoices Amount Download file" at bounding box center [775, 154] width 1156 height 35
click at [1274, 169] on div "Download file" at bounding box center [1266, 155] width 143 height 30
click at [1238, 253] on li "PDF file" at bounding box center [1269, 251] width 126 height 52
click at [777, 274] on div "2025" at bounding box center [778, 279] width 150 height 19
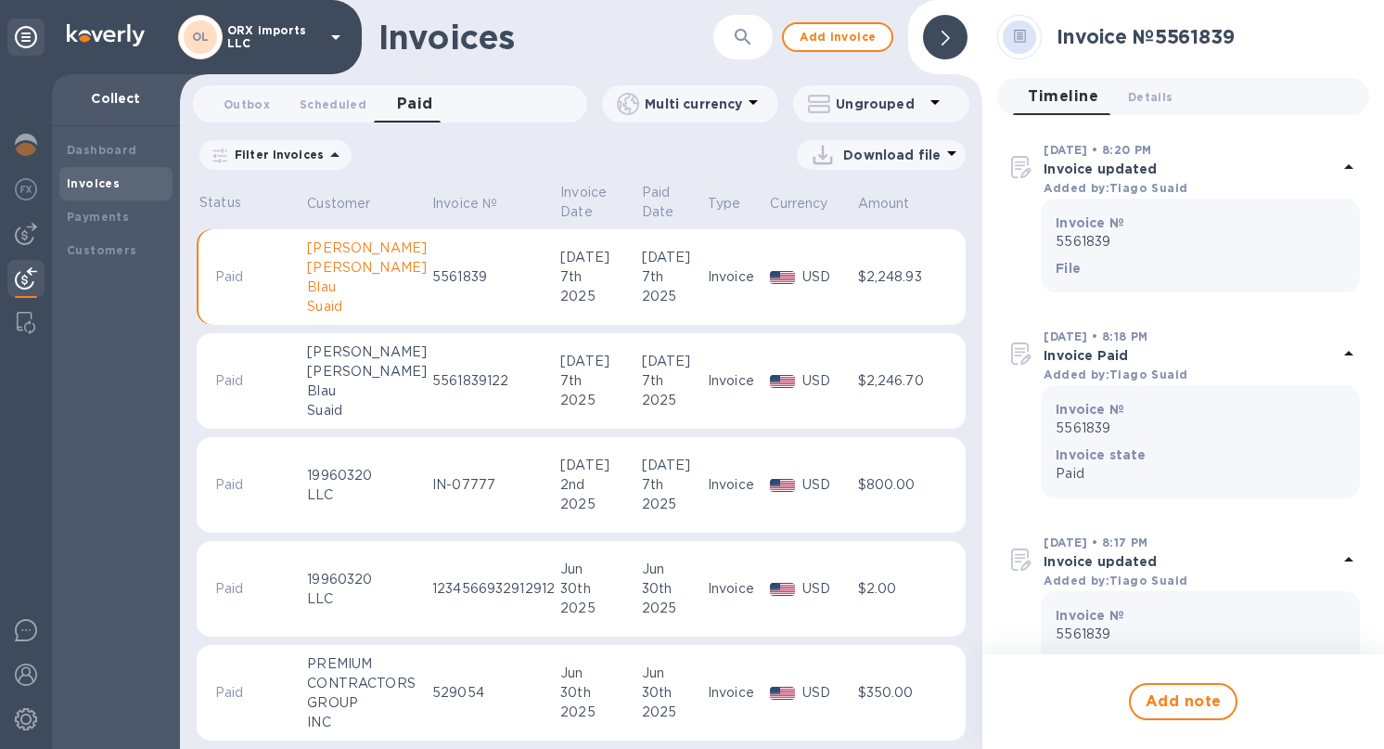
click at [942, 41] on icon at bounding box center [946, 38] width 8 height 15
